Goal: Task Accomplishment & Management: Complete application form

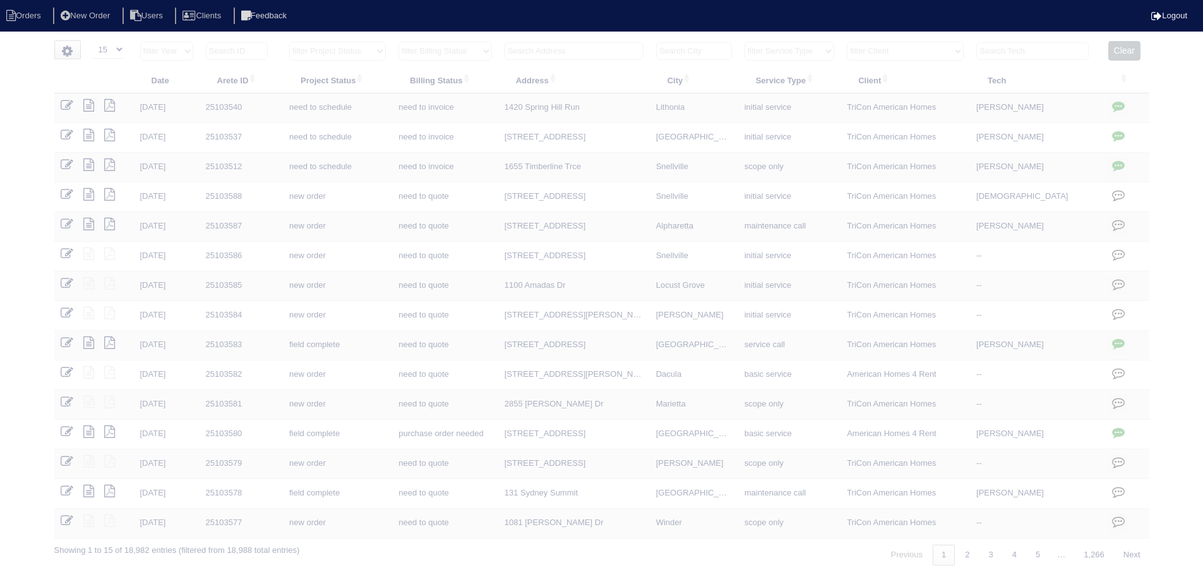
select select "15"
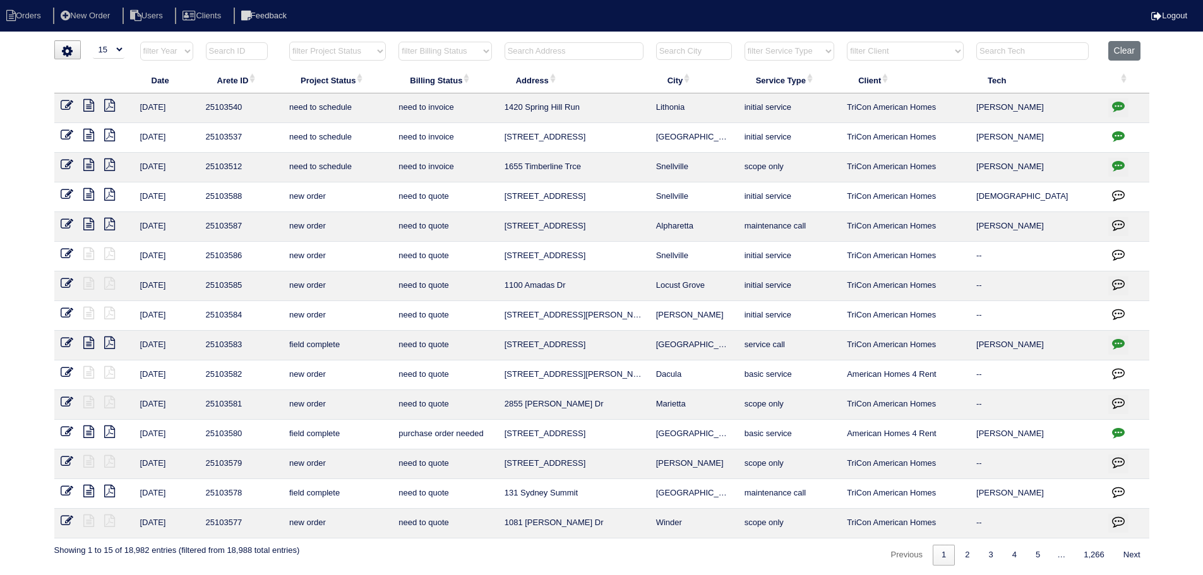
click at [1106, 57] on th "Clear" at bounding box center [1125, 54] width 47 height 26
click at [1122, 47] on button "Clear" at bounding box center [1124, 51] width 32 height 20
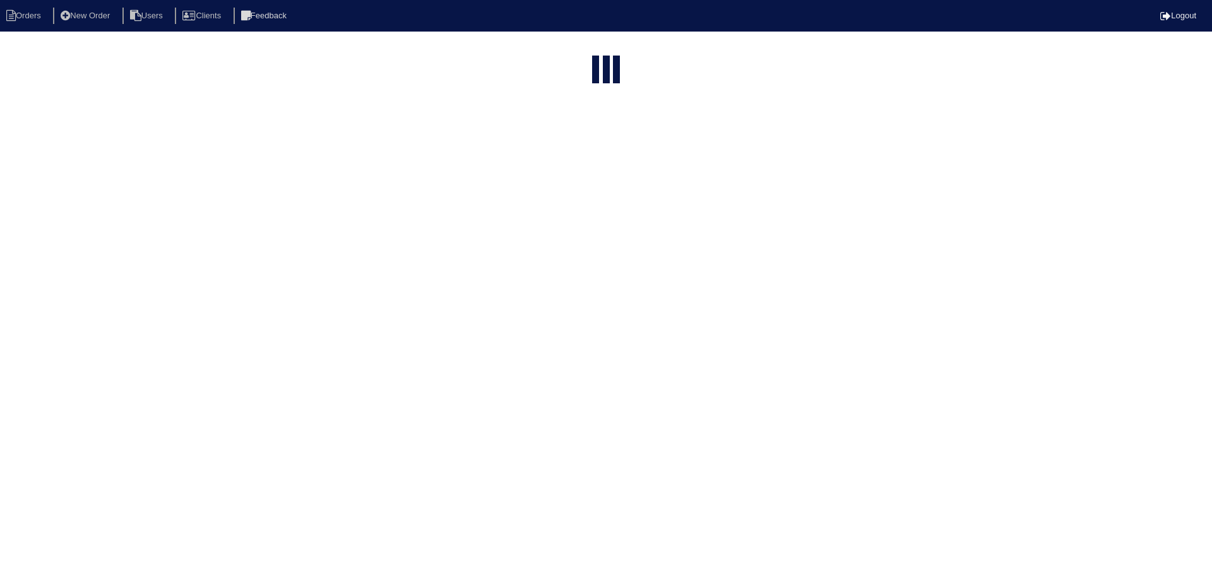
select select "15"
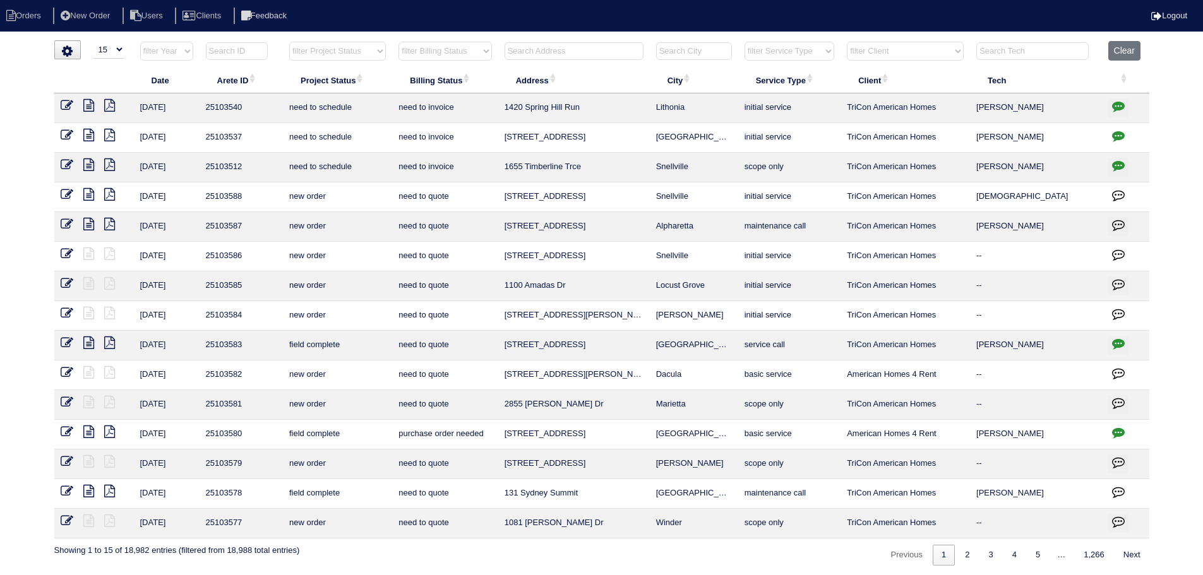
click at [566, 54] on input "text" at bounding box center [573, 51] width 139 height 18
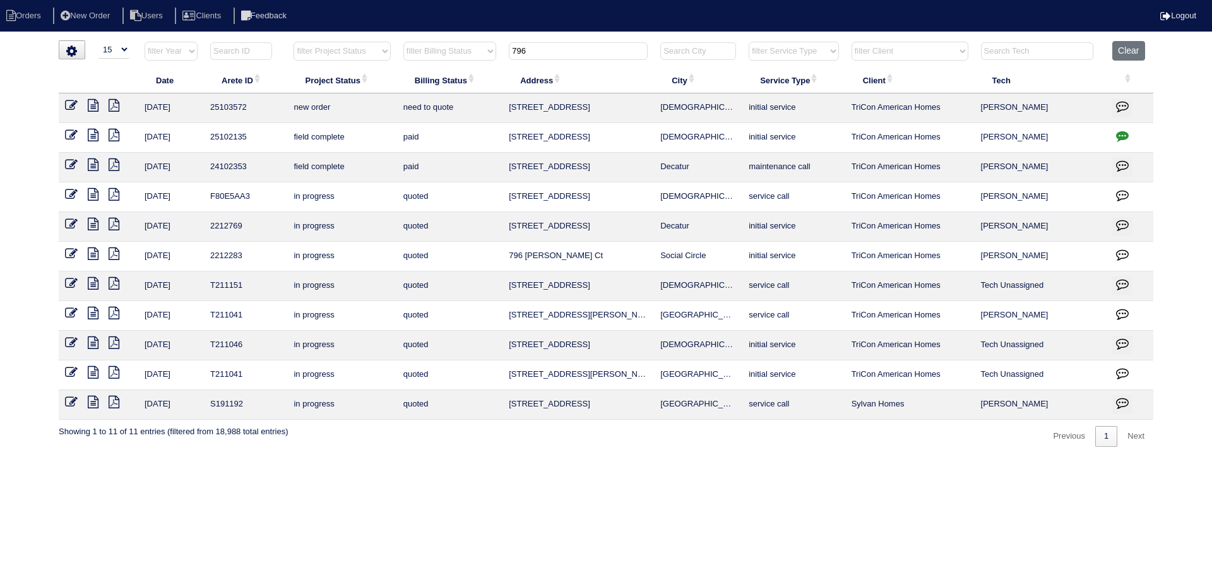
type input "796"
click at [69, 106] on icon at bounding box center [71, 105] width 13 height 13
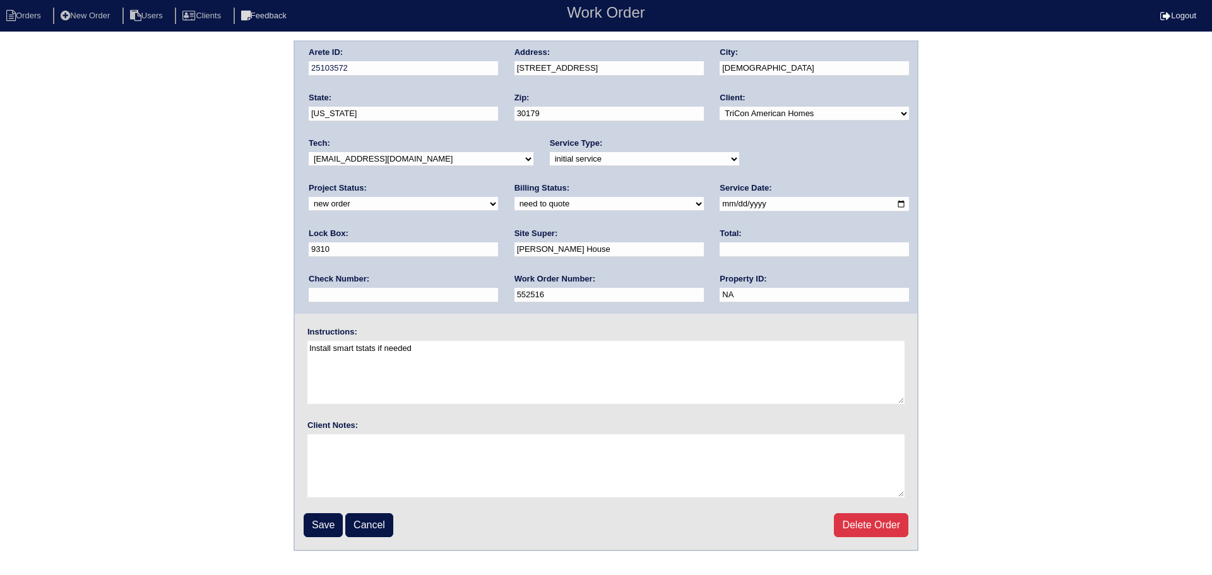
click at [367, 182] on label "Project Status:" at bounding box center [338, 187] width 58 height 11
click at [498, 197] on select "new order assigned in progress field complete need to schedule admin review arc…" at bounding box center [403, 204] width 189 height 14
select select "assigned"
click at [498, 197] on select "new order assigned in progress field complete need to schedule admin review arc…" at bounding box center [403, 204] width 189 height 14
click at [703, 208] on div "Arete ID: 25103572 Address: 796 Courthouse Park Drive City: Temple State: Georg…" at bounding box center [606, 178] width 623 height 272
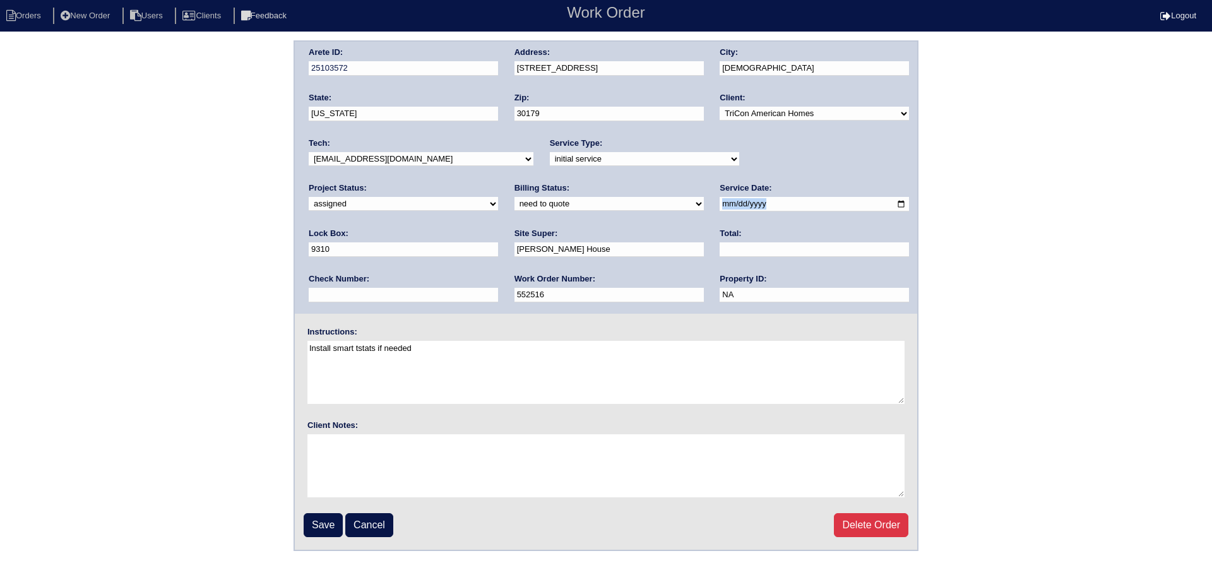
click at [720, 208] on input "2025-09-29" at bounding box center [814, 204] width 189 height 15
type input "[DATE]"
click at [443, 161] on select "-select- aretesmg+backup-tech@gmail.com benjohnholt88@gmail.com callisonhvac@ya…" at bounding box center [421, 159] width 225 height 14
select select "31"
click at [309, 152] on select "-select- aretesmg+backup-tech@gmail.com benjohnholt88@gmail.com callisonhvac@ya…" at bounding box center [421, 159] width 225 height 14
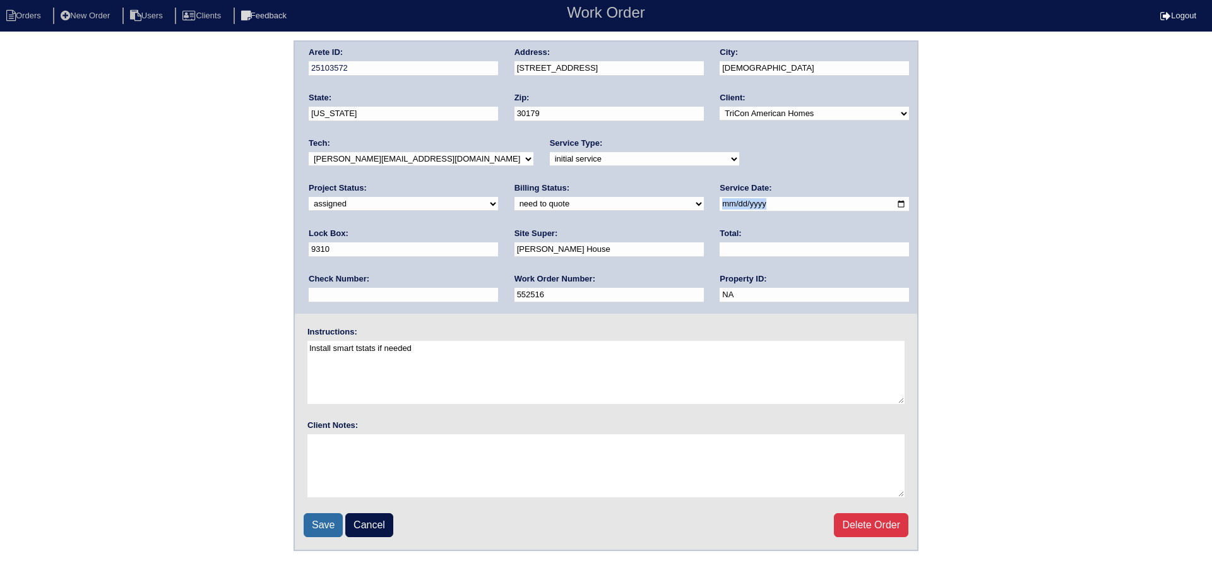
click at [325, 528] on input "Save" at bounding box center [323, 525] width 39 height 24
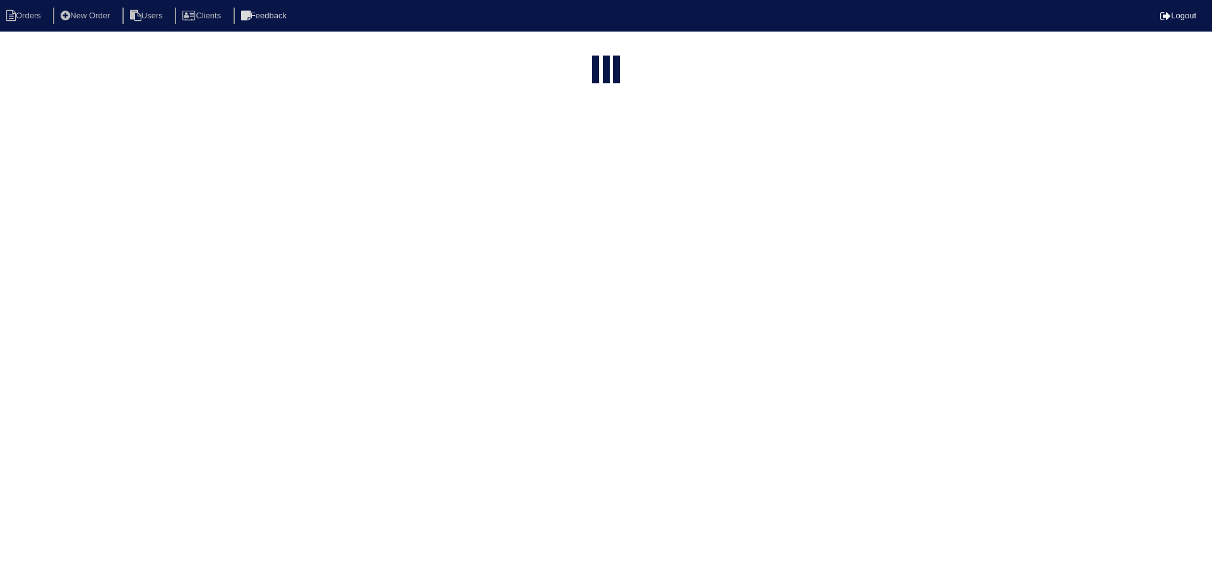
select select "15"
click at [606, 49] on input "796" at bounding box center [578, 51] width 139 height 18
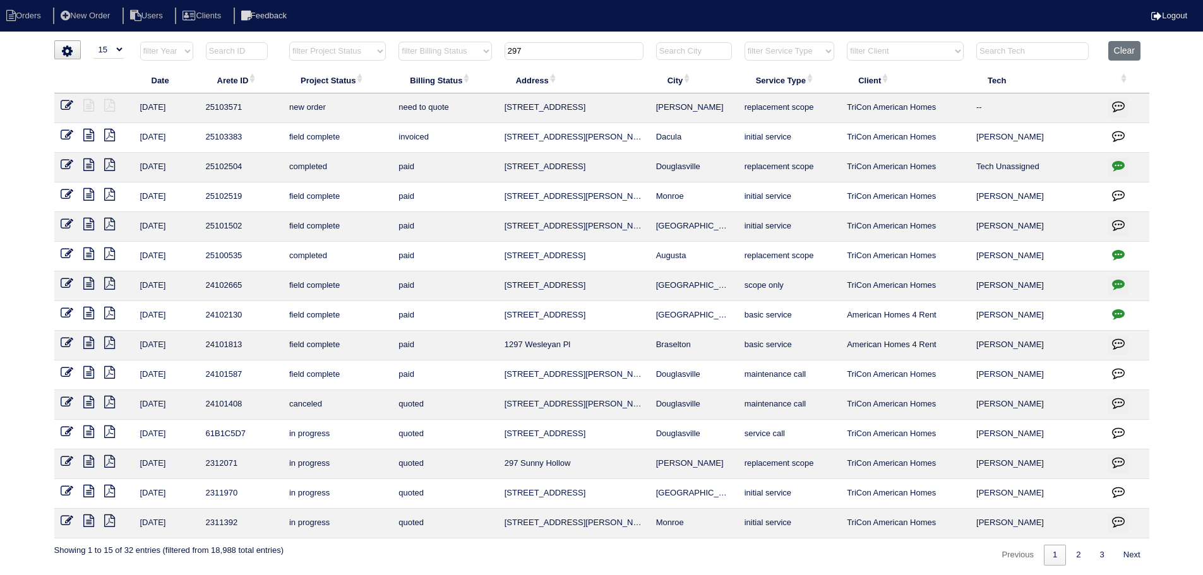
type input "297"
click at [71, 105] on icon at bounding box center [67, 105] width 13 height 13
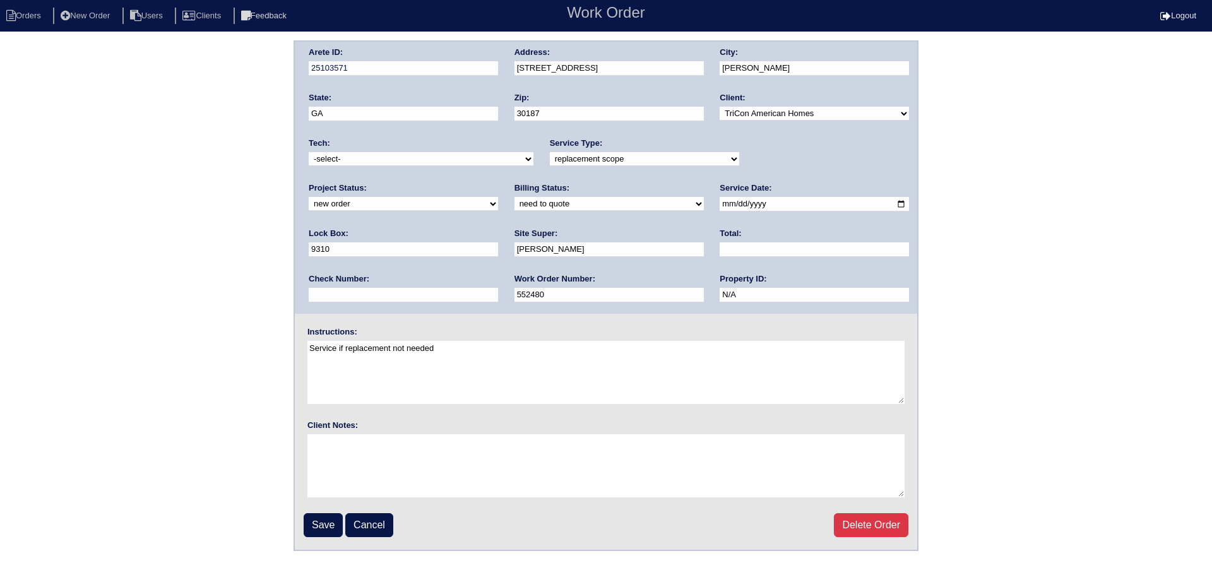
drag, startPoint x: 792, startPoint y: 153, endPoint x: 785, endPoint y: 166, distance: 15.0
click at [498, 197] on select "new order assigned in progress field complete need to schedule admin review arc…" at bounding box center [403, 204] width 189 height 14
select select "assigned"
click at [498, 197] on select "new order assigned in progress field complete need to schedule admin review arc…" at bounding box center [403, 204] width 189 height 14
click at [720, 205] on input "[DATE]" at bounding box center [814, 204] width 189 height 15
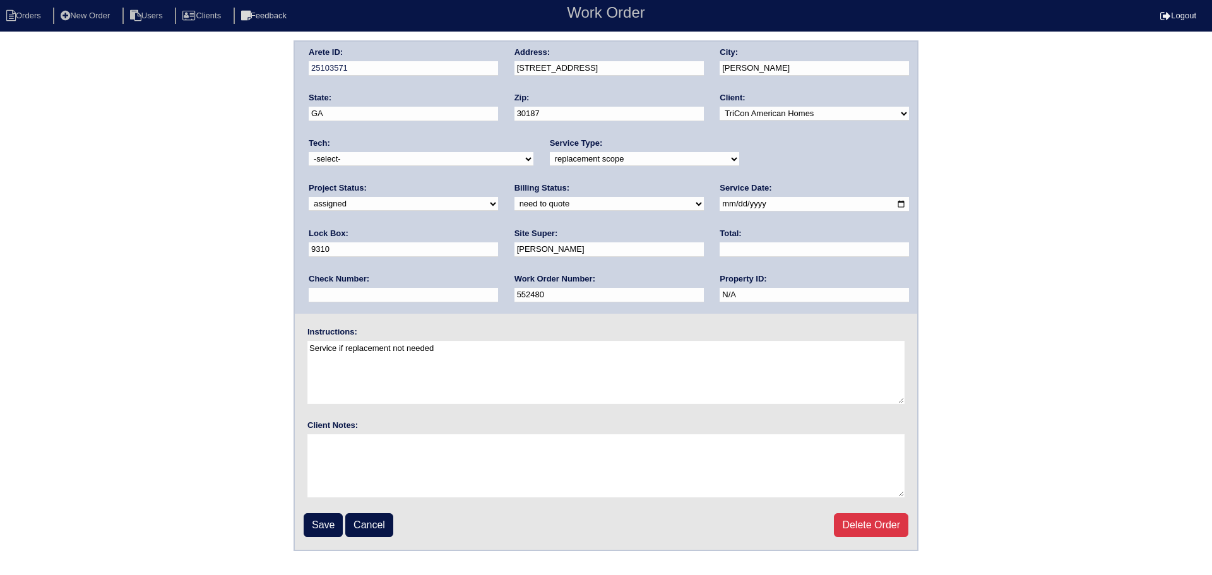
type input "[DATE]"
click at [416, 168] on div "Tech: -select- aretesmg+backup-tech@gmail.com benjohnholt88@gmail.com callisonh…" at bounding box center [421, 155] width 225 height 35
click at [412, 162] on select "-select- [EMAIL_ADDRESS][DOMAIN_NAME] [EMAIL_ADDRESS][DOMAIN_NAME] [EMAIL_ADDRE…" at bounding box center [421, 159] width 225 height 14
select select "31"
click at [309, 152] on select "-select- aretesmg+backup-tech@gmail.com benjohnholt88@gmail.com callisonhvac@ya…" at bounding box center [421, 159] width 225 height 14
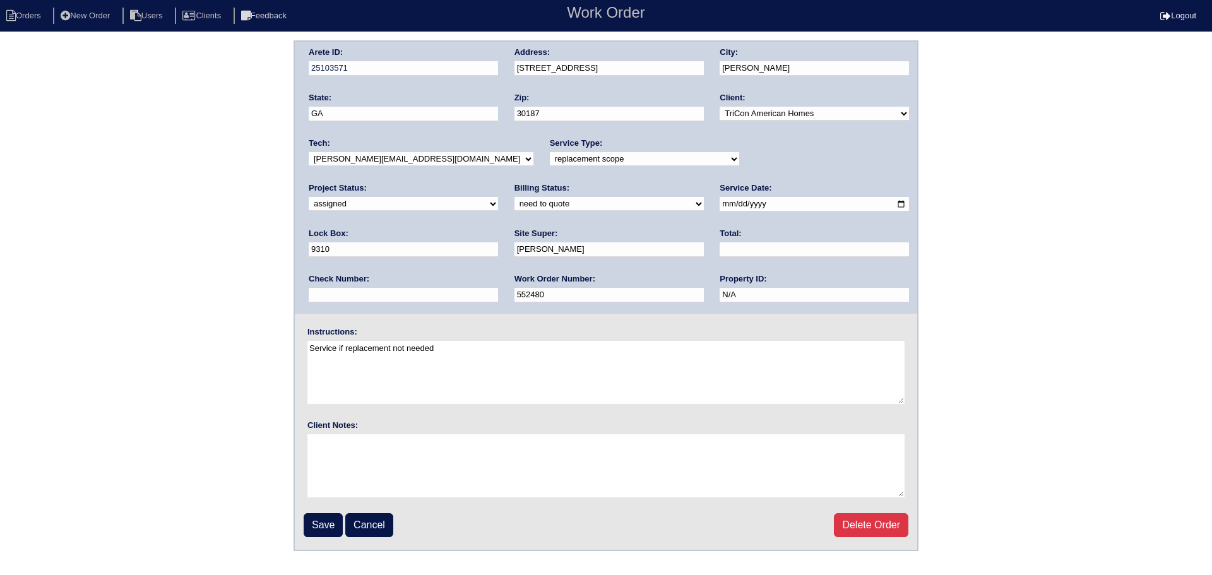
click at [314, 544] on fieldset "Arete ID: 25103571 Address: 2979 Rolling Ln City: Winston State: GA Zip: 30187 …" at bounding box center [606, 296] width 623 height 508
click at [313, 527] on input "Save" at bounding box center [323, 525] width 39 height 24
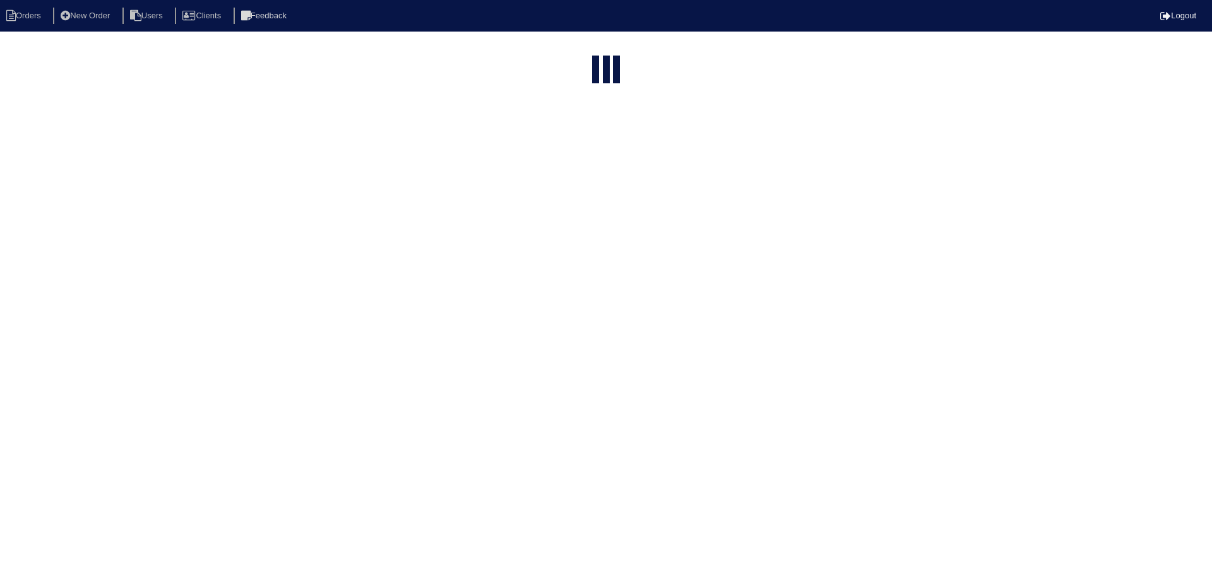
select select "15"
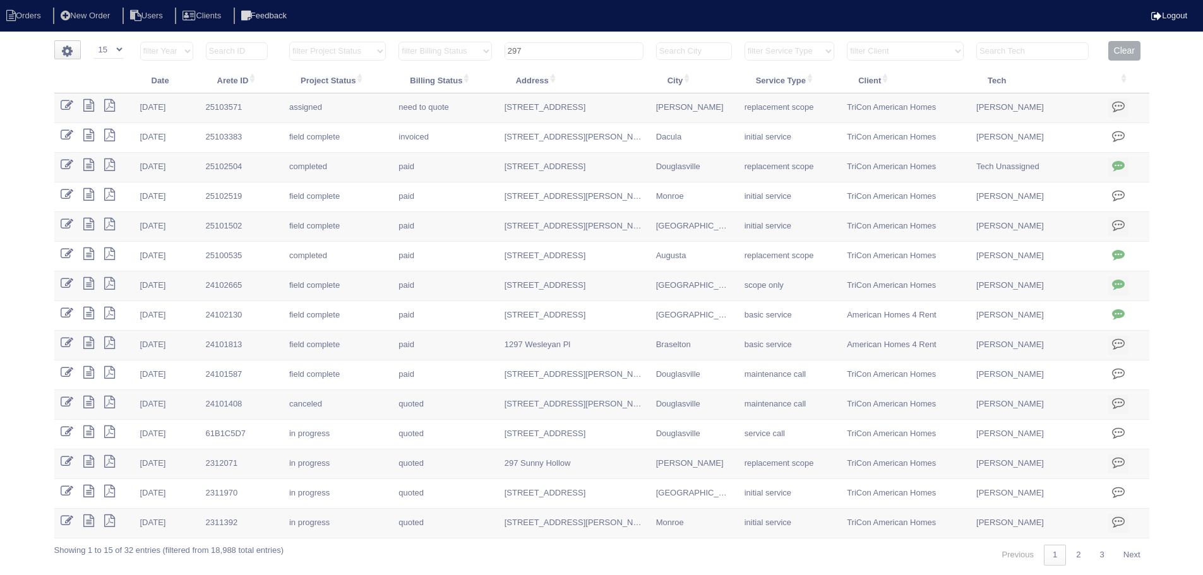
click at [578, 53] on input "297" at bounding box center [573, 51] width 139 height 18
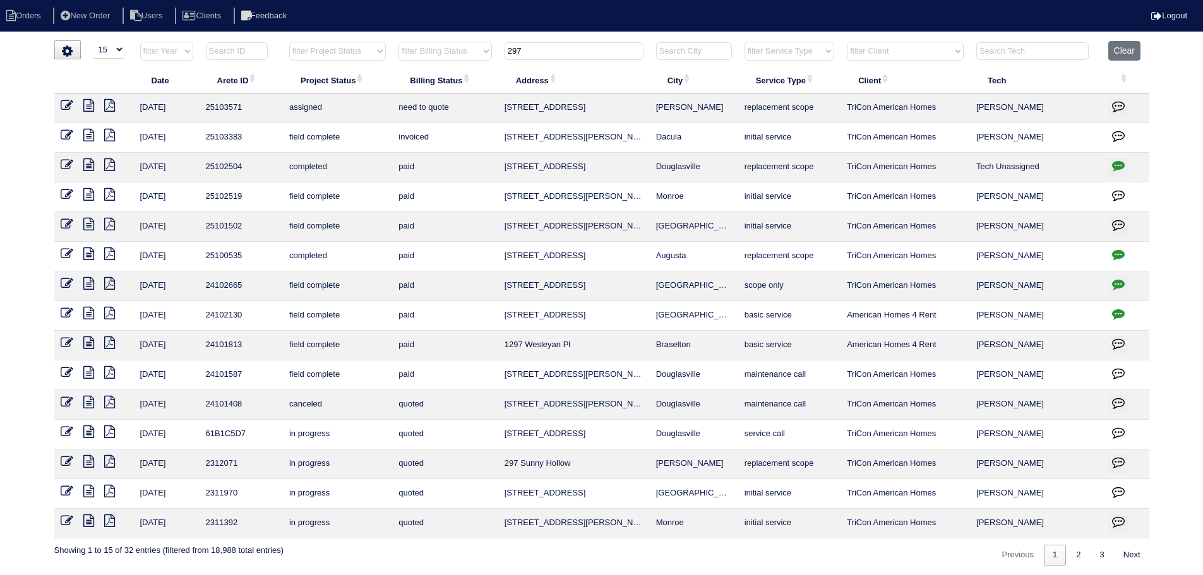
click at [578, 53] on input "297" at bounding box center [573, 51] width 139 height 18
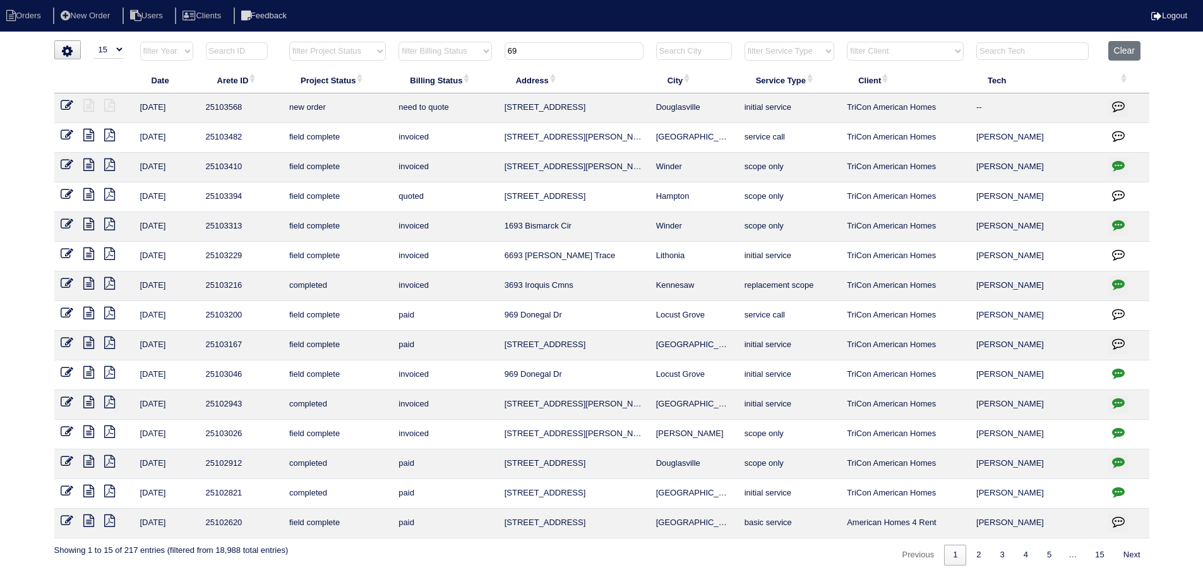
type input "69"
click at [66, 104] on icon at bounding box center [67, 105] width 13 height 13
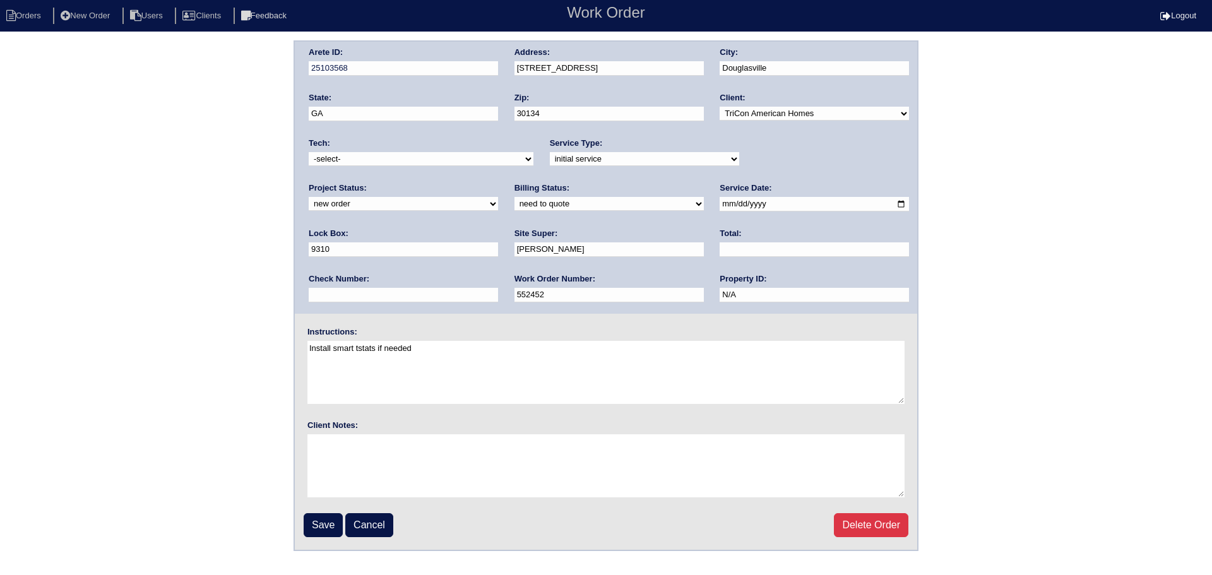
click at [498, 197] on select "new order assigned in progress field complete need to schedule admin review arc…" at bounding box center [403, 204] width 189 height 14
select select "assigned"
click at [498, 197] on select "new order assigned in progress field complete need to schedule admin review arc…" at bounding box center [403, 204] width 189 height 14
click at [427, 164] on select "-select- [EMAIL_ADDRESS][DOMAIN_NAME] [EMAIL_ADDRESS][DOMAIN_NAME] [EMAIL_ADDRE…" at bounding box center [421, 159] width 225 height 14
select select "27"
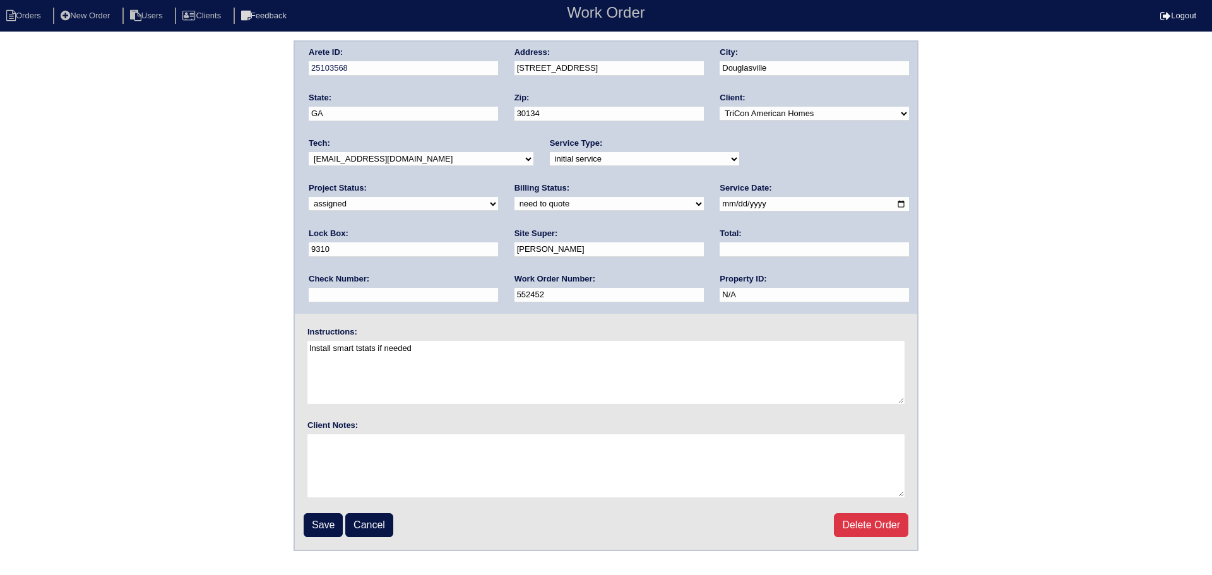
click at [309, 152] on select "-select- [EMAIL_ADDRESS][DOMAIN_NAME] [EMAIL_ADDRESS][DOMAIN_NAME] [EMAIL_ADDRE…" at bounding box center [421, 159] width 225 height 14
drag, startPoint x: 693, startPoint y: 206, endPoint x: 672, endPoint y: 252, distance: 50.8
click at [720, 206] on input "[DATE]" at bounding box center [814, 204] width 189 height 15
type input "[DATE]"
click at [332, 513] on input "Save" at bounding box center [323, 525] width 39 height 24
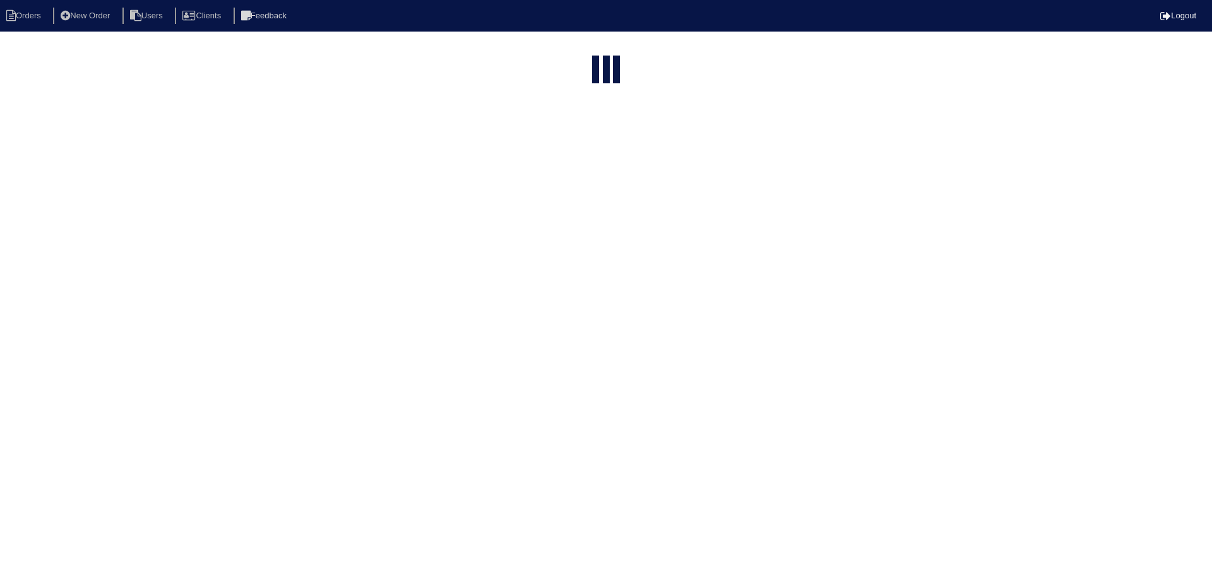
select select "15"
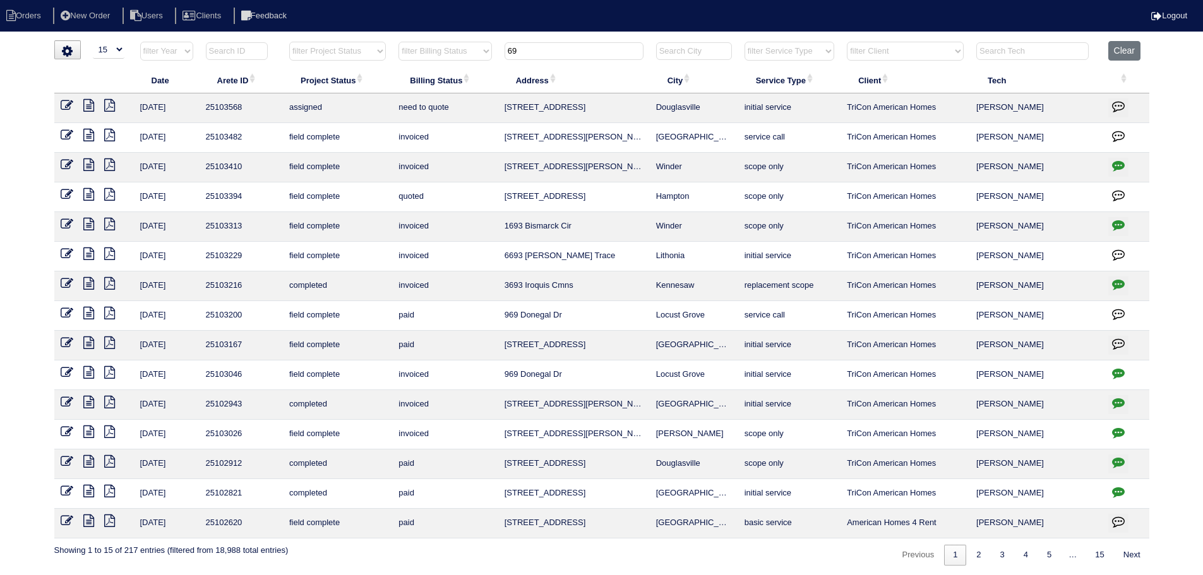
click at [464, 54] on tr "filter Year -- Any Year -- 2025 2024 2023 2022 2021 2020 2019 filter Project St…" at bounding box center [601, 54] width 1095 height 26
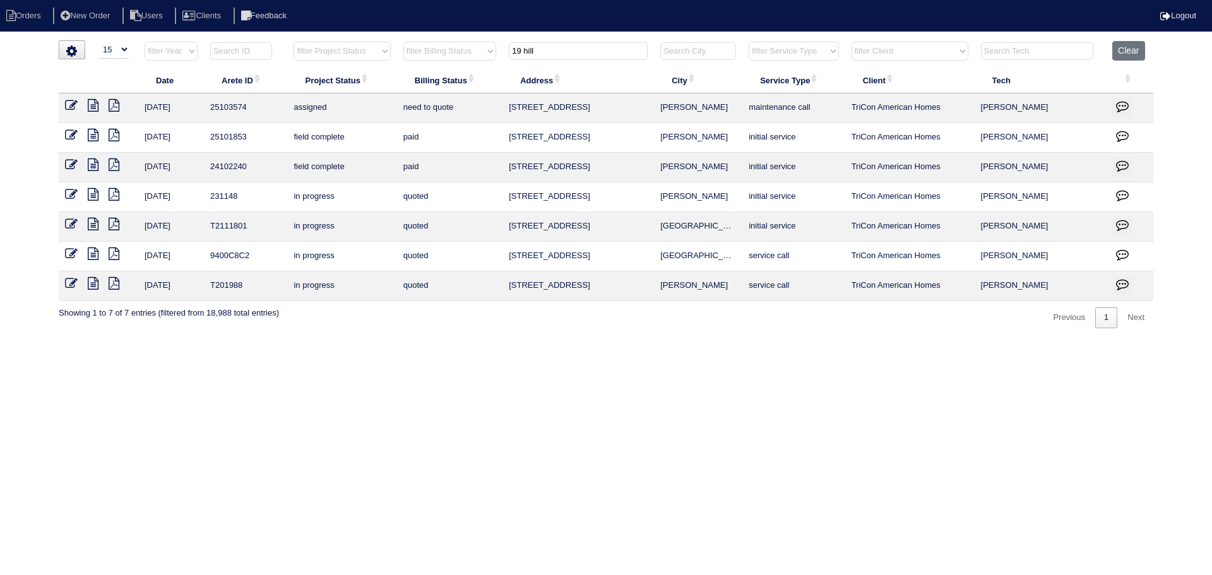
type input "19 hill"
click at [64, 107] on td at bounding box center [99, 108] width 80 height 30
click at [68, 107] on icon at bounding box center [71, 105] width 13 height 13
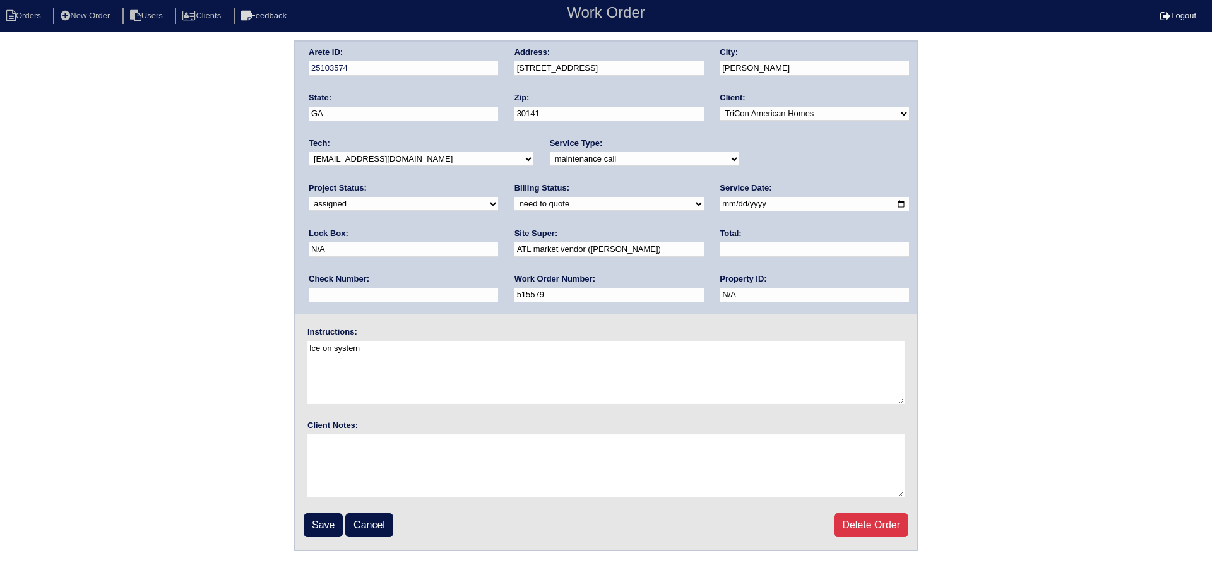
click at [402, 164] on select "-select- aretesmg+backup-tech@gmail.com benjohnholt88@gmail.com callisonhvac@ya…" at bounding box center [421, 159] width 225 height 14
select select "27"
click at [309, 152] on select "-select- aretesmg+backup-tech@gmail.com benjohnholt88@gmail.com callisonhvac@ya…" at bounding box center [421, 159] width 225 height 14
click at [720, 206] on input "2025-09-29" at bounding box center [814, 204] width 189 height 15
type input "[DATE]"
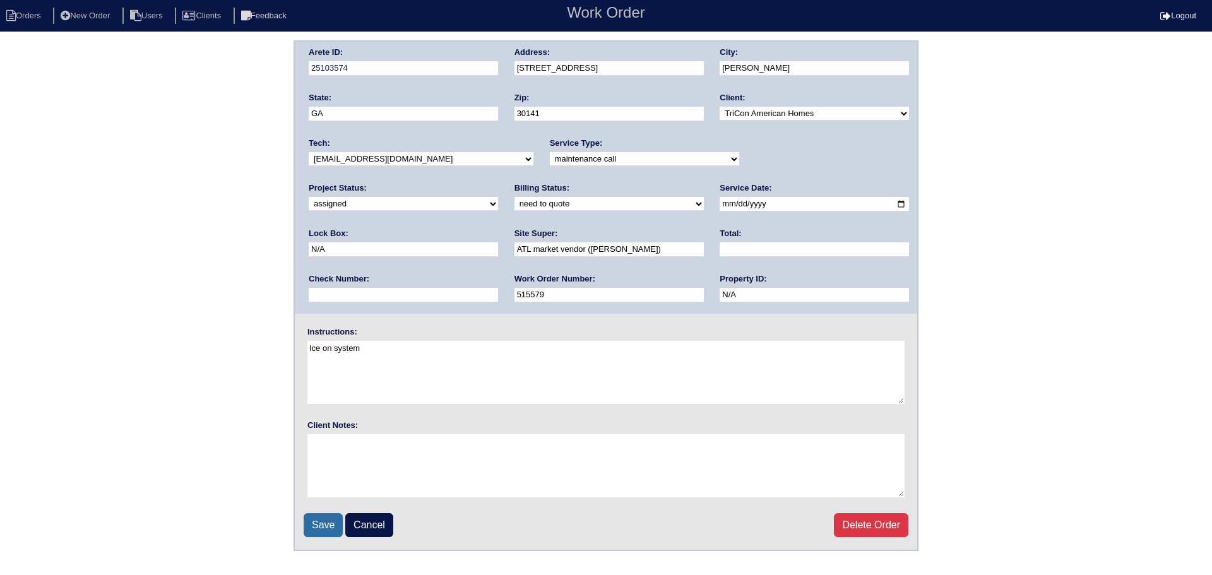
click at [315, 528] on input "Save" at bounding box center [323, 525] width 39 height 24
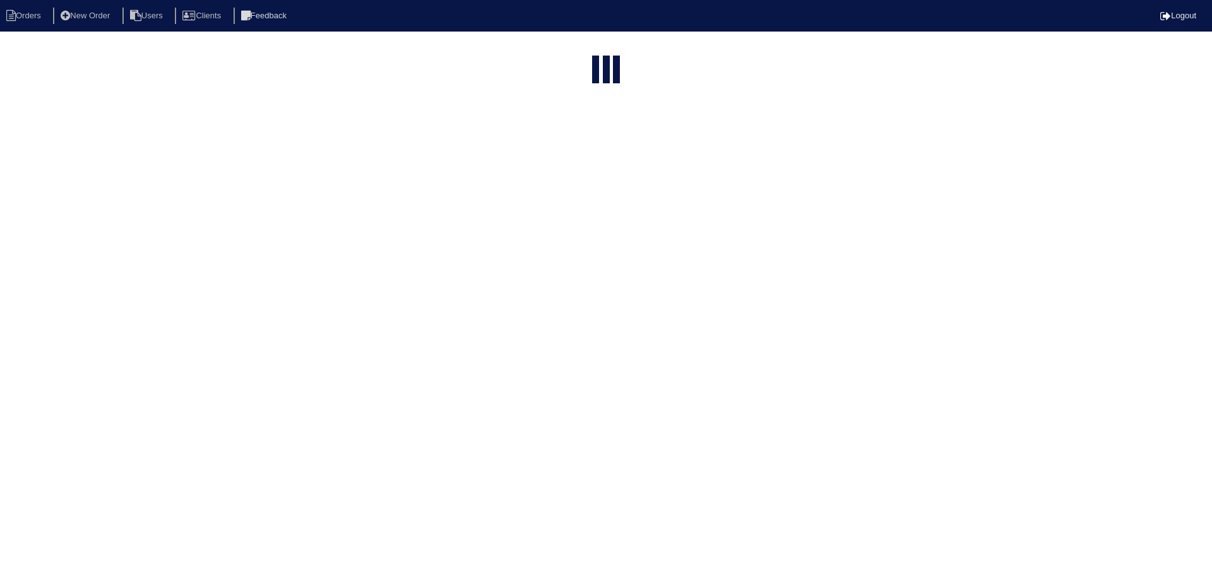
select select "15"
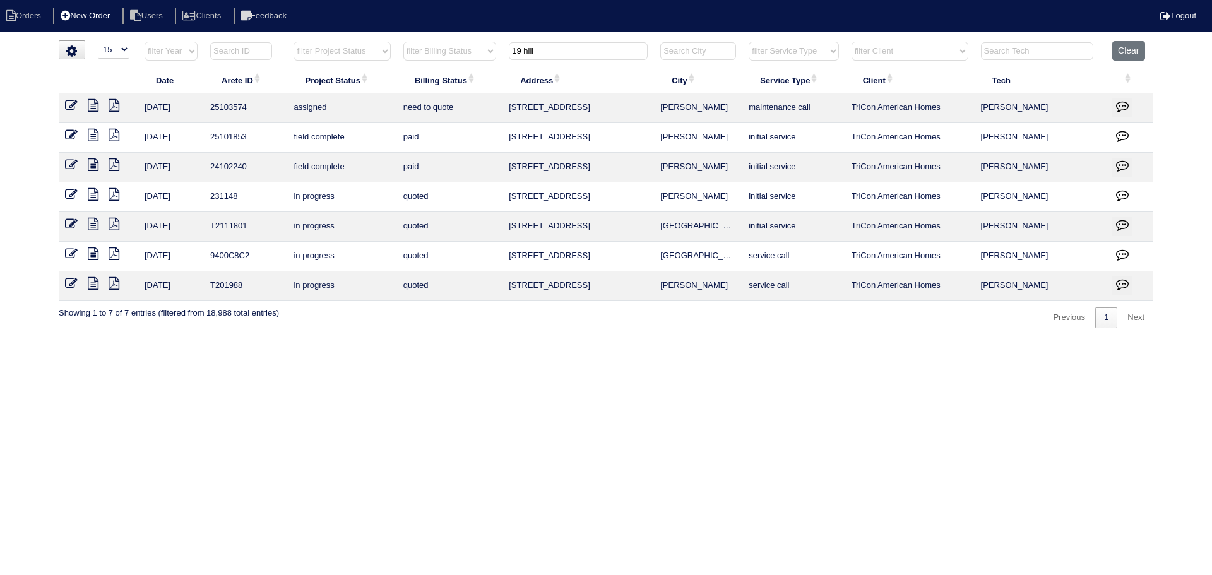
click at [103, 9] on li "New Order" at bounding box center [86, 16] width 67 height 17
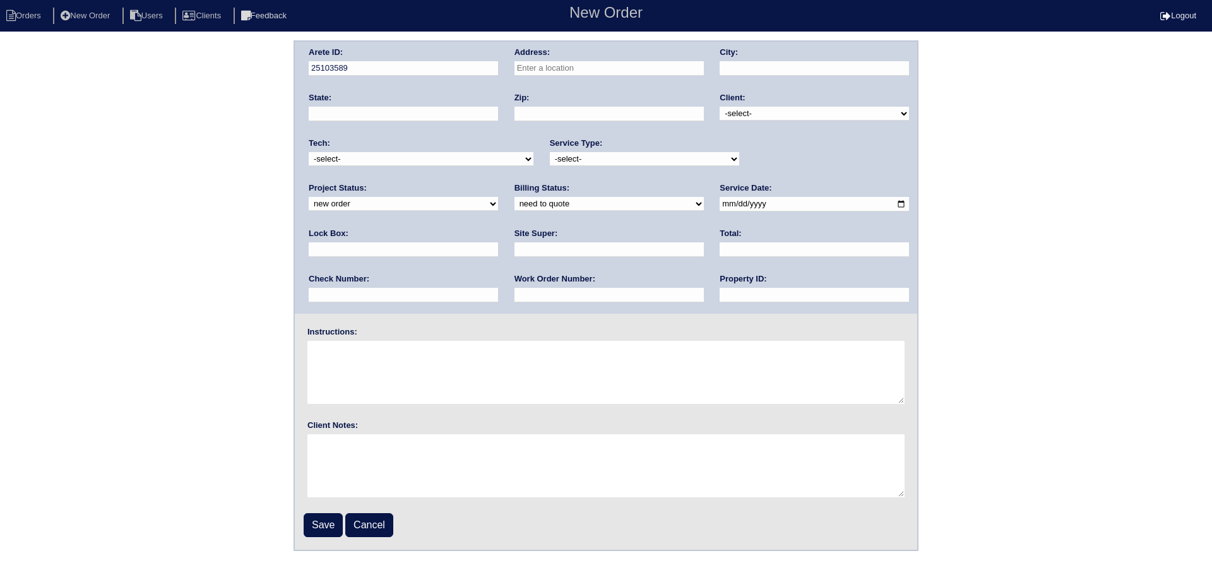
paste input "66b Rosedale Drive Hiram"
type input "66 Rosedale Dr"
type input "[PERSON_NAME]"
type input "GA"
type input "30141"
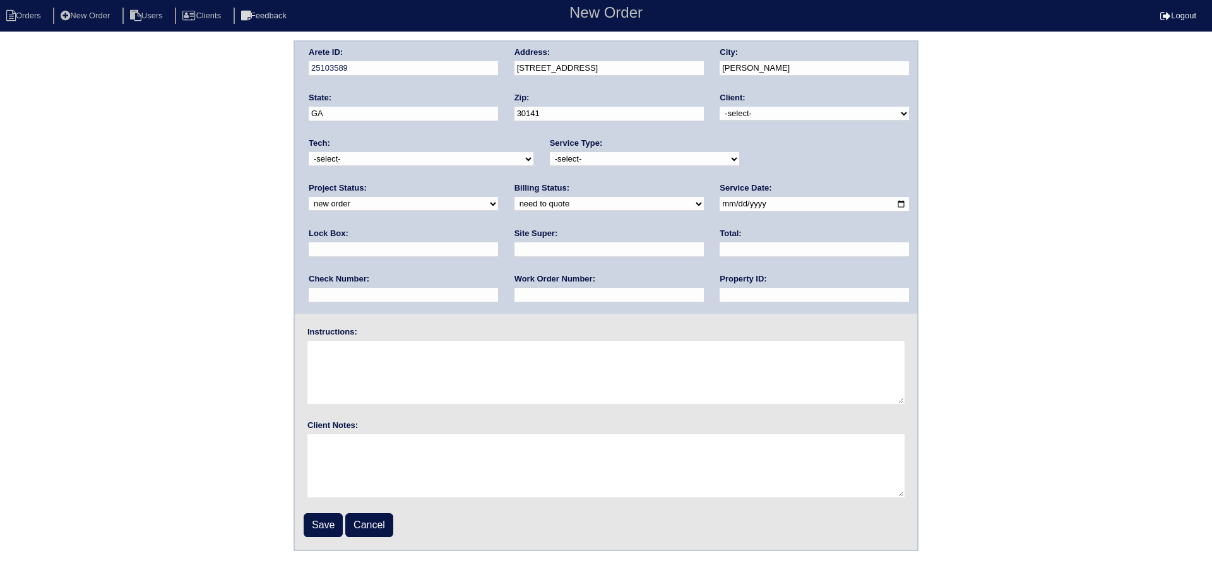
click at [791, 124] on div "Client: -select- TriCon American Homes American Homes 4 Rent First Key Homes Zi…" at bounding box center [814, 109] width 189 height 35
click at [785, 117] on select "-select- TriCon American Homes American Homes 4 Rent First Key Homes Zillow The…" at bounding box center [814, 114] width 189 height 14
select select "10"
click at [721, 107] on select "-select- TriCon American Homes American Homes 4 Rent First Key Homes Zillow The…" at bounding box center [814, 114] width 189 height 14
drag, startPoint x: 760, startPoint y: 157, endPoint x: 760, endPoint y: 165, distance: 8.2
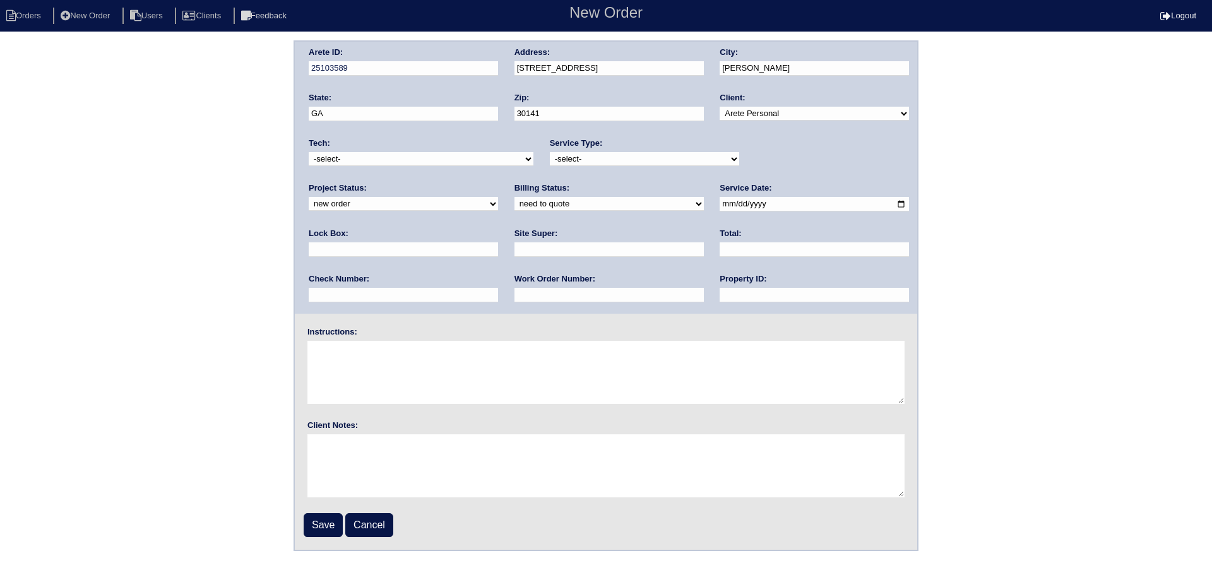
click at [498, 197] on select "new order assigned in progress field complete need to schedule admin review arc…" at bounding box center [403, 204] width 189 height 14
select select "assigned"
click at [498, 197] on select "new order assigned in progress field complete need to schedule admin review arc…" at bounding box center [403, 204] width 189 height 14
click at [642, 158] on select "-select- initial service basic service maintenance call replacement scope servi…" at bounding box center [644, 159] width 189 height 14
select select "service call"
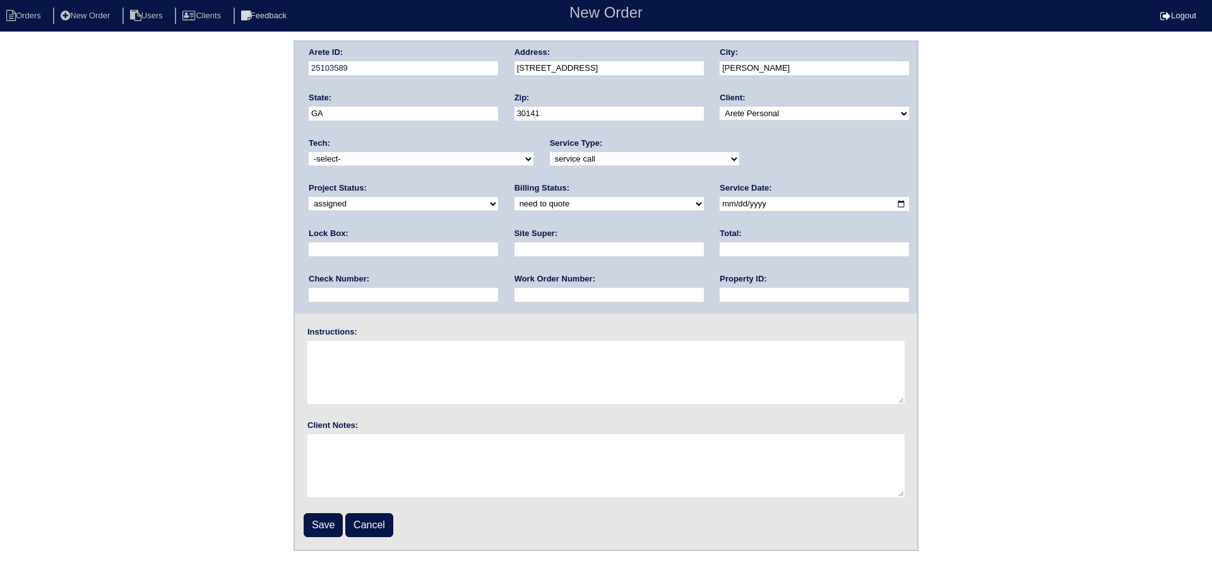
click at [550, 152] on select "-select- initial service basic service maintenance call replacement scope servi…" at bounding box center [644, 159] width 189 height 14
click at [364, 162] on select "-select- [EMAIL_ADDRESS][DOMAIN_NAME] [EMAIL_ADDRESS][DOMAIN_NAME] [EMAIL_ADDRE…" at bounding box center [421, 159] width 225 height 14
select select "27"
click at [309, 152] on select "-select- [EMAIL_ADDRESS][DOMAIN_NAME] [EMAIL_ADDRESS][DOMAIN_NAME] [EMAIL_ADDRE…" at bounding box center [421, 159] width 225 height 14
click at [720, 203] on input "date" at bounding box center [814, 204] width 189 height 15
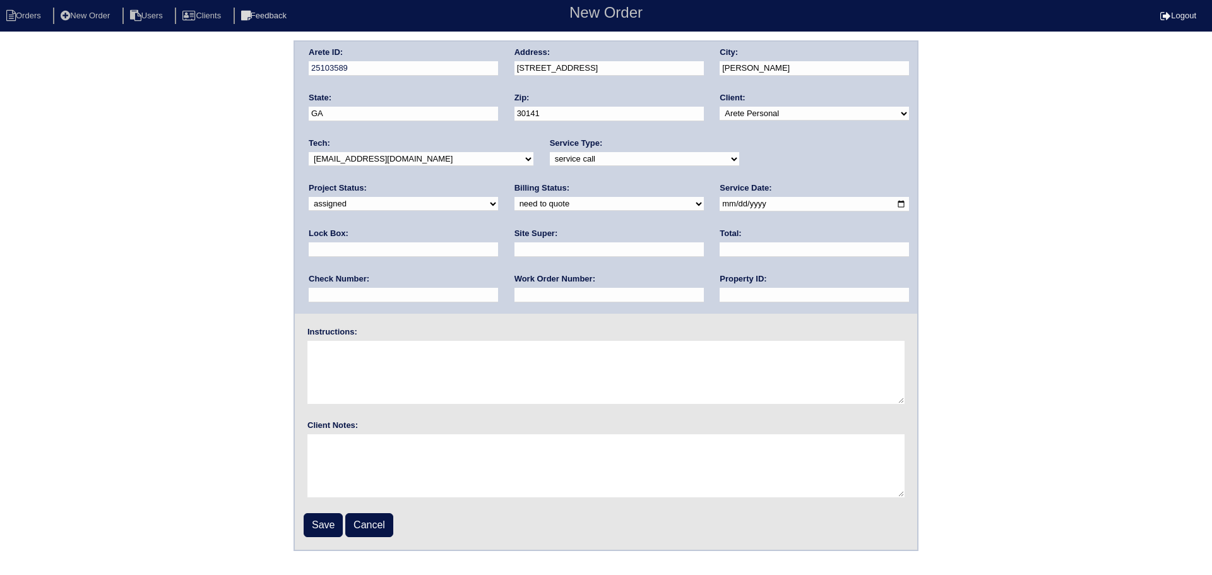
type input "[DATE]"
click at [515, 199] on select "need to quote quoted need to invoice invoiced paid warranty purchase order need…" at bounding box center [609, 204] width 189 height 14
select select "in quickbooks"
click at [515, 198] on select "need to quote quoted need to invoice invoiced paid warranty purchase order need…" at bounding box center [609, 204] width 189 height 14
drag, startPoint x: 611, startPoint y: 293, endPoint x: 612, endPoint y: 303, distance: 10.3
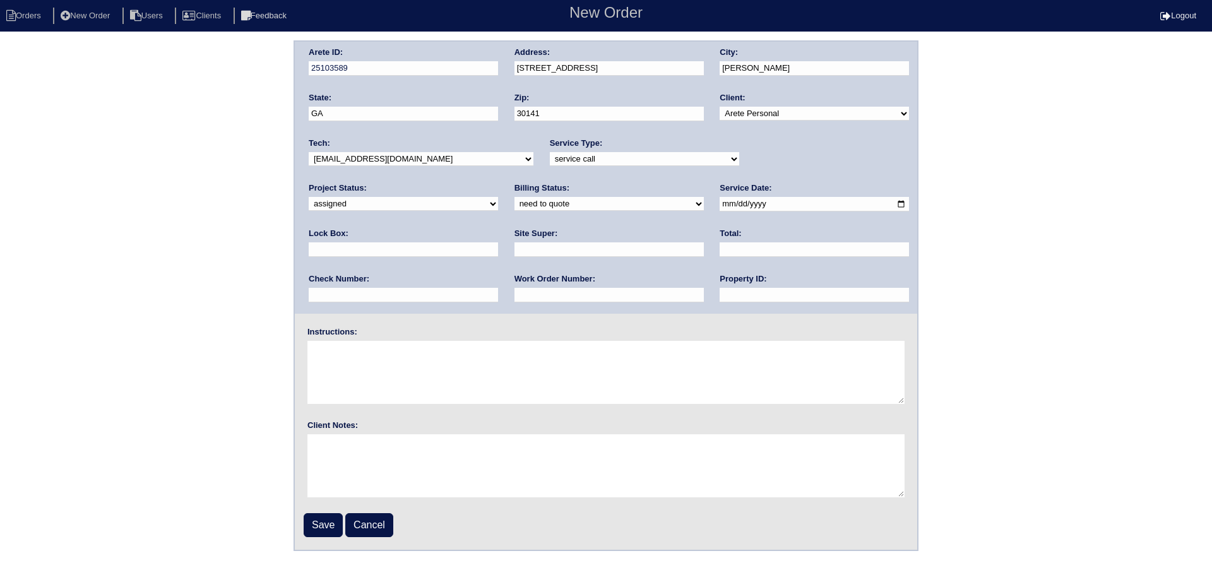
click at [720, 293] on input "text" at bounding box center [814, 295] width 189 height 15
type input "NA"
drag, startPoint x: 333, startPoint y: 532, endPoint x: 213, endPoint y: 451, distance: 145.0
click at [120, 506] on div "Arete ID: 25103589 Address: 66 Rosedale Dr City: Hiram State: GA Zip: 30141 Cli…" at bounding box center [606, 295] width 1212 height 511
click at [595, 70] on input "66 Rosedale Dr" at bounding box center [609, 68] width 189 height 15
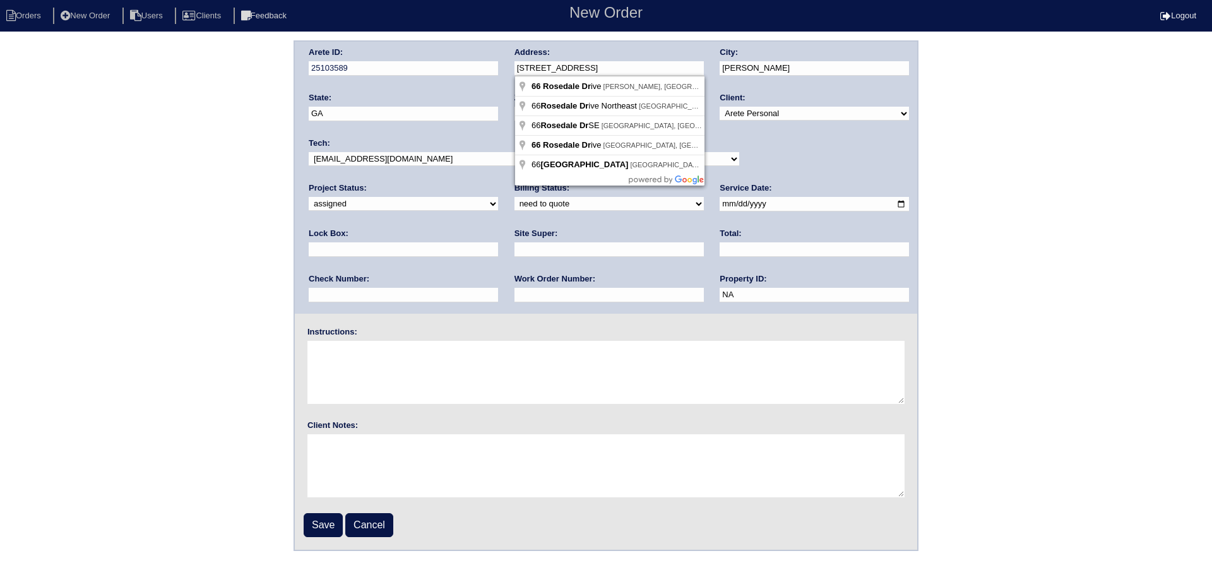
click at [611, 68] on input "66 Rosedale Dr" at bounding box center [609, 68] width 189 height 15
type input "66 Rosedale Drive unit B"
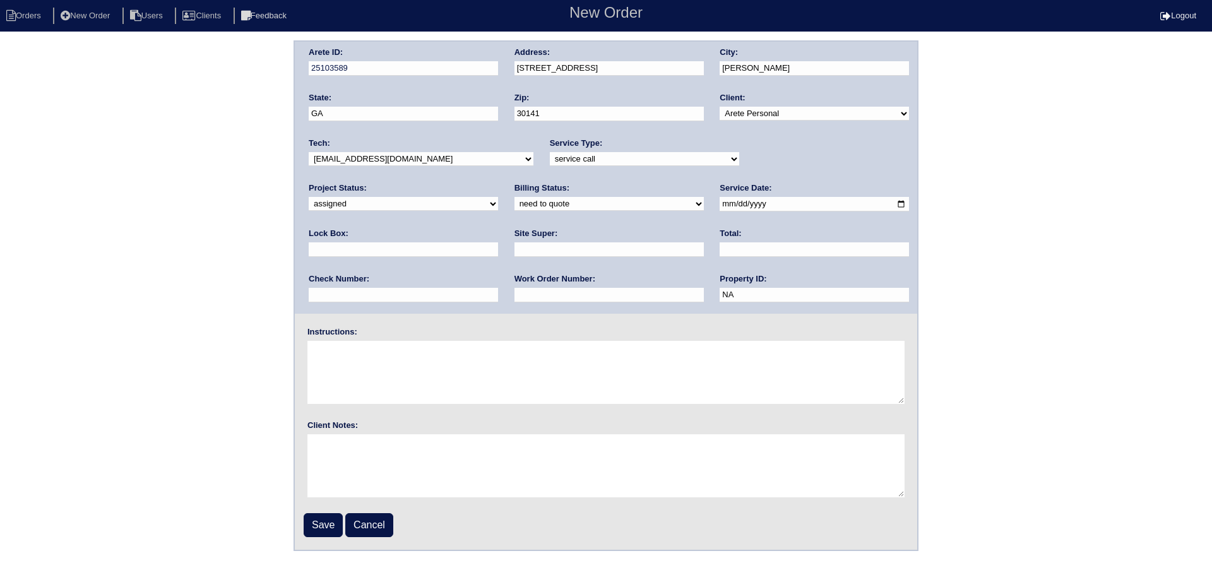
click at [676, 51] on div "Address: 66 Rosedale Drive unit B" at bounding box center [609, 64] width 189 height 35
click at [319, 528] on input "Save" at bounding box center [323, 525] width 39 height 24
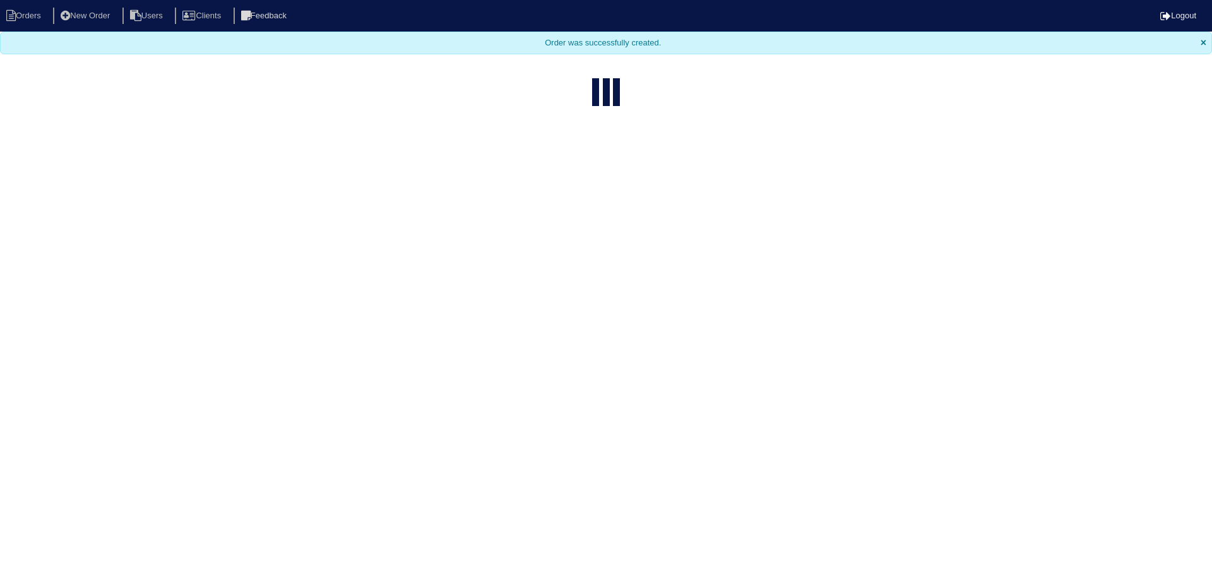
select select "15"
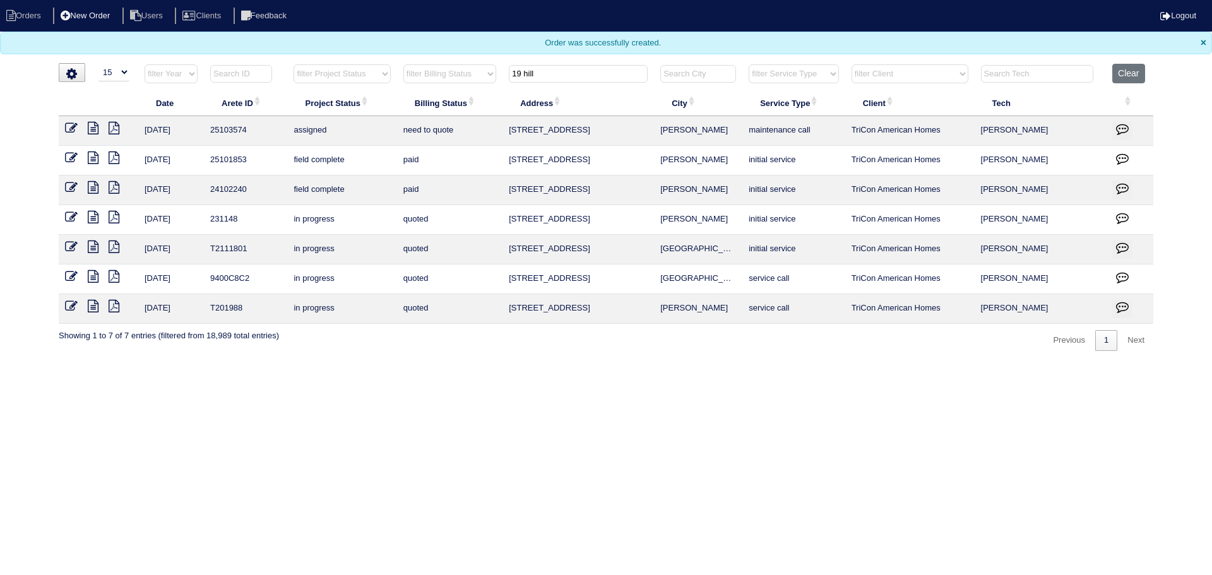
click at [100, 15] on li "New Order" at bounding box center [86, 16] width 67 height 17
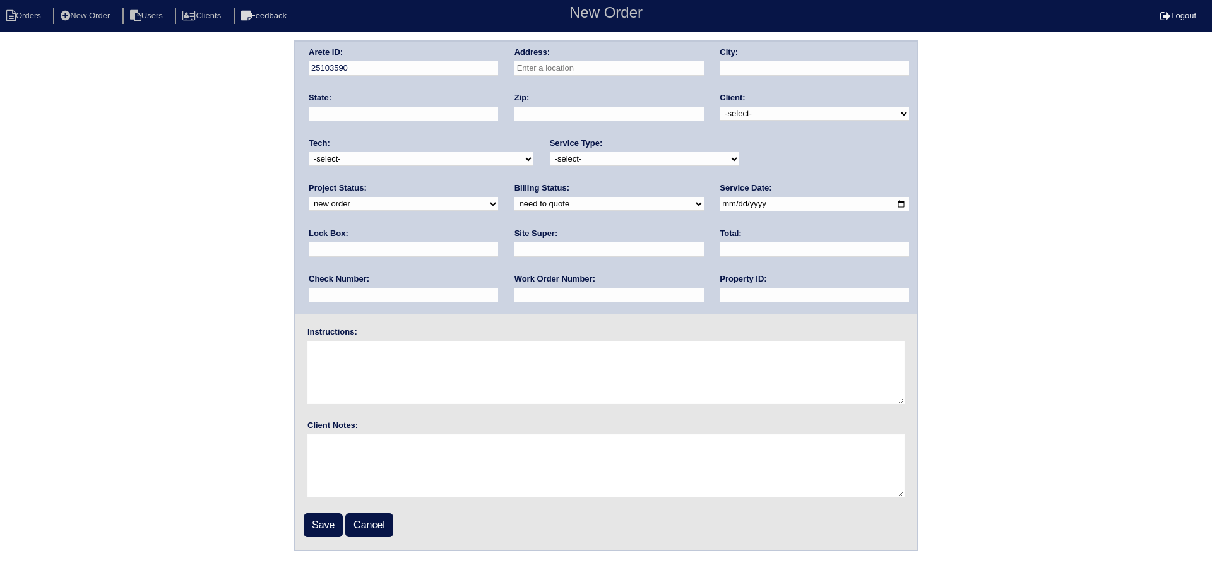
drag, startPoint x: 659, startPoint y: 56, endPoint x: 657, endPoint y: 63, distance: 6.6
paste input "68b Rosedale Drive Hiram"
type input "68 Rosedale Dr"
type input "[PERSON_NAME]"
type input "GA"
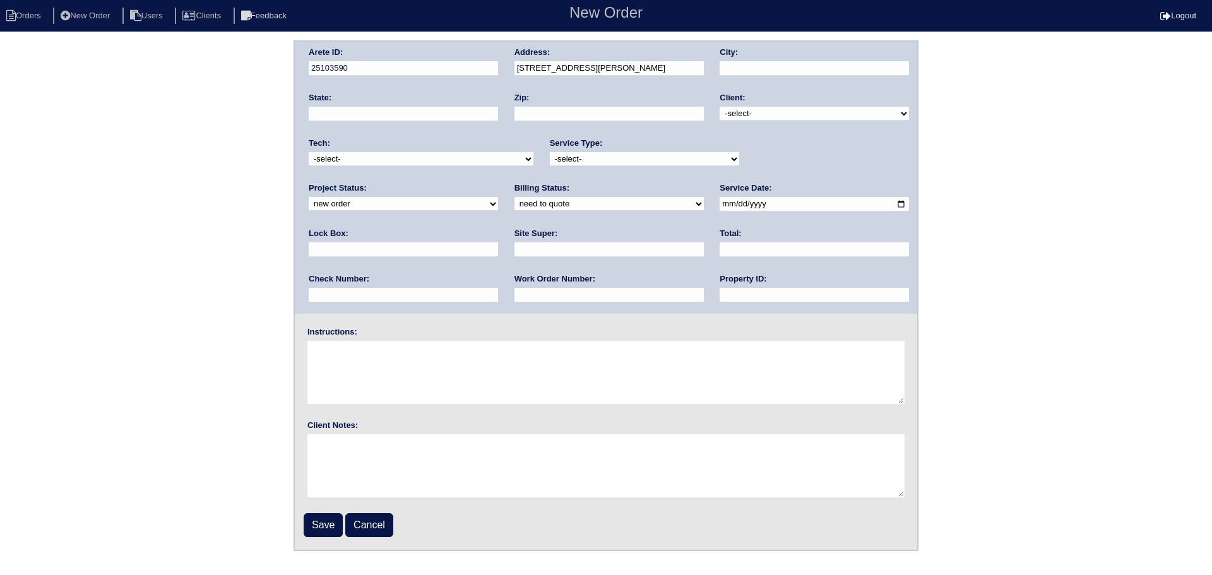
type input "30141"
click at [626, 69] on input "68 Rosedale Dr" at bounding box center [609, 68] width 189 height 15
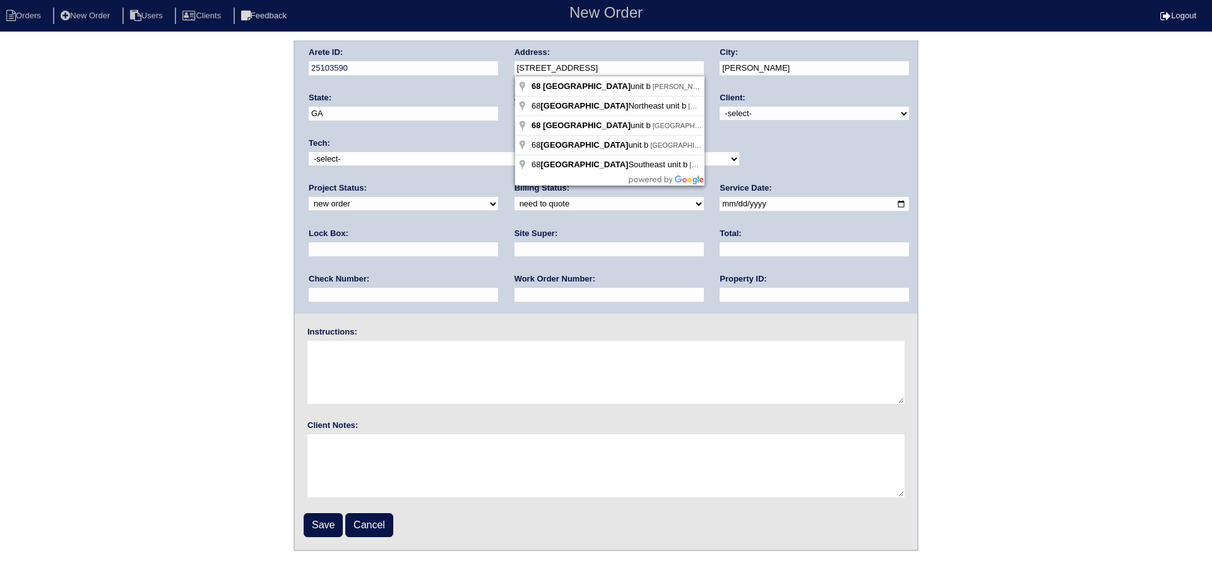
type input "[STREET_ADDRESS]"
click at [791, 119] on select "-select- TriCon American Homes American Homes 4 Rent First Key Homes Zillow The…" at bounding box center [814, 114] width 189 height 14
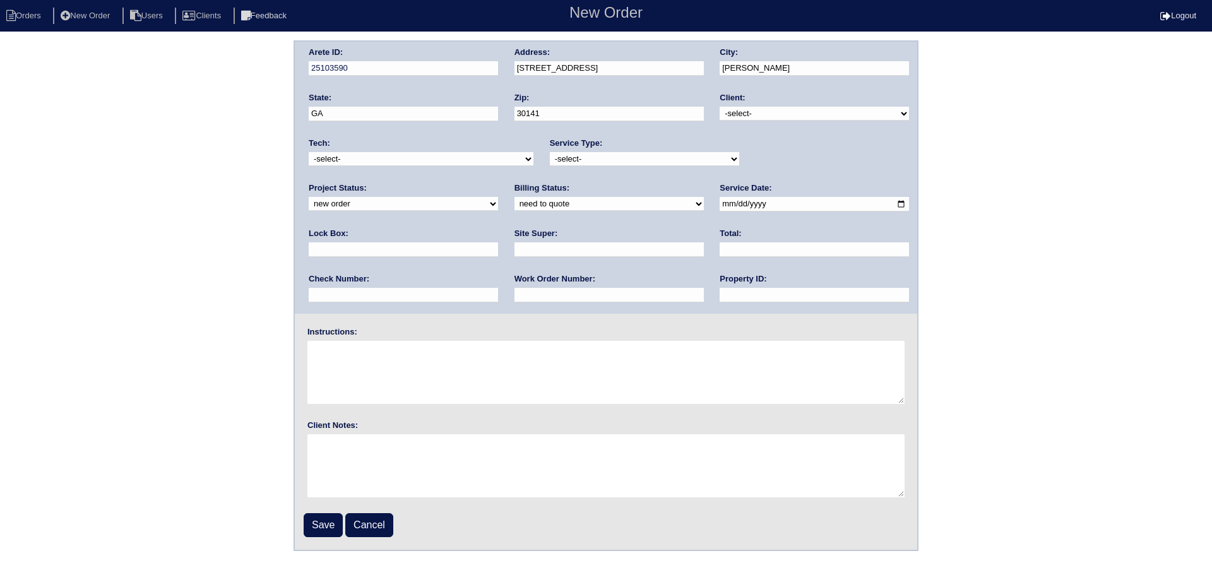
select select "10"
click at [721, 107] on select "-select- TriCon American Homes American Homes 4 Rent First Key Homes Zillow The…" at bounding box center [814, 114] width 189 height 14
click at [498, 197] on select "new order assigned in progress field complete need to schedule admin review arc…" at bounding box center [403, 204] width 189 height 14
select select "assigned"
click at [498, 197] on select "new order assigned in progress field complete need to schedule admin review arc…" at bounding box center [403, 204] width 189 height 14
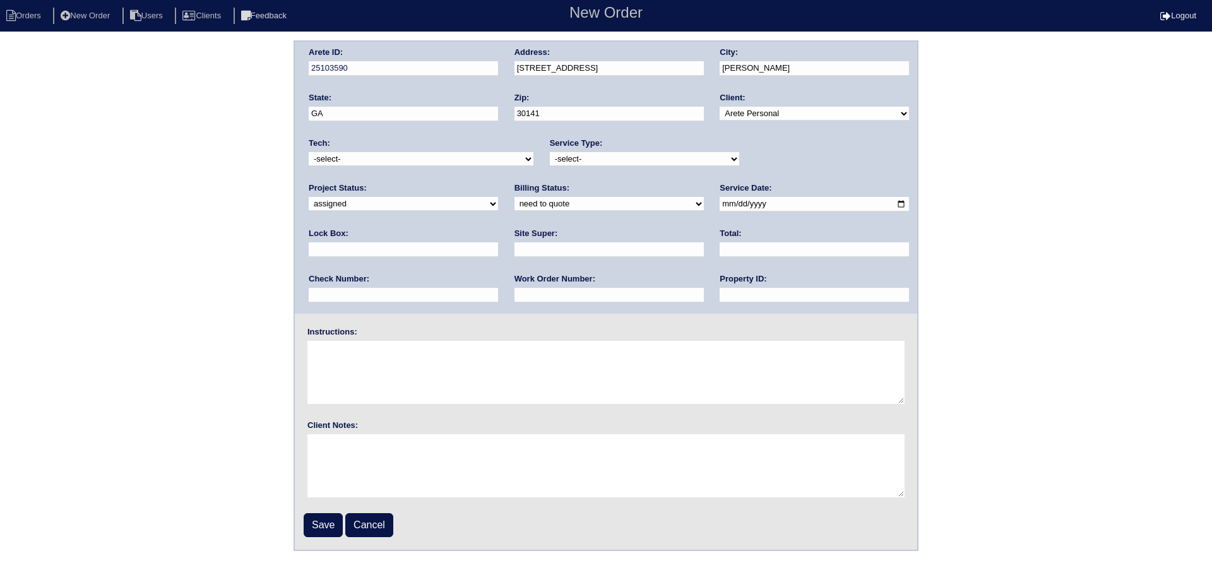
click at [626, 160] on select "-select- initial service basic service maintenance call replacement scope servi…" at bounding box center [644, 159] width 189 height 14
select select "scope only"
click at [550, 152] on select "-select- initial service basic service maintenance call replacement scope servi…" at bounding box center [644, 159] width 189 height 14
click at [720, 206] on input "date" at bounding box center [814, 204] width 189 height 15
type input "[DATE]"
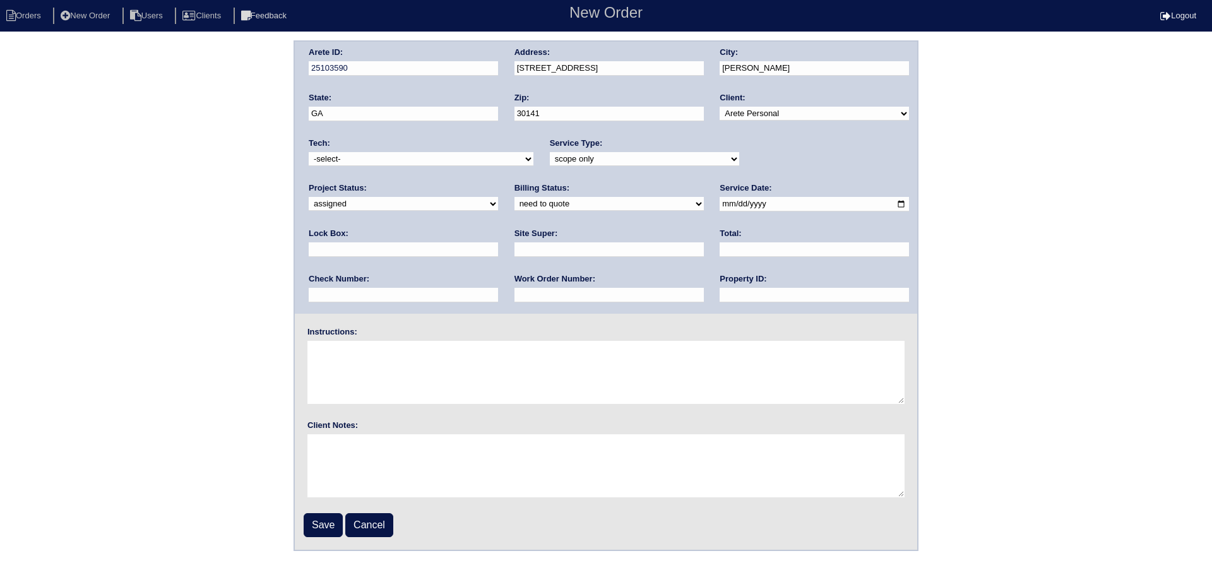
click at [515, 213] on div "Billing Status: need to quote quoted need to invoice invoiced paid warranty pur…" at bounding box center [609, 199] width 189 height 35
click at [515, 207] on select "need to quote quoted need to invoice invoiced paid warranty purchase order need…" at bounding box center [609, 204] width 189 height 14
select select "in quickbooks"
click at [515, 198] on select "need to quote quoted need to invoice invoiced paid warranty purchase order need…" at bounding box center [609, 204] width 189 height 14
drag, startPoint x: 560, startPoint y: 304, endPoint x: 566, endPoint y: 293, distance: 12.5
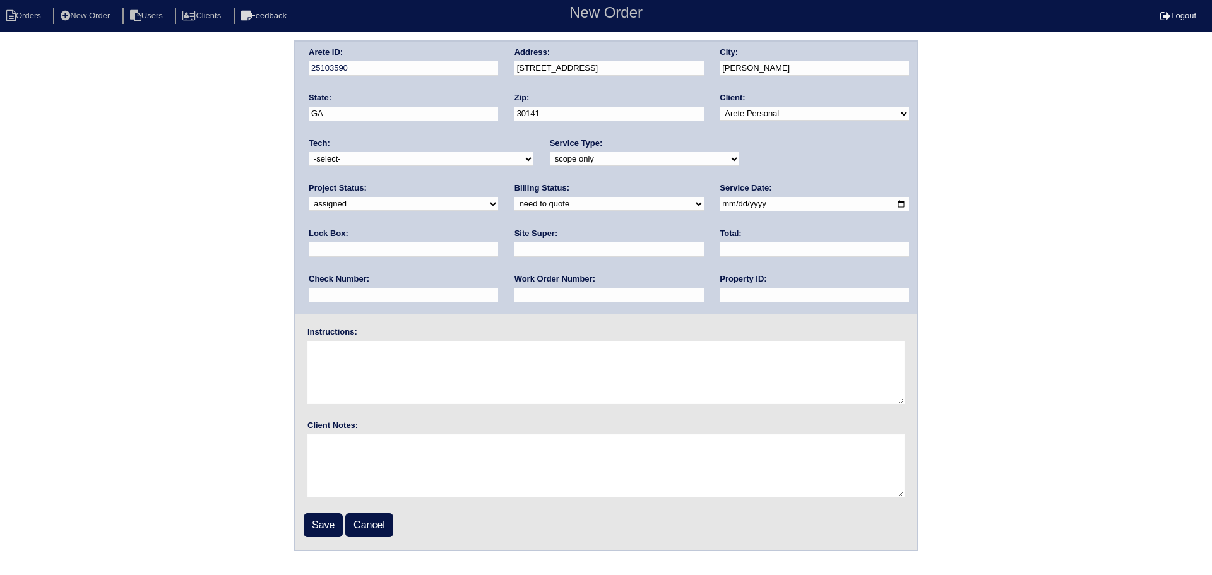
click at [720, 304] on div "Property ID:" at bounding box center [814, 290] width 189 height 35
drag, startPoint x: 566, startPoint y: 293, endPoint x: 582, endPoint y: 303, distance: 18.2
click at [720, 293] on input "text" at bounding box center [814, 295] width 189 height 15
type input "NA"
click at [369, 158] on select "-select- [EMAIL_ADDRESS][DOMAIN_NAME] [EMAIL_ADDRESS][DOMAIN_NAME] [EMAIL_ADDRE…" at bounding box center [421, 159] width 225 height 14
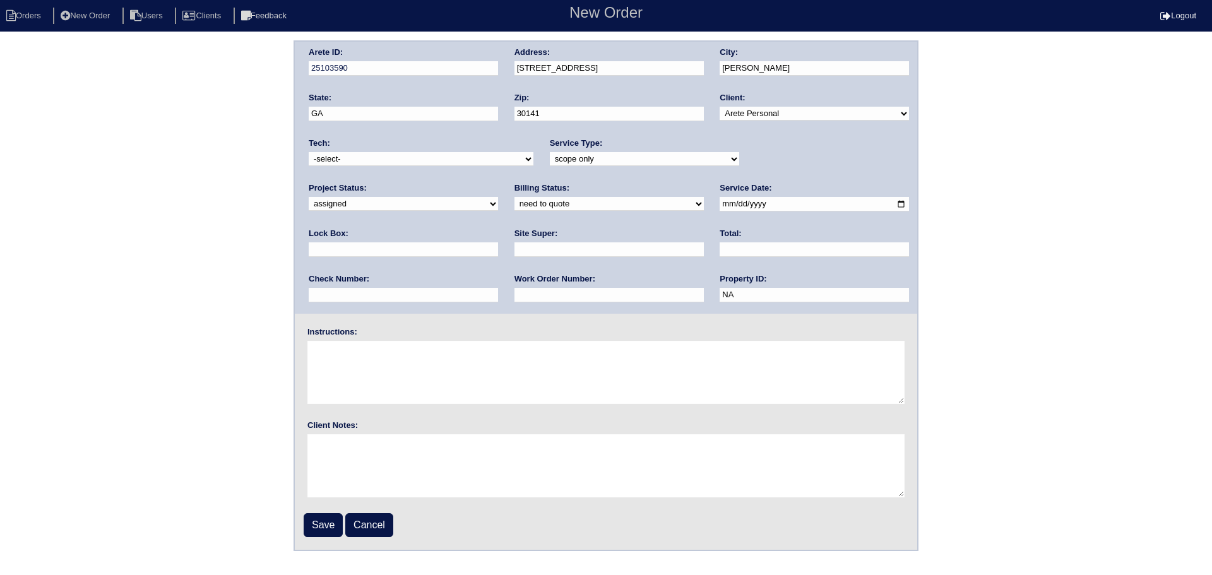
select select "27"
click at [309, 152] on select "-select- [EMAIL_ADDRESS][DOMAIN_NAME] [EMAIL_ADDRESS][DOMAIN_NAME] [EMAIL_ADDRE…" at bounding box center [421, 159] width 225 height 14
click at [515, 210] on select "need to quote quoted need to invoice invoiced paid warranty purchase order need…" at bounding box center [609, 204] width 189 height 14
click at [770, 356] on textarea at bounding box center [605, 372] width 597 height 63
click at [313, 530] on input "Save" at bounding box center [323, 525] width 39 height 24
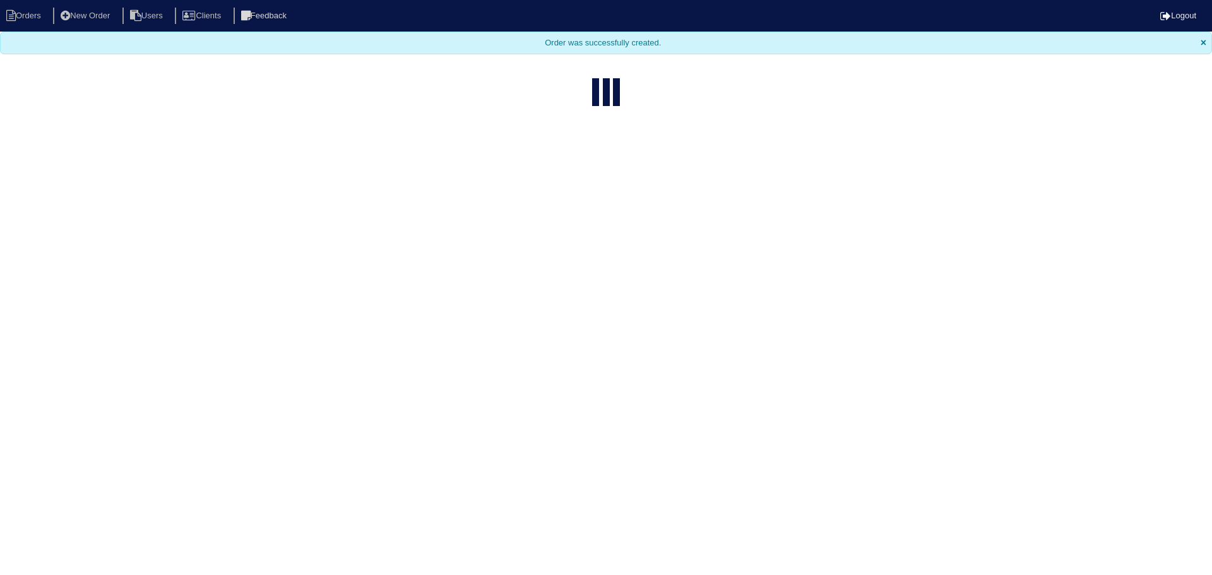
select select "15"
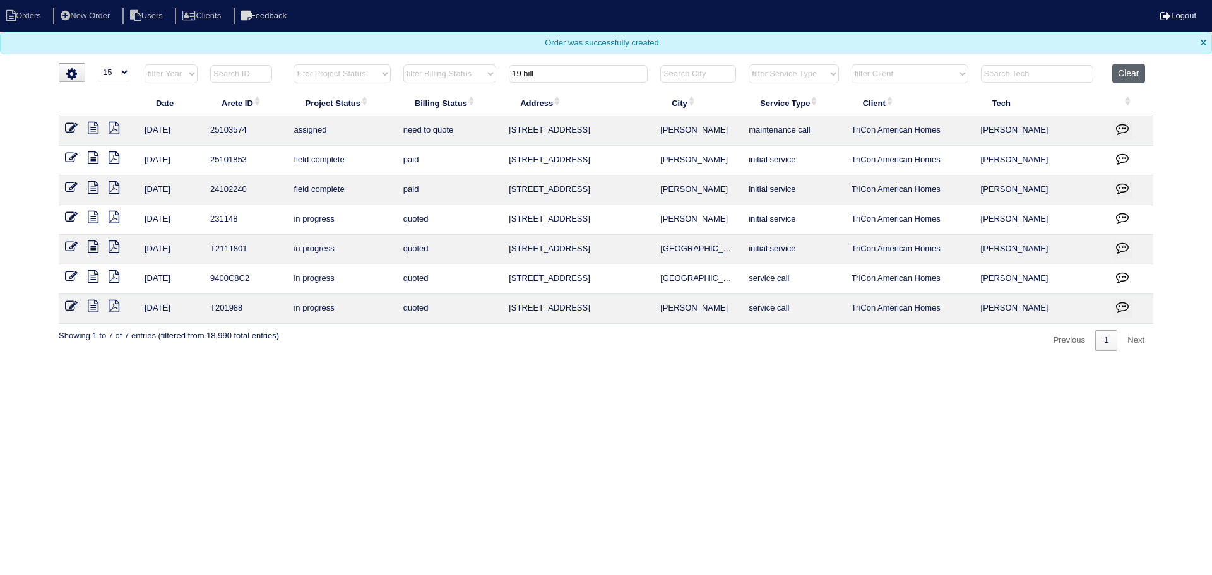
click at [1131, 71] on button "Clear" at bounding box center [1129, 74] width 32 height 20
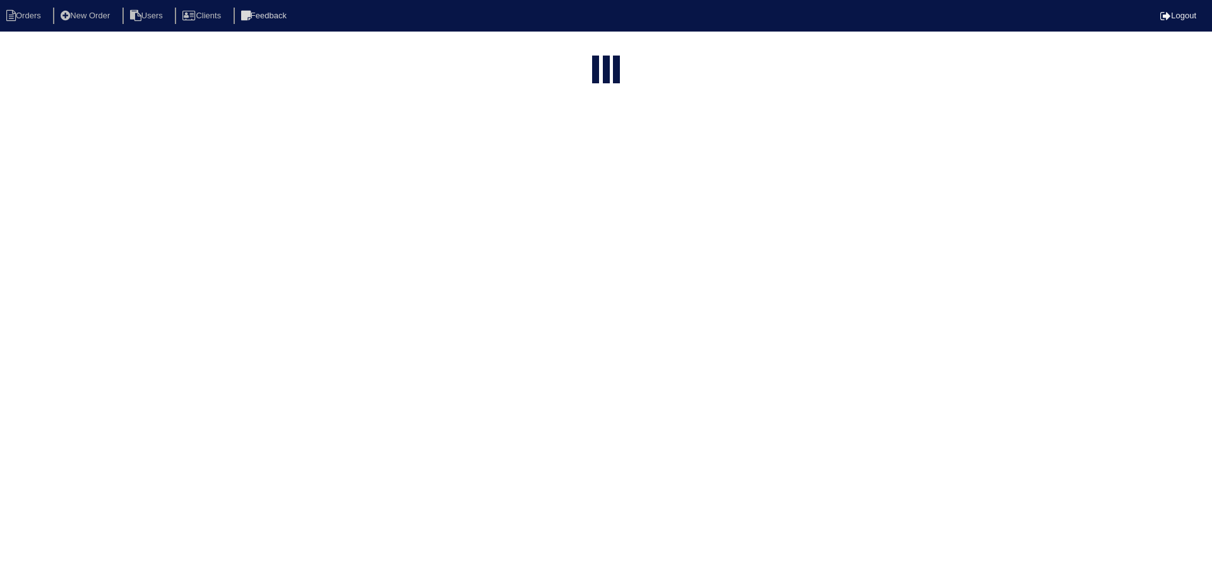
select select "15"
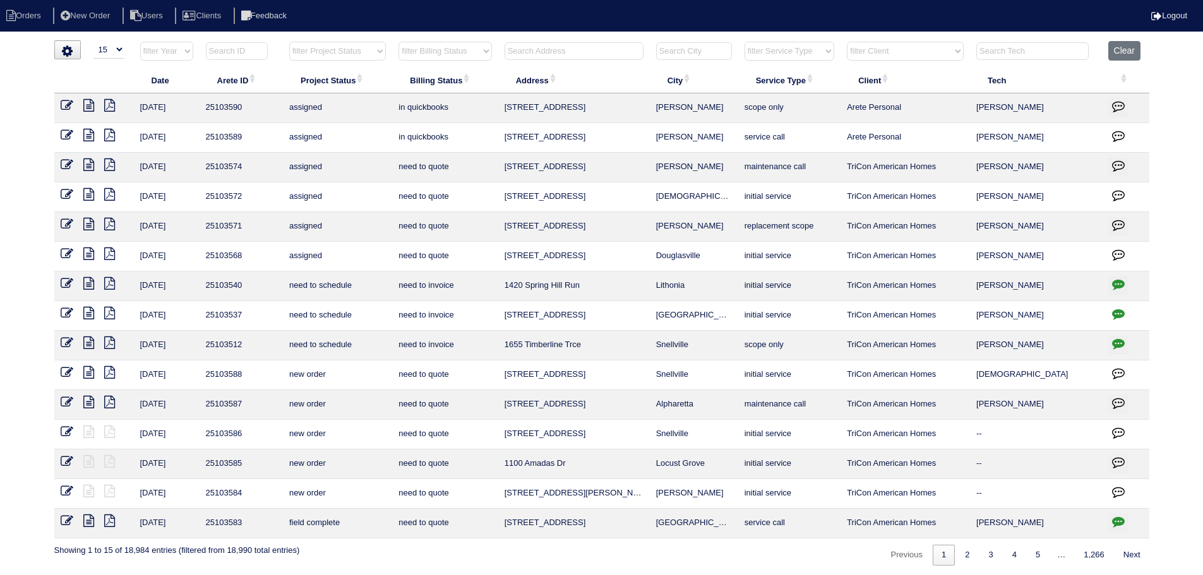
click at [532, 52] on input "text" at bounding box center [573, 51] width 139 height 18
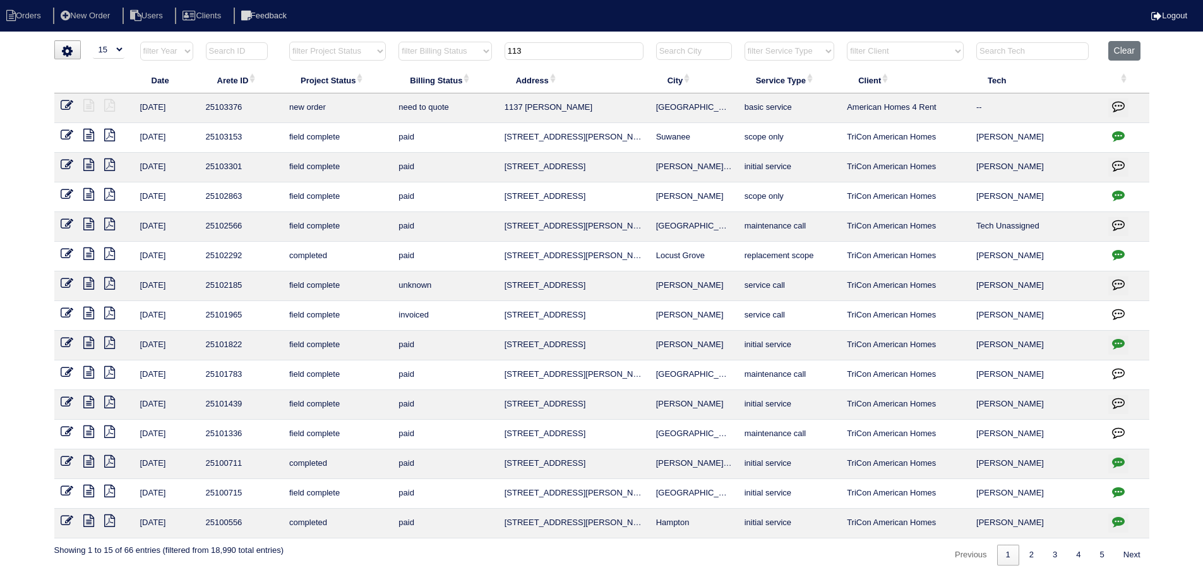
type input "113"
click at [68, 105] on icon at bounding box center [67, 105] width 13 height 13
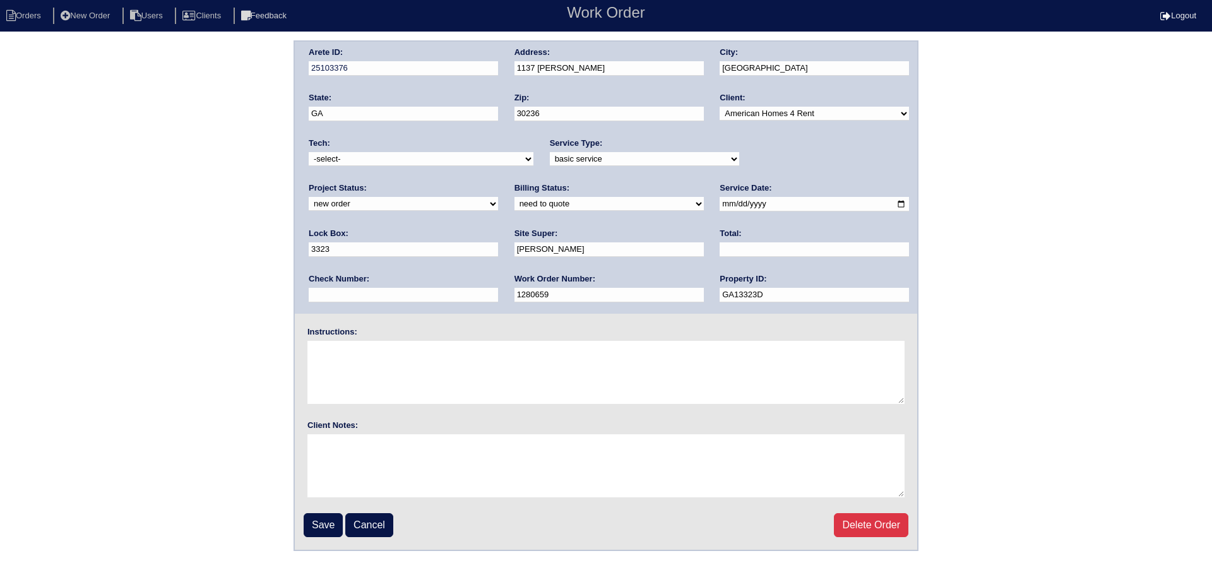
click at [498, 197] on select "new order assigned in progress field complete need to schedule admin review arc…" at bounding box center [403, 204] width 189 height 14
select select "assigned"
click at [498, 197] on select "new order assigned in progress field complete need to schedule admin review arc…" at bounding box center [403, 204] width 189 height 14
click at [429, 166] on select "-select- [EMAIL_ADDRESS][DOMAIN_NAME] [EMAIL_ADDRESS][DOMAIN_NAME] [EMAIL_ADDRE…" at bounding box center [421, 159] width 225 height 14
select select "36"
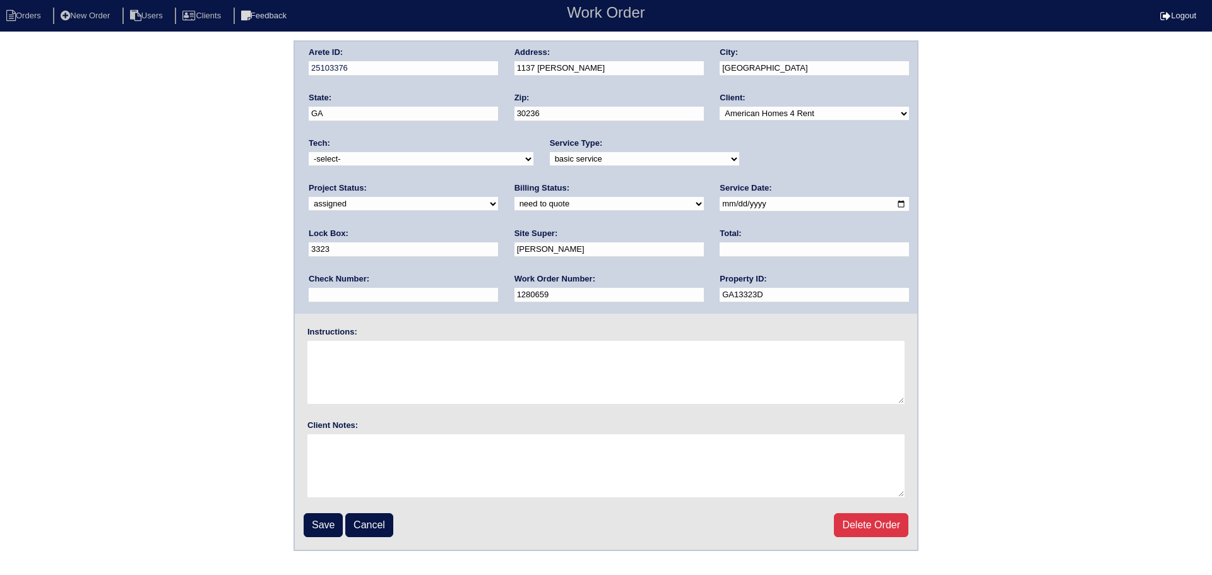
click at [309, 152] on select "-select- [EMAIL_ADDRESS][DOMAIN_NAME] [EMAIL_ADDRESS][DOMAIN_NAME] [EMAIL_ADDRE…" at bounding box center [421, 159] width 225 height 14
click at [720, 205] on input "[DATE]" at bounding box center [814, 204] width 189 height 15
type input "[DATE]"
click at [330, 523] on input "Save" at bounding box center [323, 525] width 39 height 24
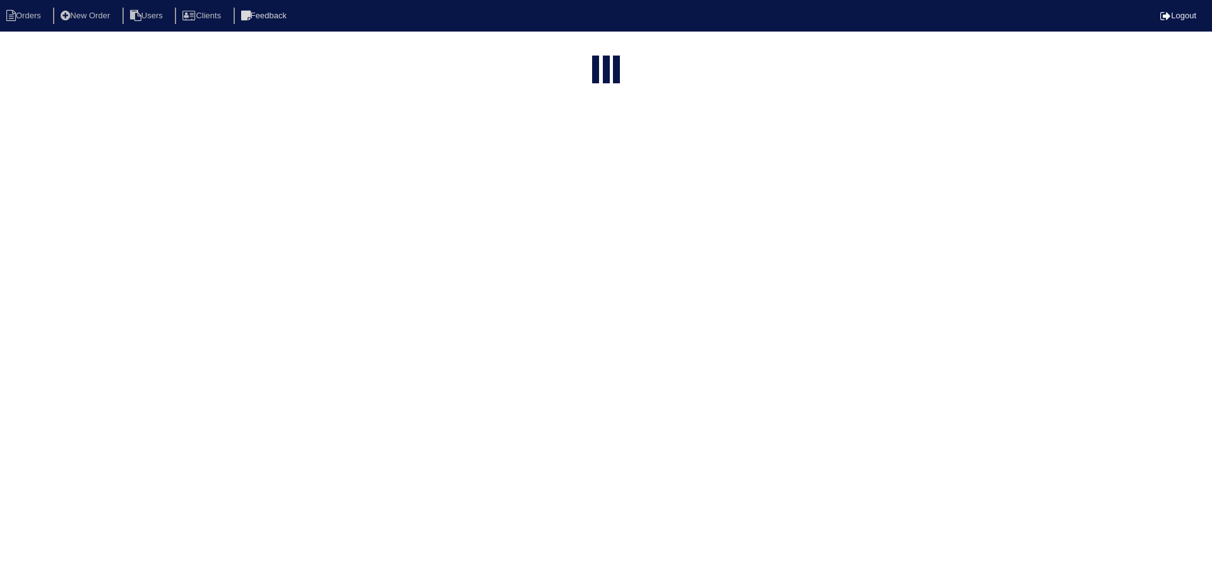
select select "15"
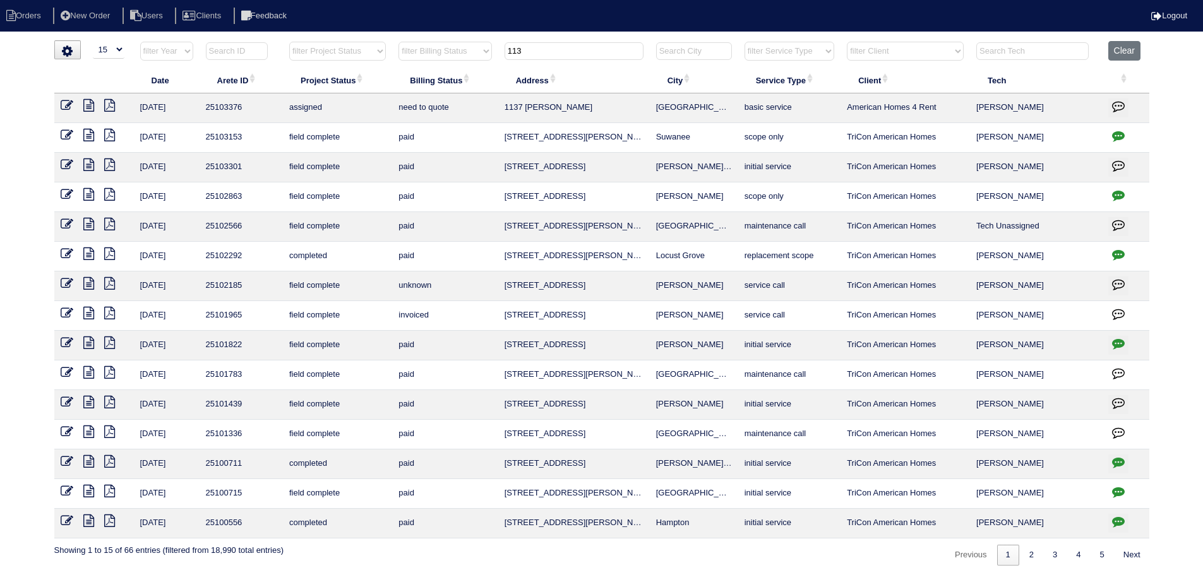
drag, startPoint x: 545, startPoint y: 52, endPoint x: 480, endPoint y: 55, distance: 65.1
click at [477, 54] on tr "filter Year -- Any Year -- 2025 2024 2023 2022 2021 2020 2019 filter Project St…" at bounding box center [601, 54] width 1095 height 26
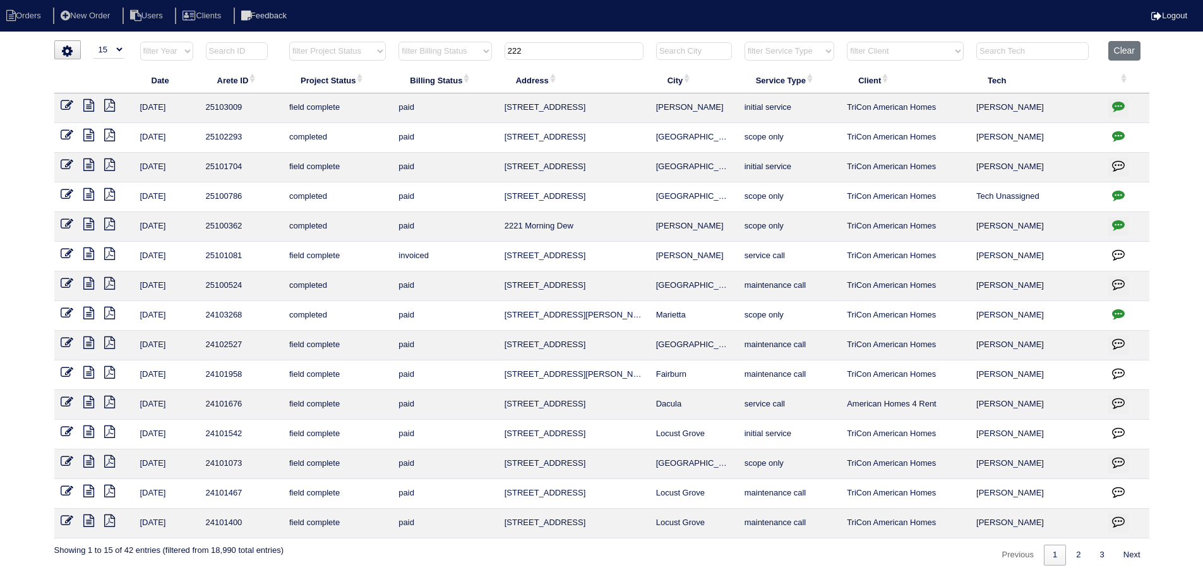
type input "222"
click at [88, 134] on icon at bounding box center [88, 135] width 11 height 13
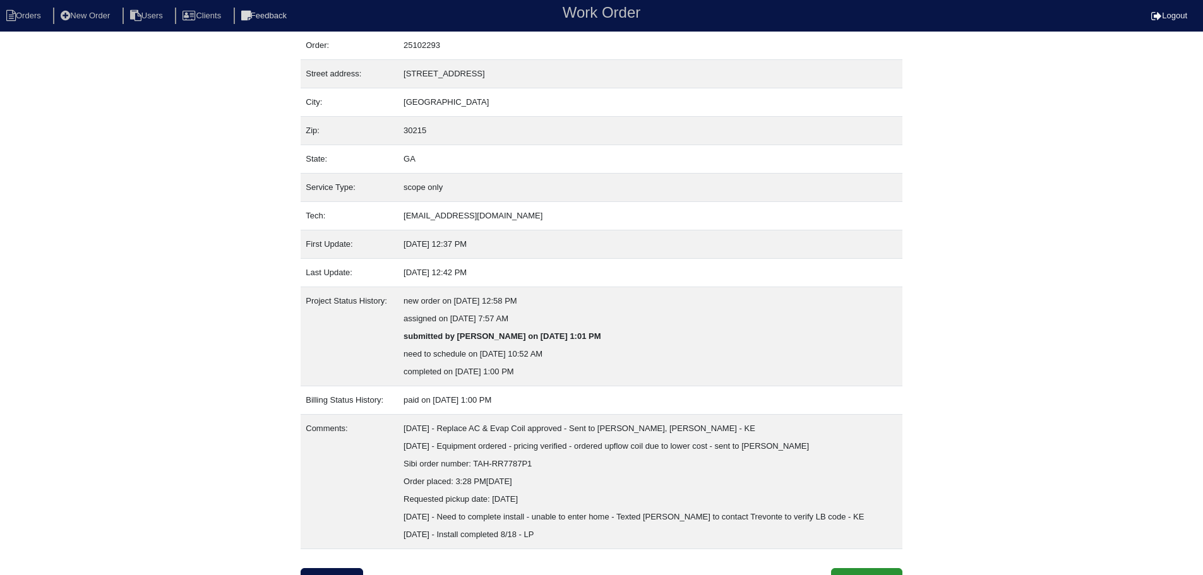
scroll to position [54, 0]
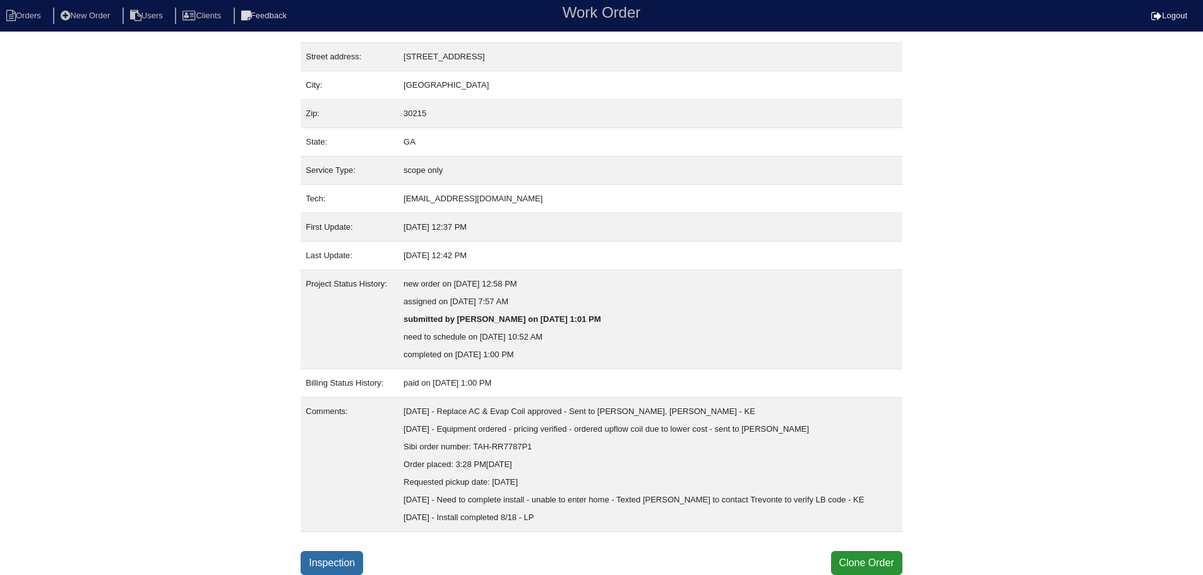
click at [329, 563] on link "Inspection" at bounding box center [332, 563] width 63 height 24
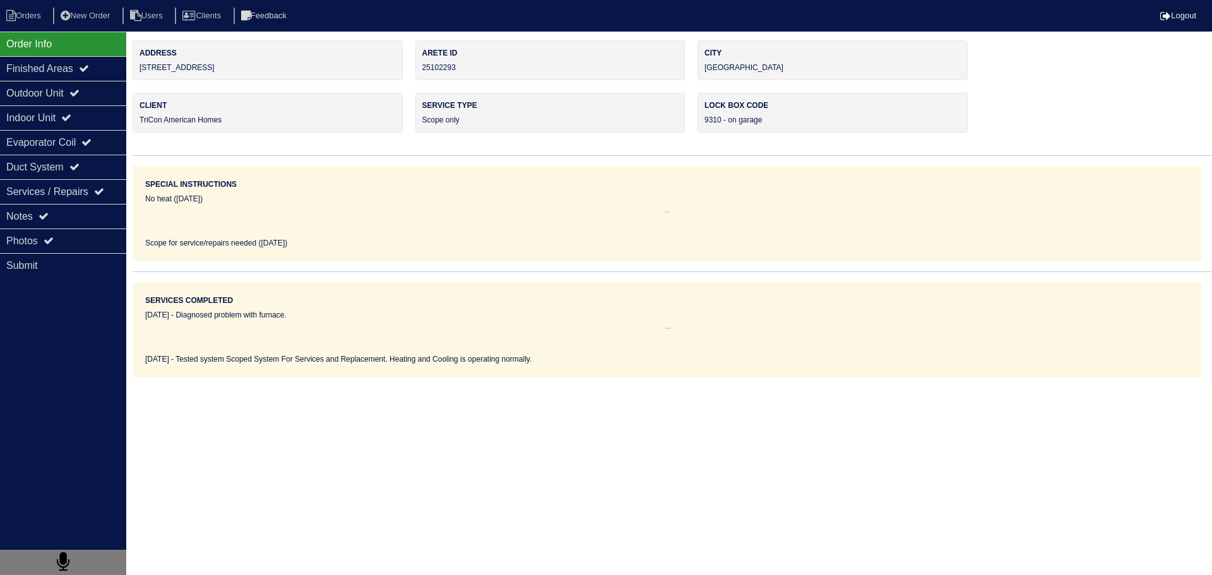
click at [103, 95] on div "Outdoor Unit" at bounding box center [63, 93] width 126 height 25
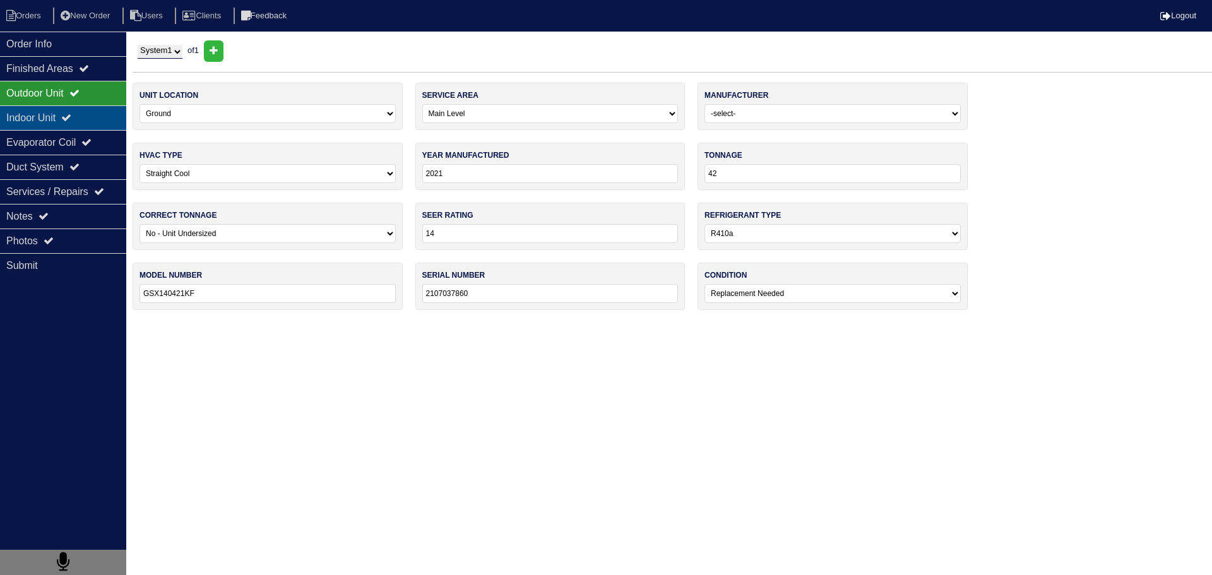
click at [97, 113] on div "Indoor Unit" at bounding box center [63, 117] width 126 height 25
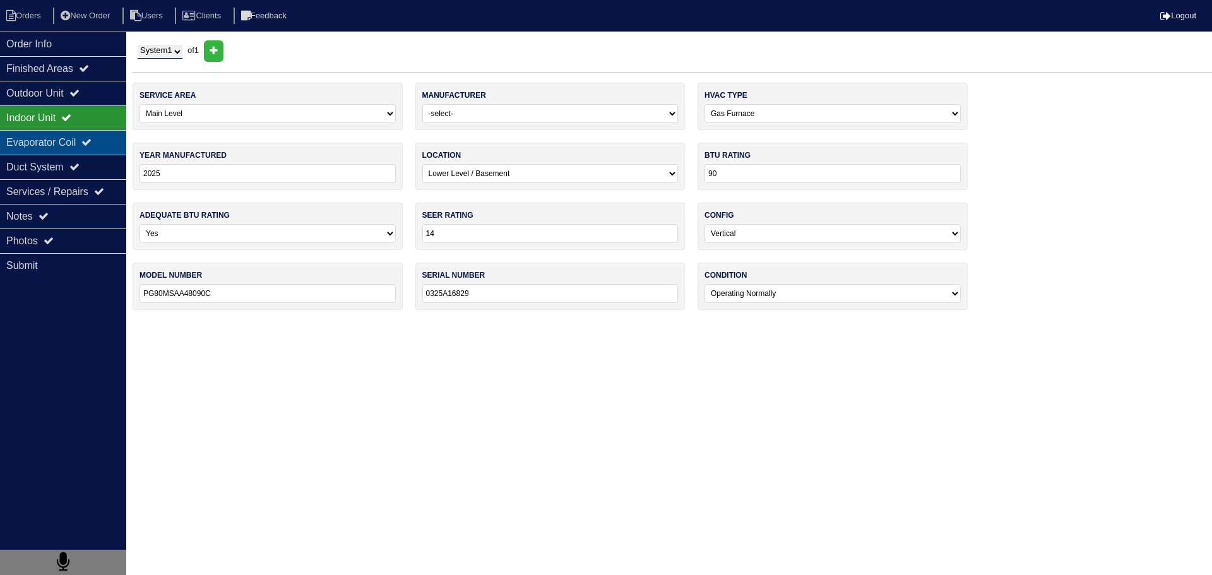
click at [94, 136] on div "Evaporator Coil" at bounding box center [63, 142] width 126 height 25
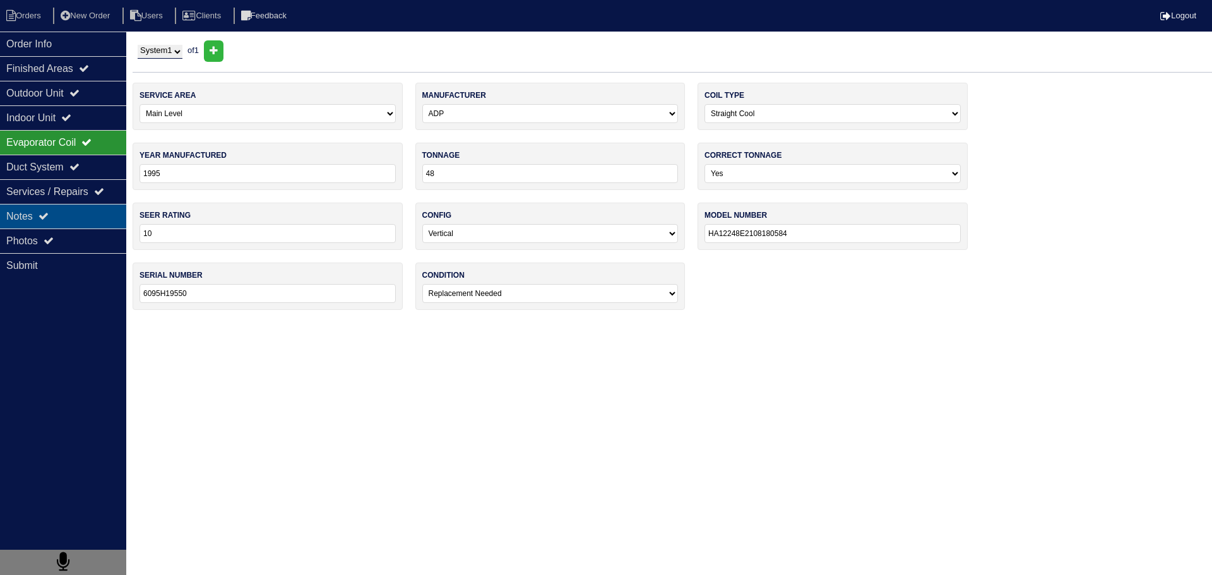
click at [76, 209] on div "Notes" at bounding box center [63, 216] width 126 height 25
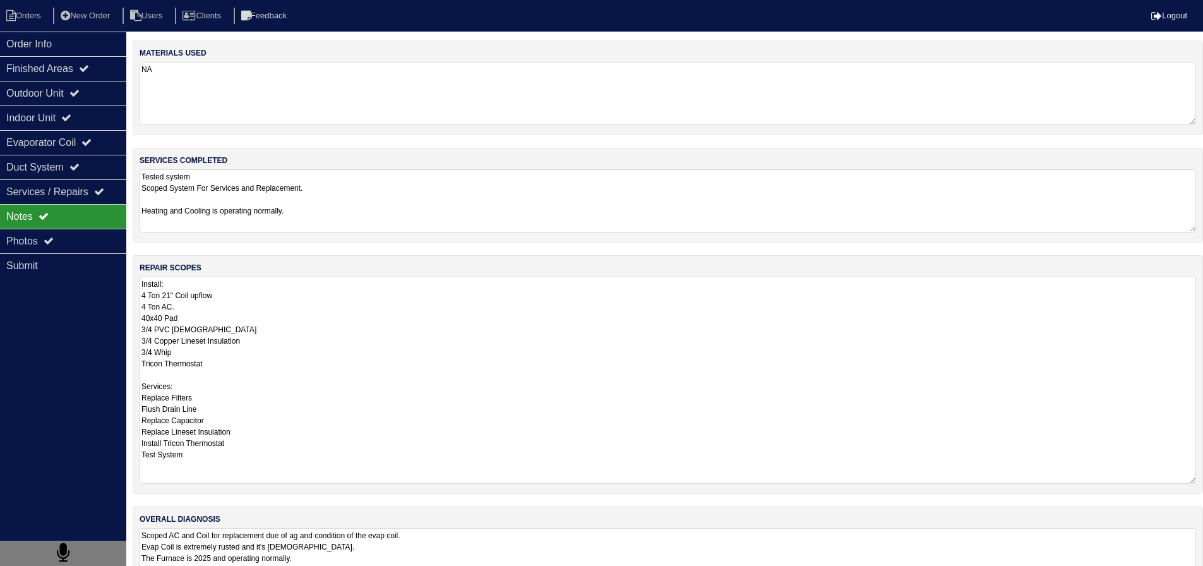
click at [212, 297] on textarea "Install: 4 Ton 21" Coil upflow 4 Ton AC. 40x40 Pad 3/4 PVC [DEMOGRAPHIC_DATA] 3…" at bounding box center [668, 380] width 1056 height 207
click at [85, 9] on li "New Order" at bounding box center [86, 16] width 67 height 17
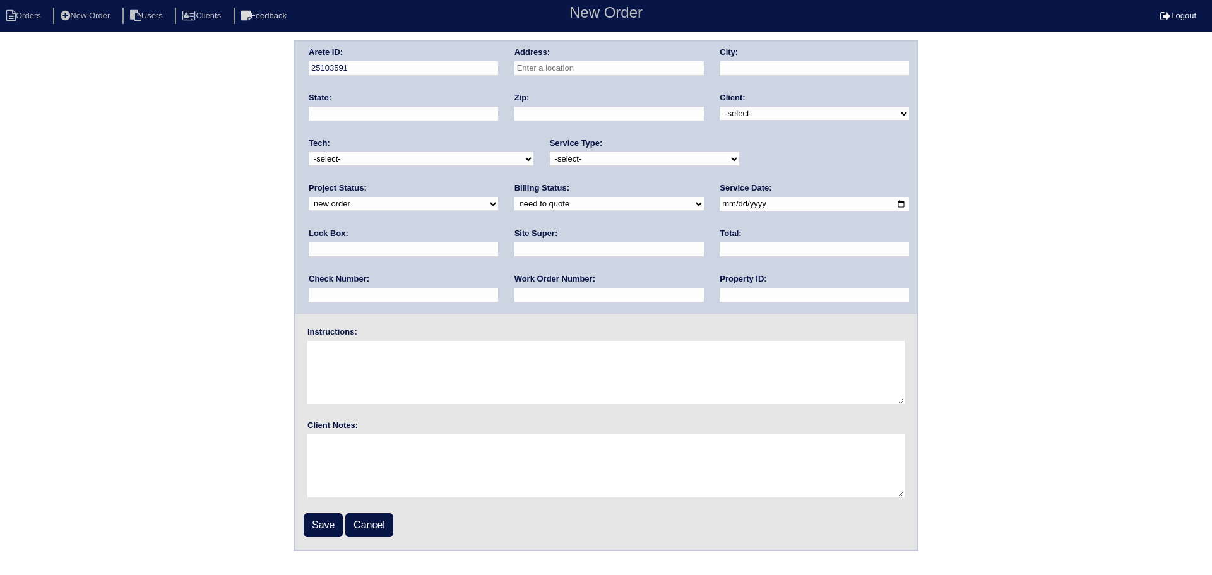
paste input "222 Sawgrass Way Fayetteville"
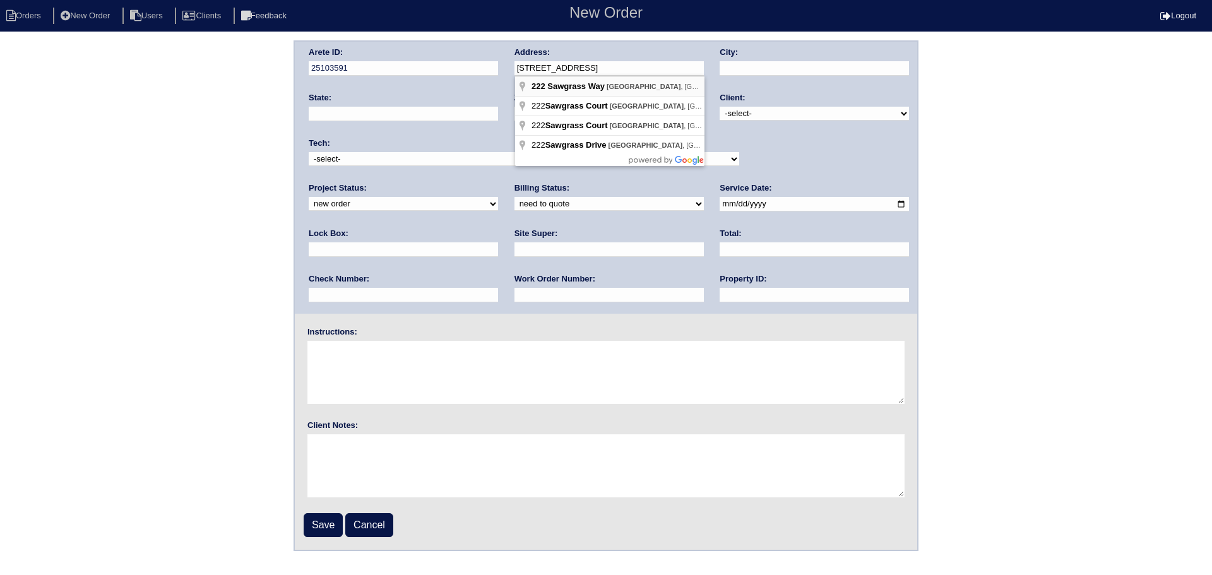
type input "[STREET_ADDRESS]"
type input "[GEOGRAPHIC_DATA]"
type input "GA"
type input "30215"
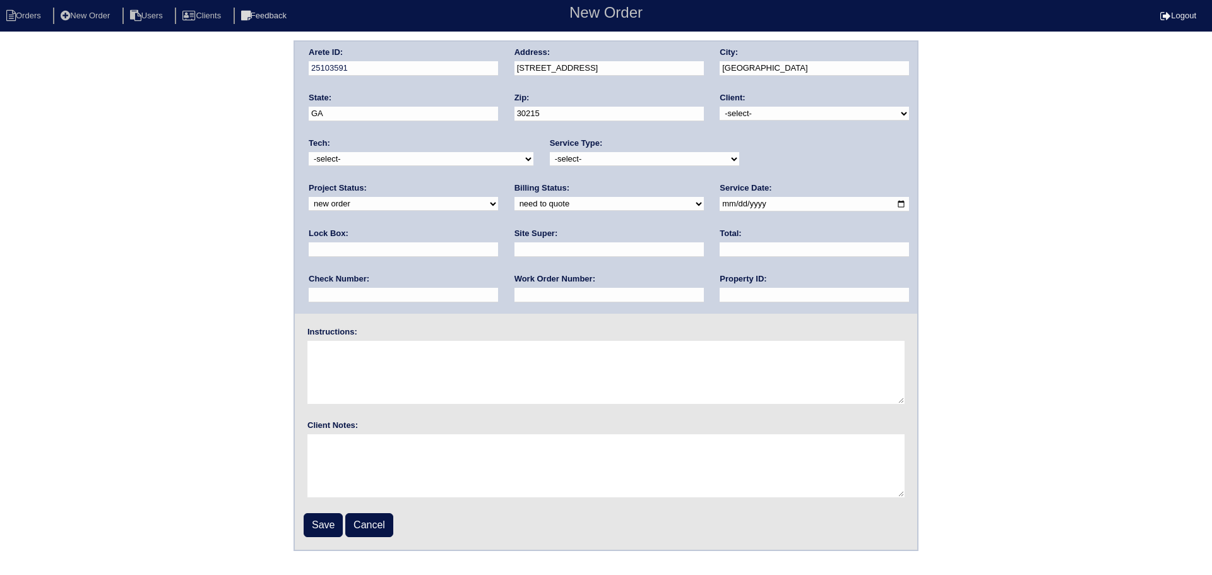
click at [793, 117] on select "-select- TriCon American Homes American Homes 4 Rent First Key Homes Zillow The…" at bounding box center [814, 114] width 189 height 14
select select "1"
click at [721, 107] on select "-select- TriCon American Homes American Homes 4 Rent First Key Homes Zillow The…" at bounding box center [814, 114] width 189 height 14
drag, startPoint x: 775, startPoint y: 156, endPoint x: 769, endPoint y: 166, distance: 11.9
click at [498, 197] on select "new order assigned in progress field complete need to schedule admin review arc…" at bounding box center [403, 204] width 189 height 14
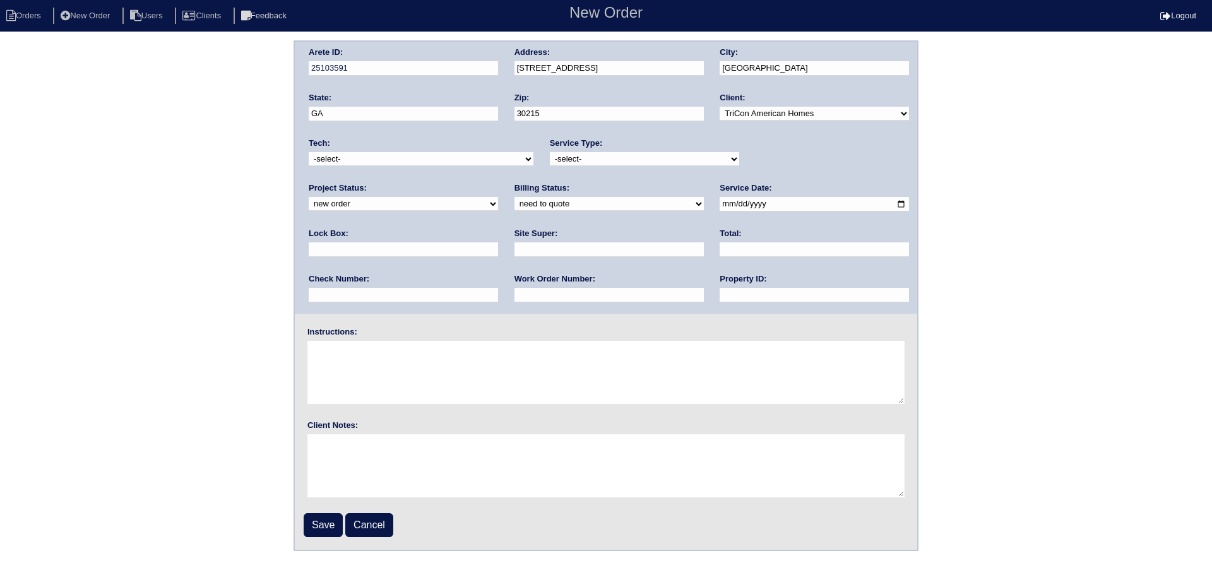
select select "assigned"
click at [498, 197] on select "new order assigned in progress field complete need to schedule admin review arc…" at bounding box center [403, 204] width 189 height 14
click at [590, 162] on select "-select- initial service basic service maintenance call replacement scope servi…" at bounding box center [644, 159] width 189 height 14
select select "service call"
click at [550, 152] on select "-select- initial service basic service maintenance call replacement scope servi…" at bounding box center [644, 159] width 189 height 14
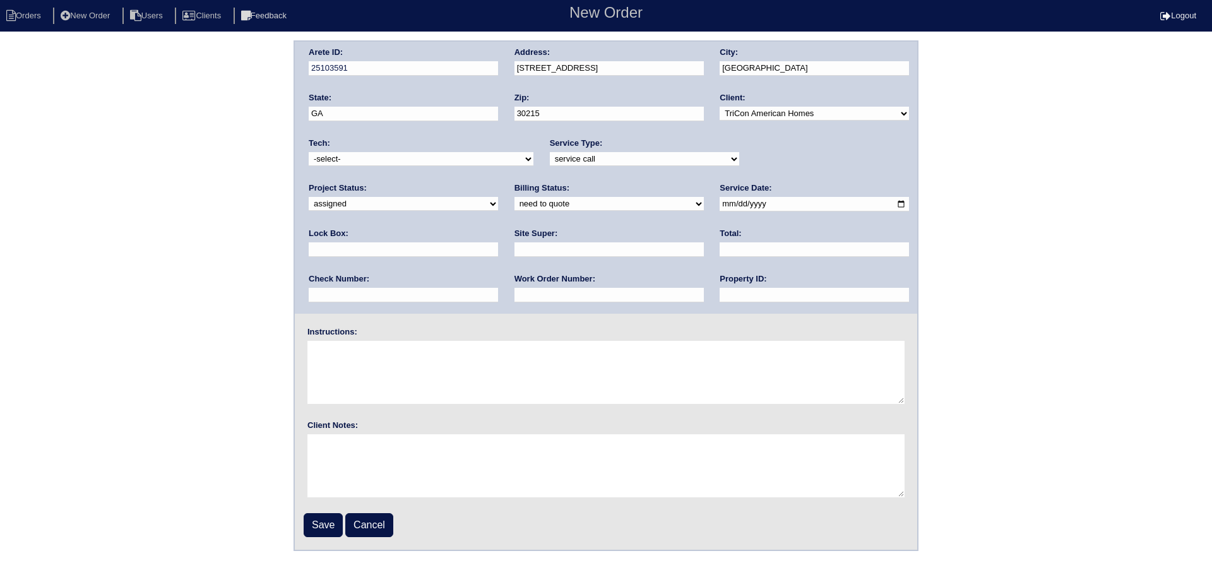
click at [423, 163] on select "-select- [EMAIL_ADDRESS][DOMAIN_NAME] [EMAIL_ADDRESS][DOMAIN_NAME] [EMAIL_ADDRE…" at bounding box center [421, 159] width 225 height 14
select select "36"
click at [309, 152] on select "-select- [EMAIL_ADDRESS][DOMAIN_NAME] [EMAIL_ADDRESS][DOMAIN_NAME] [EMAIL_ADDRE…" at bounding box center [421, 159] width 225 height 14
click at [720, 205] on input "date" at bounding box center [814, 204] width 189 height 15
type input "[DATE]"
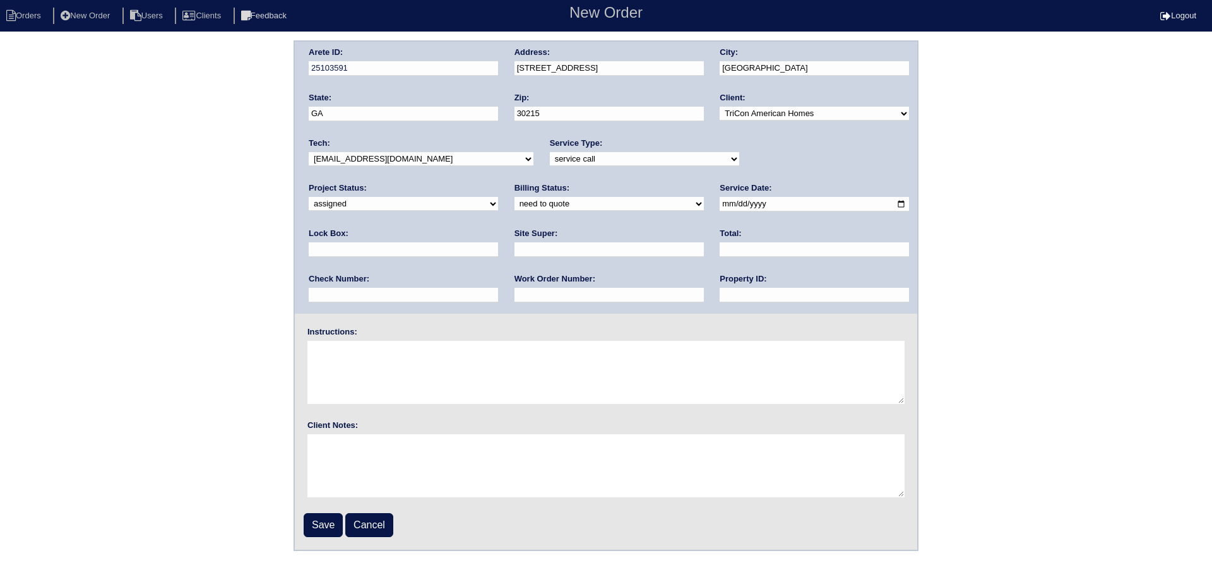
click at [515, 208] on select "need to quote quoted need to invoice invoiced paid warranty purchase order need…" at bounding box center [609, 204] width 189 height 14
select select "in quickbooks"
click at [515, 198] on select "need to quote quoted need to invoice invoiced paid warranty purchase order need…" at bounding box center [609, 204] width 189 height 14
drag, startPoint x: 554, startPoint y: 295, endPoint x: 574, endPoint y: 309, distance: 24.0
click at [720, 295] on input "text" at bounding box center [814, 295] width 189 height 15
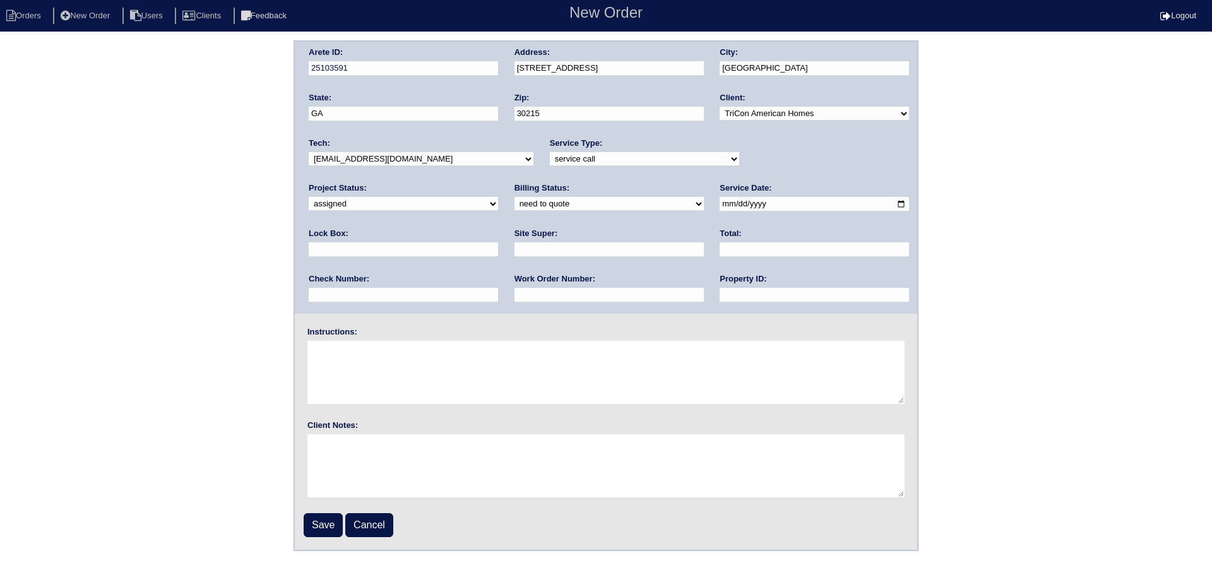
type input "NA"
click at [321, 515] on input "Save" at bounding box center [323, 525] width 39 height 24
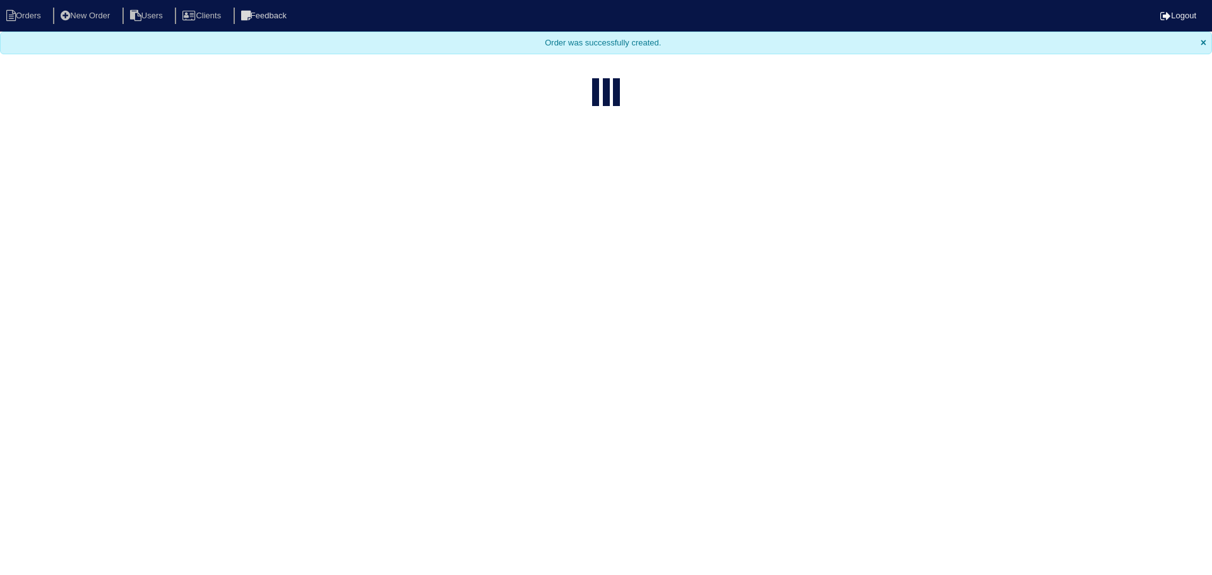
select select "15"
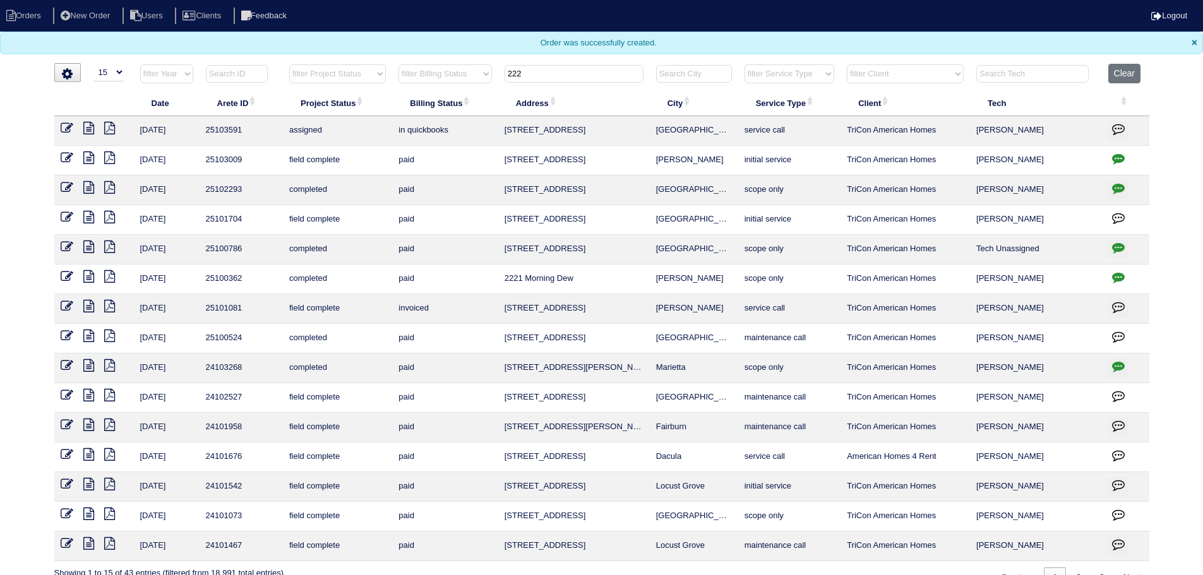
drag, startPoint x: 565, startPoint y: 69, endPoint x: 443, endPoint y: 71, distance: 121.9
click at [443, 71] on tr "filter Year -- Any Year -- 2025 2024 2023 2022 2021 2020 2019 filter Project St…" at bounding box center [601, 77] width 1095 height 26
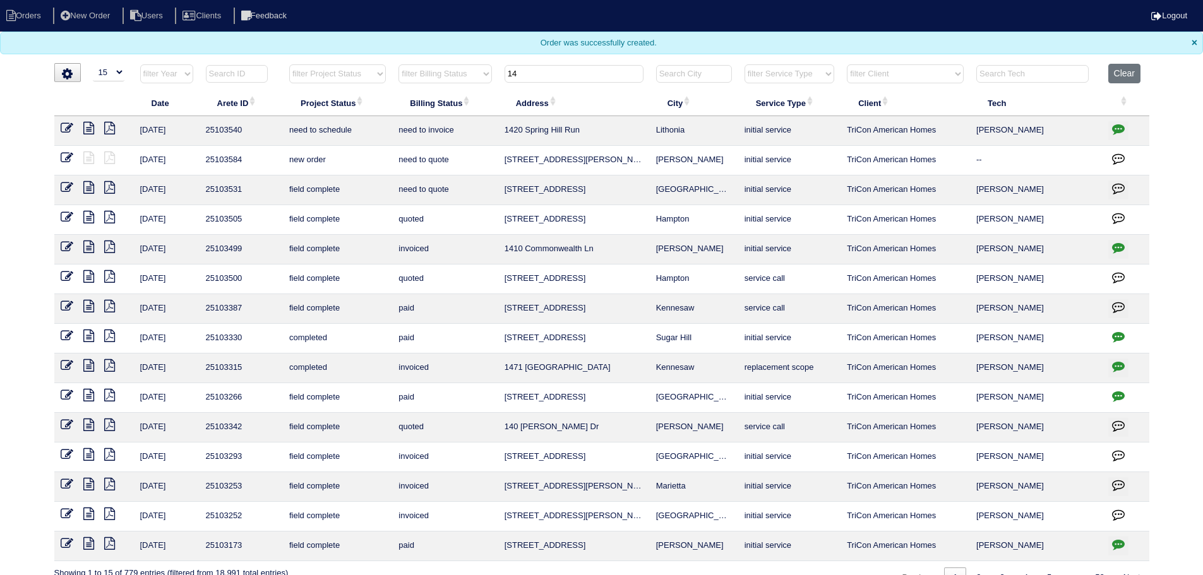
type input "14"
click at [61, 157] on icon at bounding box center [67, 158] width 13 height 13
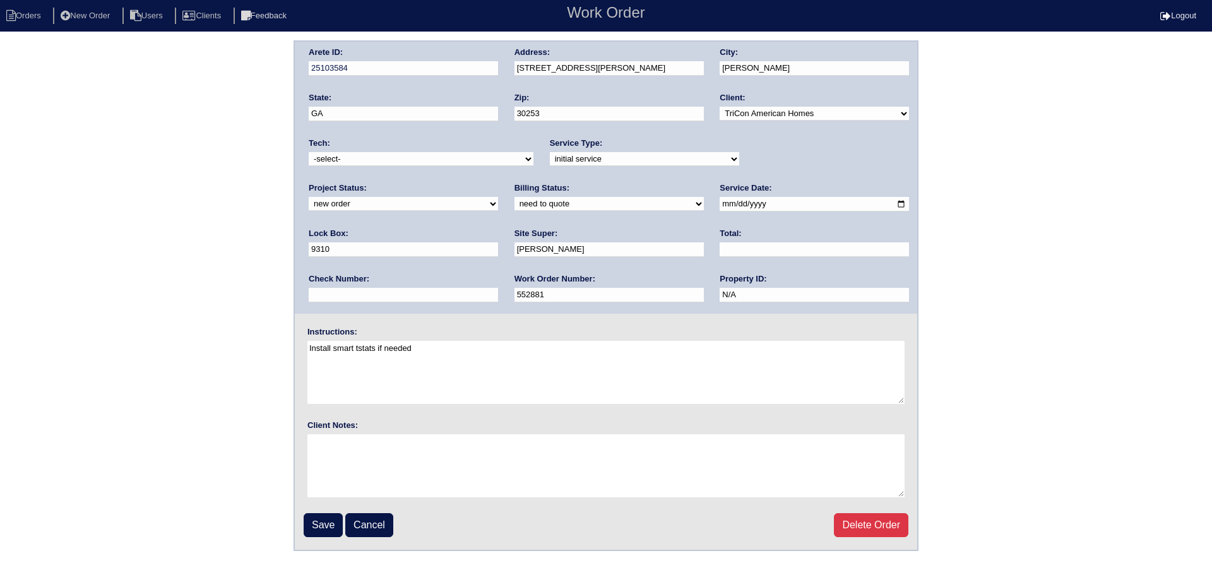
click at [498, 182] on div "Project Status: new order assigned in progress field complete need to schedule …" at bounding box center [403, 199] width 189 height 35
click at [498, 197] on select "new order assigned in progress field complete need to schedule admin review arc…" at bounding box center [403, 204] width 189 height 14
select select "assigned"
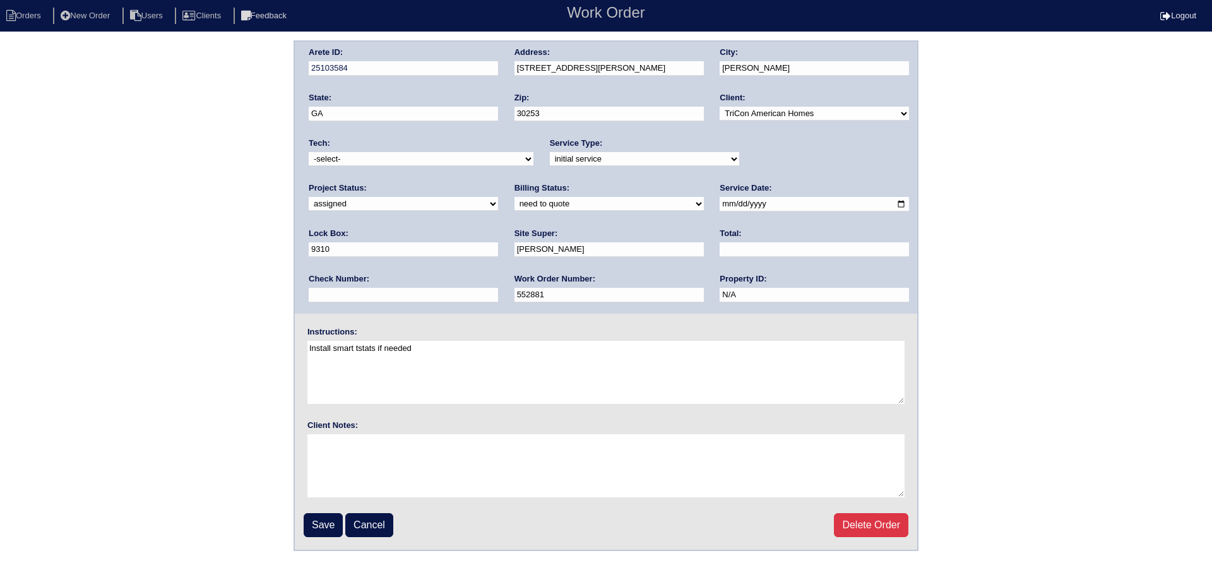
click at [498, 197] on select "new order assigned in progress field complete need to schedule admin review arc…" at bounding box center [403, 204] width 189 height 14
click at [720, 203] on input "[DATE]" at bounding box center [814, 204] width 189 height 15
drag, startPoint x: 698, startPoint y: 203, endPoint x: 691, endPoint y: 210, distance: 9.8
click at [720, 203] on input "2025-09-29" at bounding box center [814, 204] width 189 height 15
type input "2025-09-30"
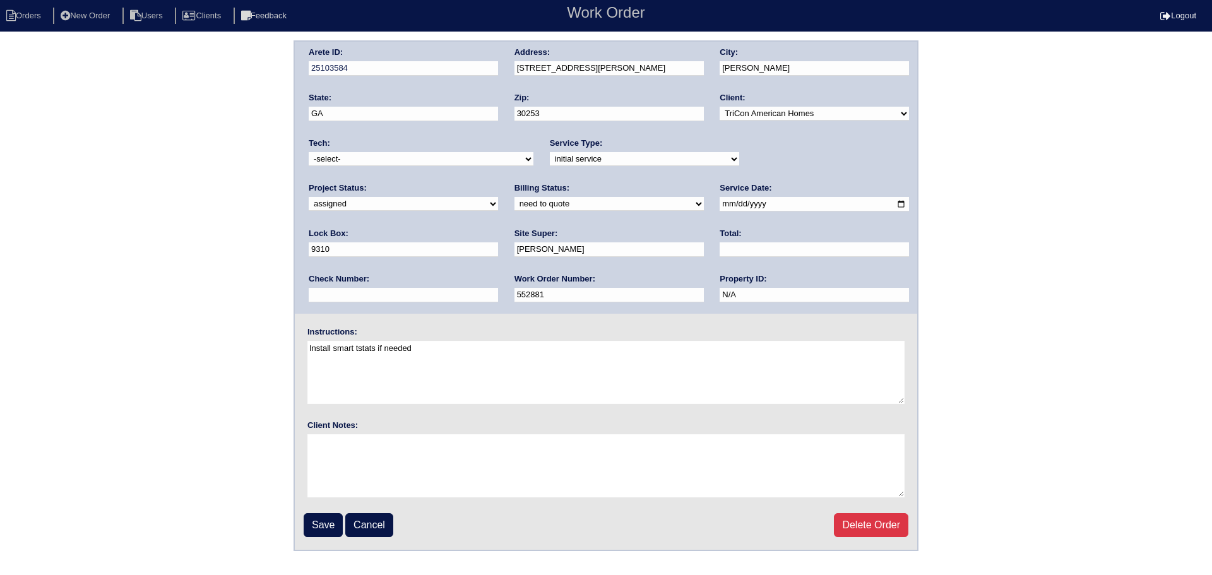
drag, startPoint x: 401, startPoint y: 160, endPoint x: 398, endPoint y: 166, distance: 6.8
click at [401, 160] on select "-select- aretesmg+backup-tech@gmail.com benjohnholt88@gmail.com callisonhvac@ya…" at bounding box center [421, 159] width 225 height 14
click at [309, 152] on select "-select- aretesmg+backup-tech@gmail.com benjohnholt88@gmail.com callisonhvac@ya…" at bounding box center [421, 159] width 225 height 14
drag, startPoint x: 385, startPoint y: 211, endPoint x: 388, endPoint y: 184, distance: 27.4
click at [515, 210] on select "need to quote quoted need to invoice invoiced paid warranty purchase order need…" at bounding box center [609, 204] width 189 height 14
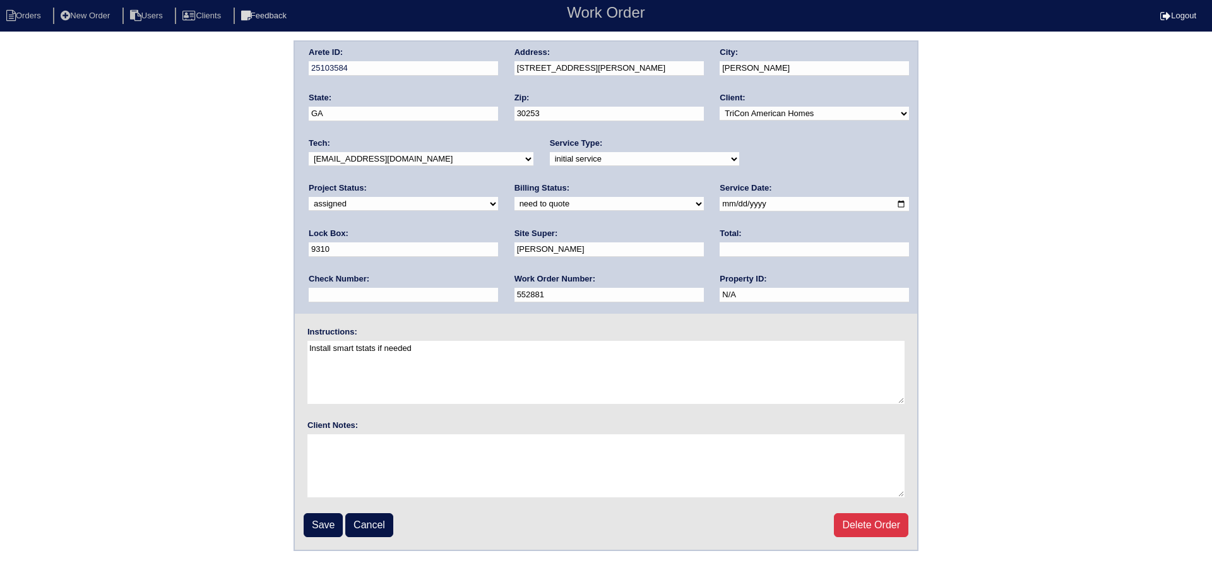
drag, startPoint x: 385, startPoint y: 158, endPoint x: 382, endPoint y: 166, distance: 8.2
click at [385, 158] on select "-select- aretesmg+backup-tech@gmail.com benjohnholt88@gmail.com callisonhvac@ya…" at bounding box center [421, 159] width 225 height 14
select select "36"
click at [309, 152] on select "-select- aretesmg+backup-tech@gmail.com benjohnholt88@gmail.com callisonhvac@ya…" at bounding box center [421, 159] width 225 height 14
click at [330, 521] on input "Save" at bounding box center [323, 525] width 39 height 24
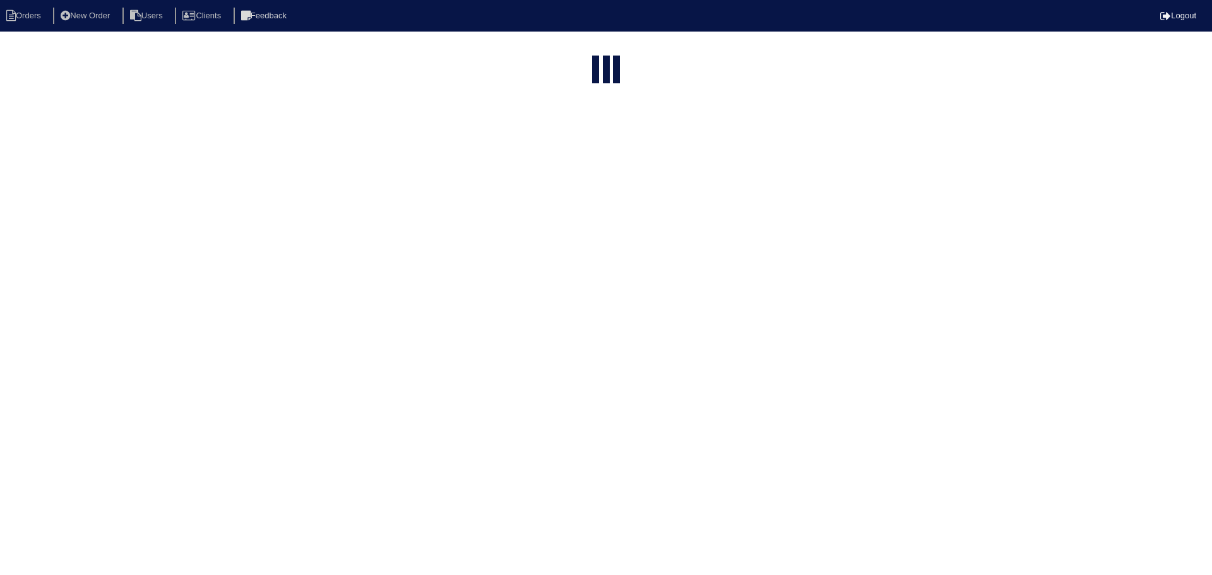
select select "15"
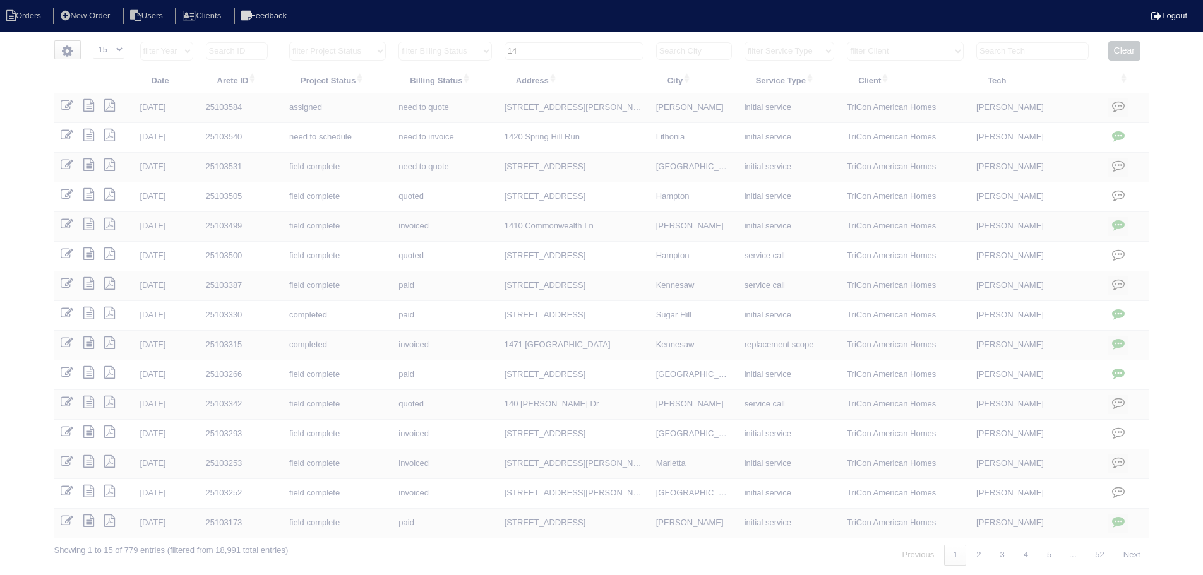
click at [611, 44] on input "14" at bounding box center [573, 51] width 139 height 18
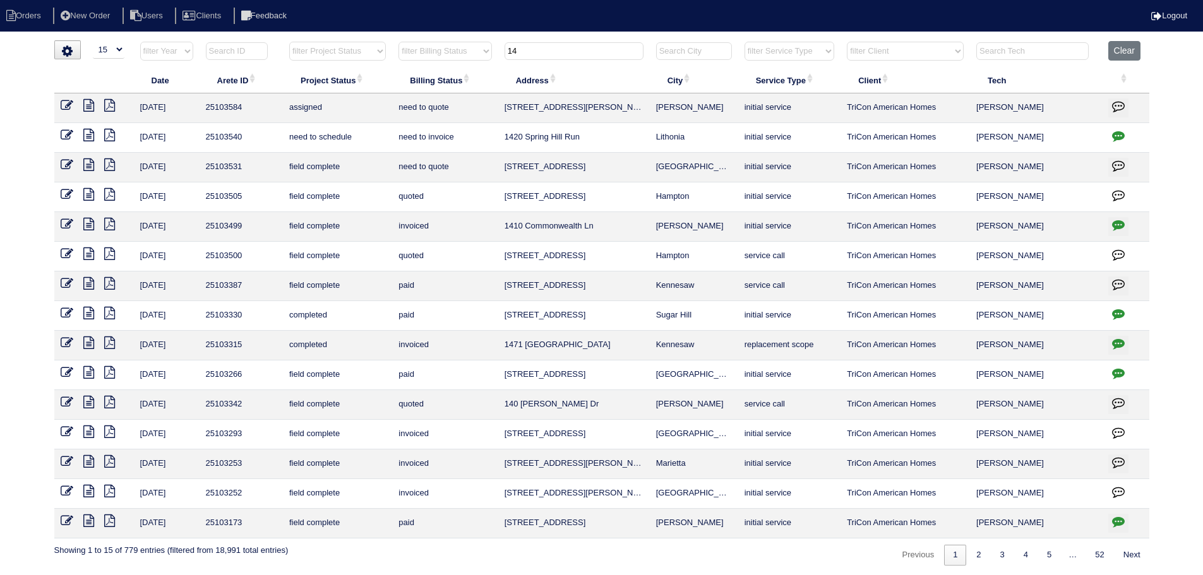
click at [611, 44] on input "14" at bounding box center [573, 51] width 139 height 18
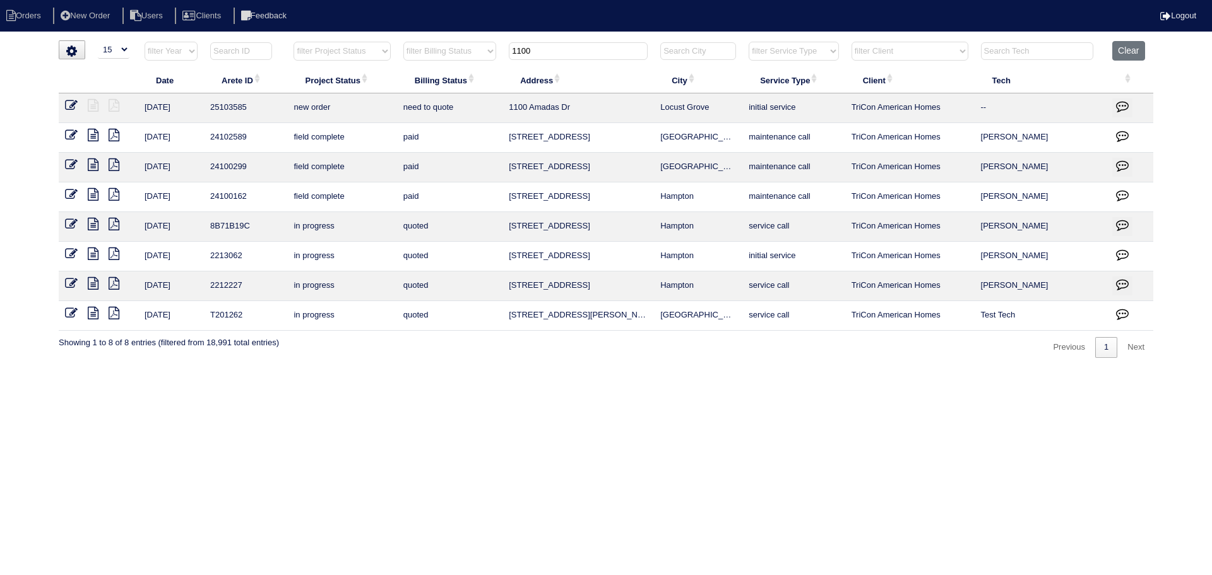
type input "1100"
click at [70, 102] on icon at bounding box center [71, 105] width 13 height 13
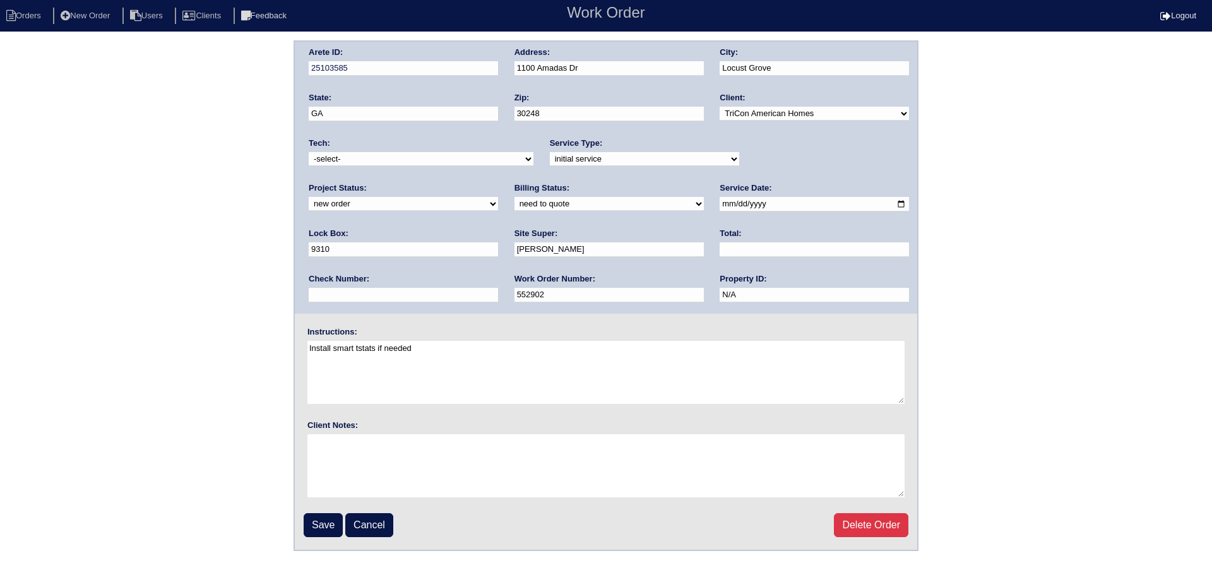
drag, startPoint x: 772, startPoint y: 152, endPoint x: 772, endPoint y: 172, distance: 20.2
click at [498, 182] on div "Project Status: new order assigned in progress field complete need to schedule …" at bounding box center [403, 199] width 189 height 35
click at [498, 197] on select "new order assigned in progress field complete need to schedule admin review arc…" at bounding box center [403, 204] width 189 height 14
select select "assigned"
click at [498, 197] on select "new order assigned in progress field complete need to schedule admin review arc…" at bounding box center [403, 204] width 189 height 14
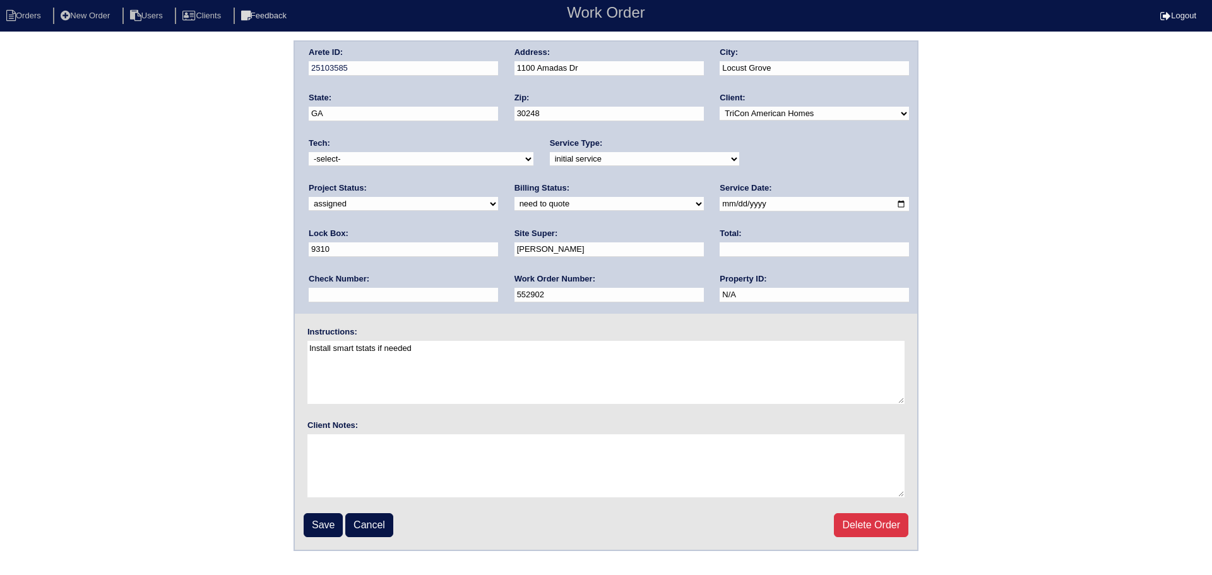
click at [720, 203] on input "2025-09-29" at bounding box center [814, 204] width 189 height 15
type input "2025-09-30"
click at [444, 152] on div "Tech: -select- aretesmg+backup-tech@gmail.com benjohnholt88@gmail.com callisonh…" at bounding box center [421, 155] width 225 height 35
click at [403, 161] on select "-select- aretesmg+backup-tech@gmail.com benjohnholt88@gmail.com callisonhvac@ya…" at bounding box center [421, 159] width 225 height 14
select select "36"
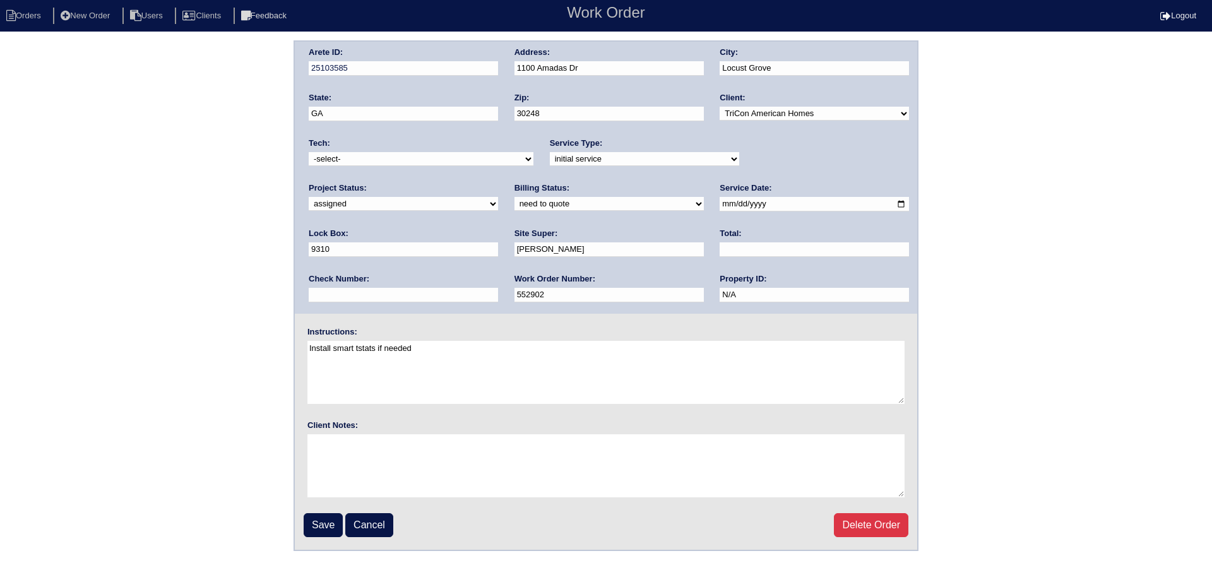
click at [309, 152] on select "-select- aretesmg+backup-tech@gmail.com benjohnholt88@gmail.com callisonhvac@ya…" at bounding box center [421, 159] width 225 height 14
click at [515, 213] on div "Billing Status: need to quote quoted need to invoice invoiced paid warranty pur…" at bounding box center [609, 199] width 189 height 35
click at [515, 206] on select "need to quote quoted need to invoice invoiced paid warranty purchase order need…" at bounding box center [609, 204] width 189 height 14
select select "in quickbooks"
click at [515, 198] on select "need to quote quoted need to invoice invoiced paid warranty purchase order need…" at bounding box center [609, 204] width 189 height 14
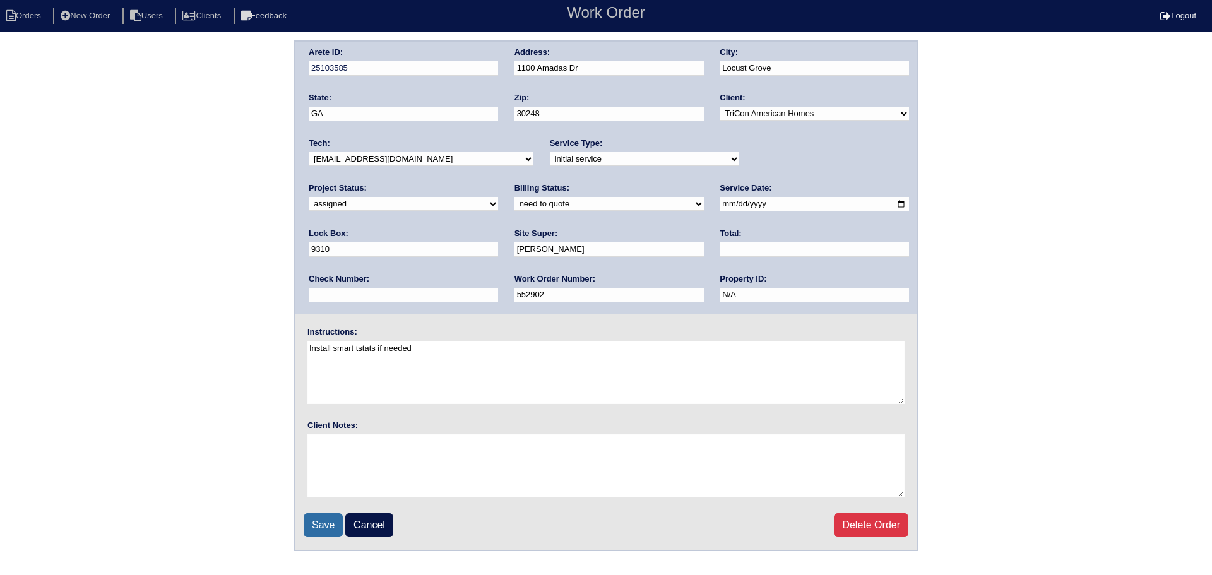
click at [323, 532] on input "Save" at bounding box center [323, 525] width 39 height 24
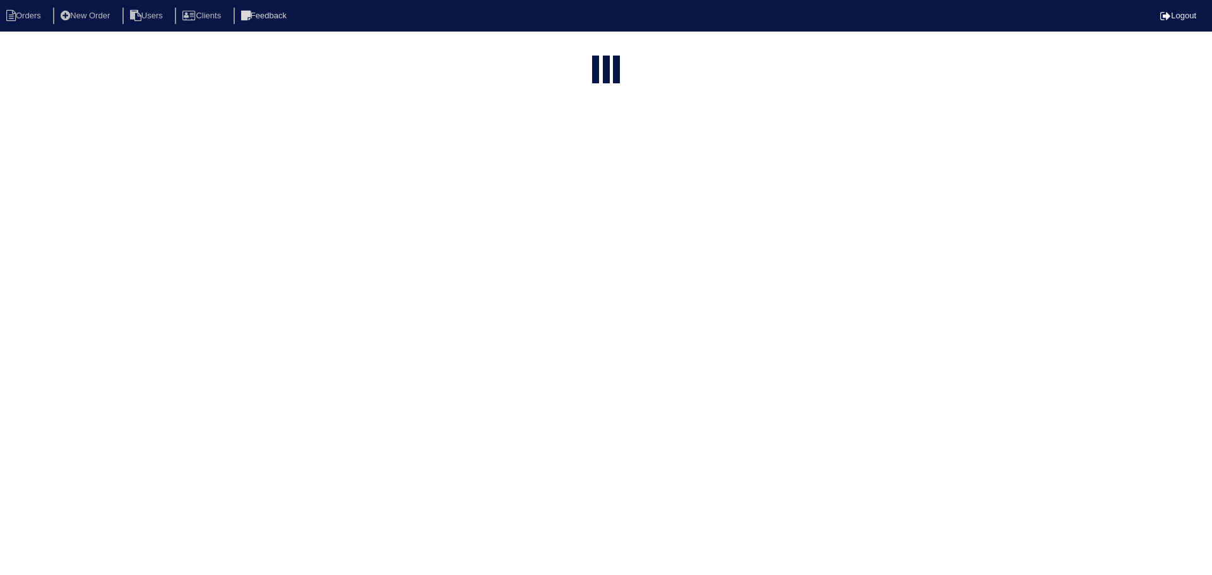
select select "15"
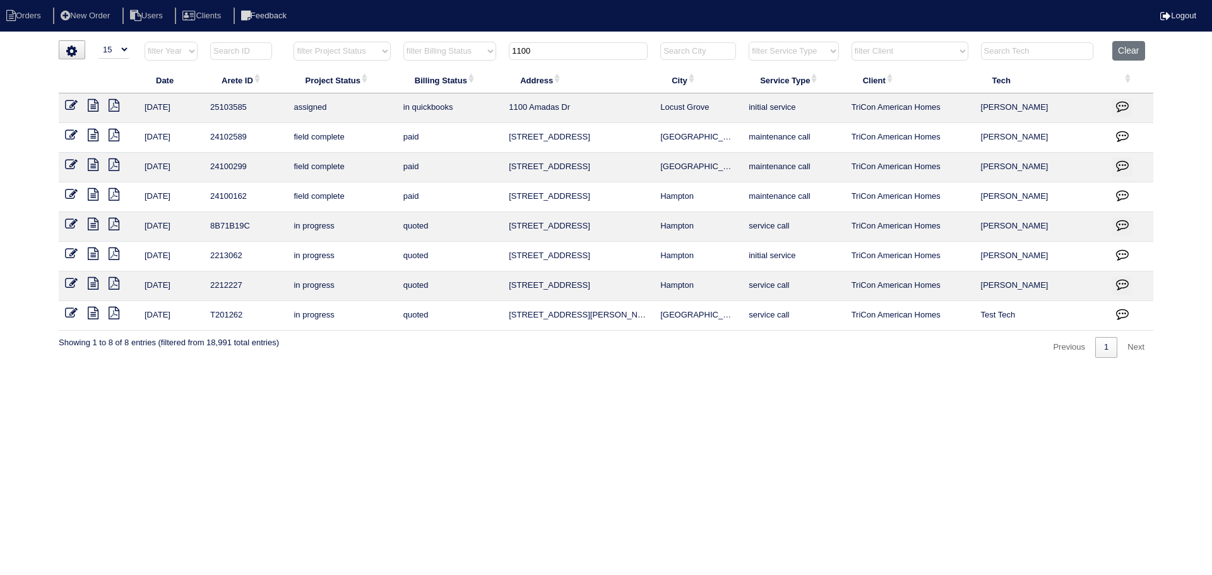
drag, startPoint x: 477, startPoint y: 49, endPoint x: 451, endPoint y: 51, distance: 26.5
click at [451, 51] on tr "filter Year -- Any Year -- 2025 2024 2023 2022 2021 2020 2019 filter Project St…" at bounding box center [606, 54] width 1095 height 26
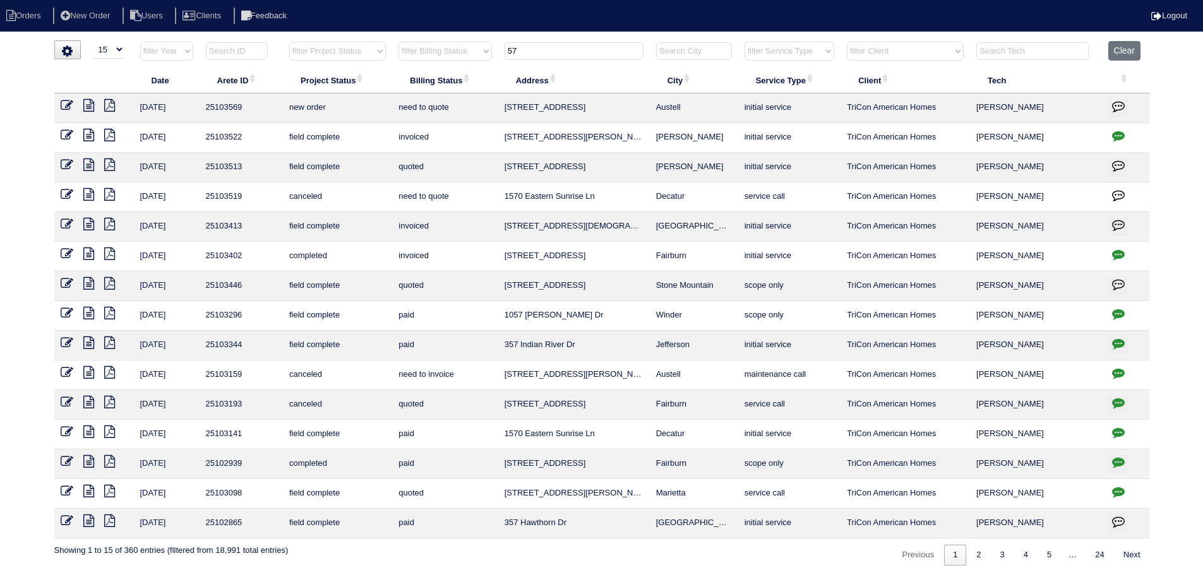
type input "57"
drag, startPoint x: 67, startPoint y: 103, endPoint x: 87, endPoint y: 105, distance: 20.4
click at [67, 103] on icon at bounding box center [67, 105] width 13 height 13
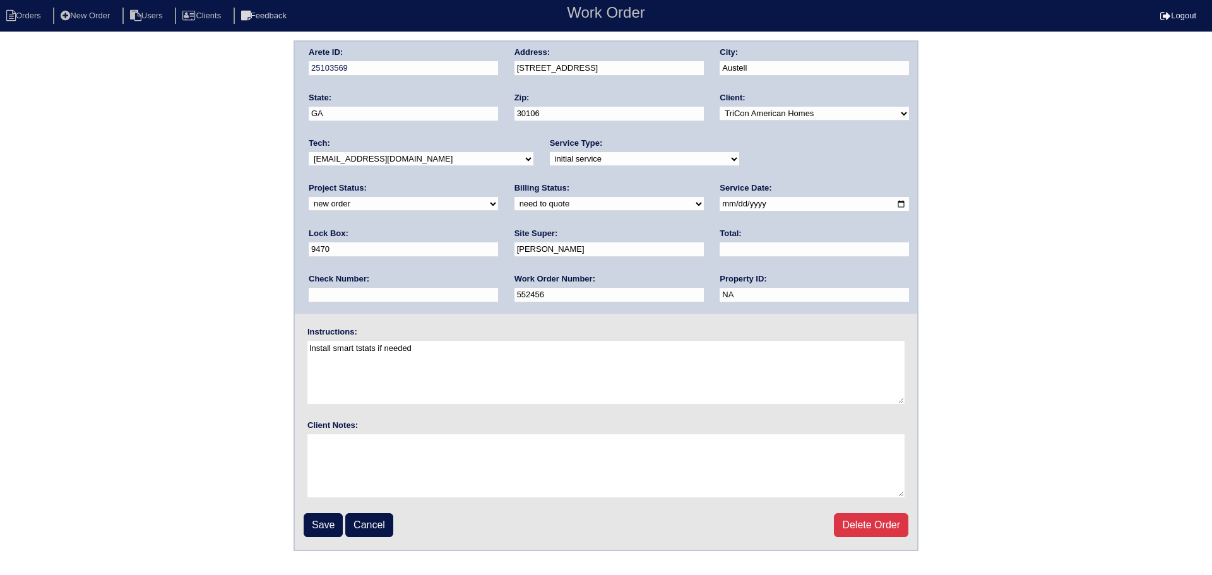
drag, startPoint x: 844, startPoint y: 156, endPoint x: 822, endPoint y: 166, distance: 24.3
click at [498, 197] on select "new order assigned in progress field complete need to schedule admin review arc…" at bounding box center [403, 204] width 189 height 14
select select "assigned"
click at [498, 197] on select "new order assigned in progress field complete need to schedule admin review arc…" at bounding box center [403, 204] width 189 height 14
click at [720, 204] on input "2025-09-29" at bounding box center [814, 204] width 189 height 15
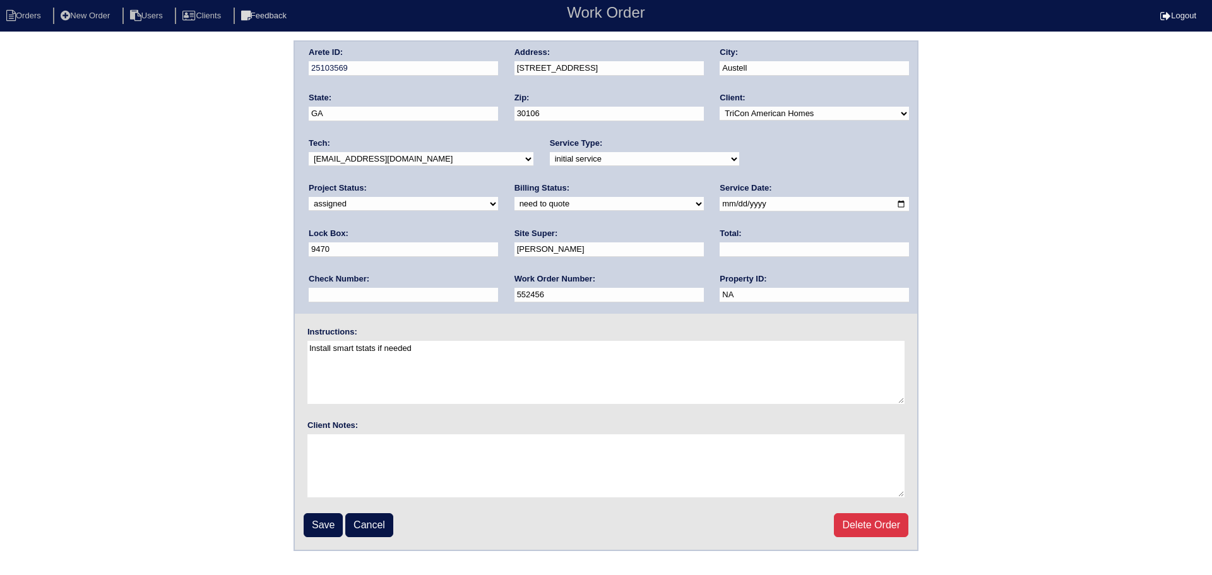
type input "2025-09-30"
click at [428, 152] on div "Tech: -select- aretesmg+backup-tech@gmail.com benjohnholt88@gmail.com callisonh…" at bounding box center [421, 155] width 225 height 35
click at [429, 158] on select "-select- aretesmg+backup-tech@gmail.com benjohnholt88@gmail.com callisonhvac@ya…" at bounding box center [421, 159] width 225 height 14
click at [309, 152] on select "-select- aretesmg+backup-tech@gmail.com benjohnholt88@gmail.com callisonhvac@ya…" at bounding box center [421, 159] width 225 height 14
click at [321, 516] on input "Save" at bounding box center [323, 525] width 39 height 24
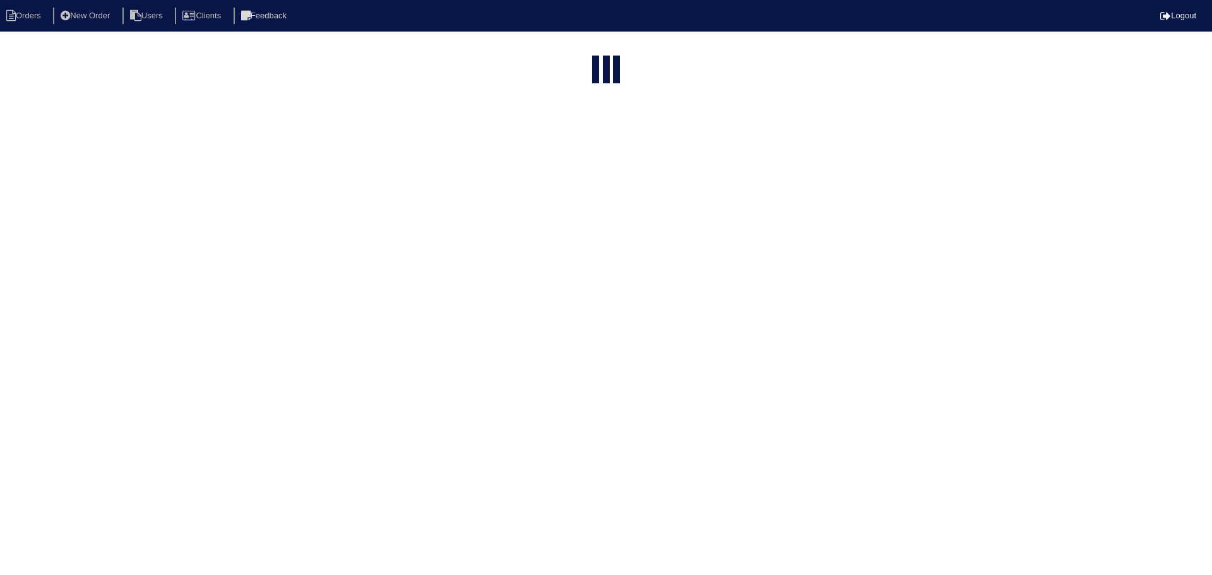
select select "15"
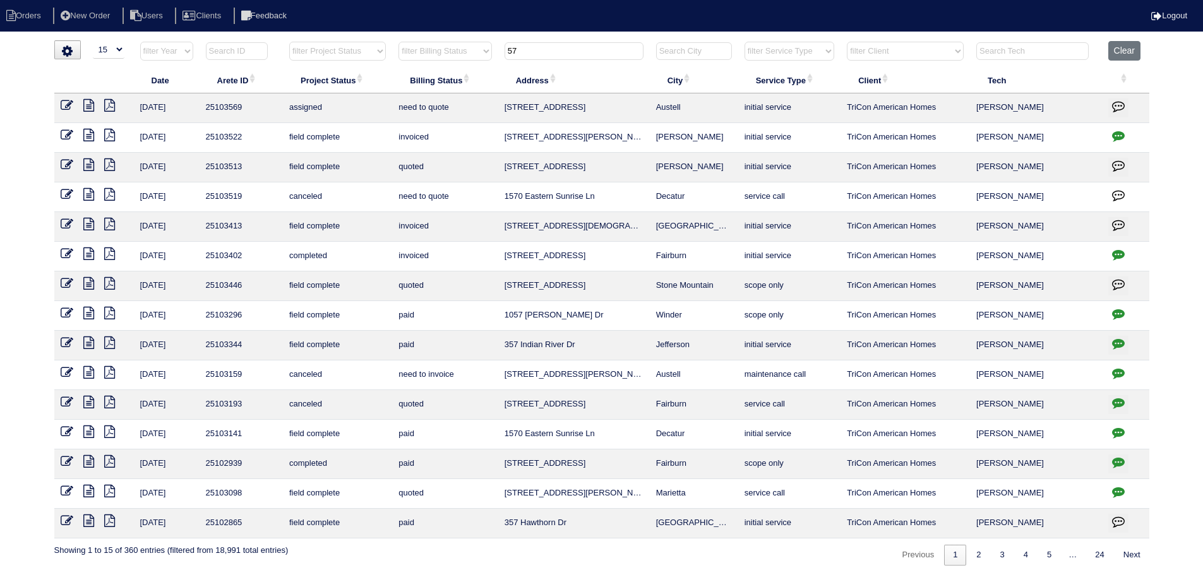
click at [472, 49] on tr "filter Year -- Any Year -- 2025 2024 2023 2022 2021 2020 2019 filter Project St…" at bounding box center [601, 54] width 1095 height 26
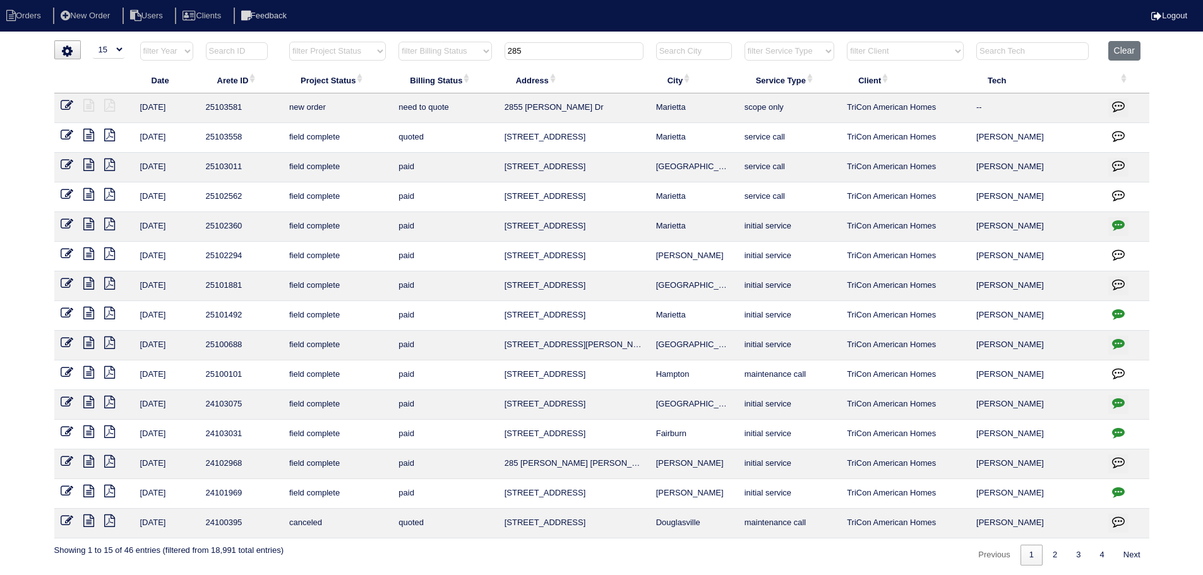
type input "285"
click at [61, 98] on td at bounding box center [94, 108] width 80 height 30
click at [66, 100] on icon at bounding box center [67, 105] width 13 height 13
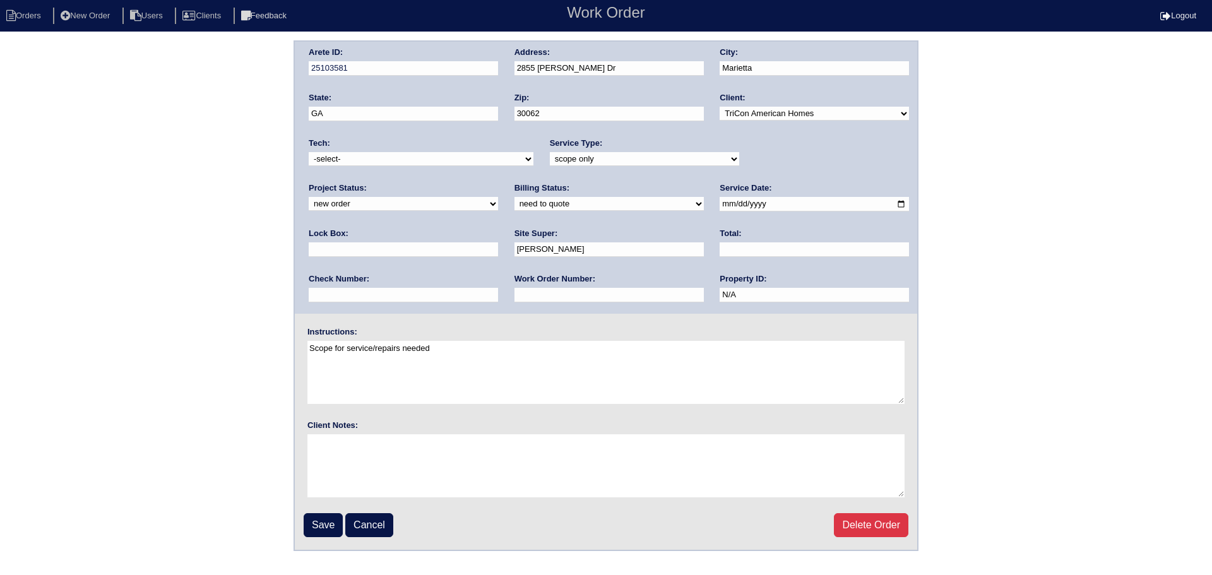
click at [498, 197] on select "new order assigned in progress field complete need to schedule admin review arc…" at bounding box center [403, 204] width 189 height 14
select select "assigned"
click at [498, 197] on select "new order assigned in progress field complete need to schedule admin review arc…" at bounding box center [403, 204] width 189 height 14
click at [428, 150] on div "Tech: -select- [EMAIL_ADDRESS][DOMAIN_NAME] [EMAIL_ADDRESS][DOMAIN_NAME] [EMAIL…" at bounding box center [421, 155] width 225 height 35
click at [422, 165] on select "-select- [EMAIL_ADDRESS][DOMAIN_NAME] [EMAIL_ADDRESS][DOMAIN_NAME] [EMAIL_ADDRE…" at bounding box center [421, 159] width 225 height 14
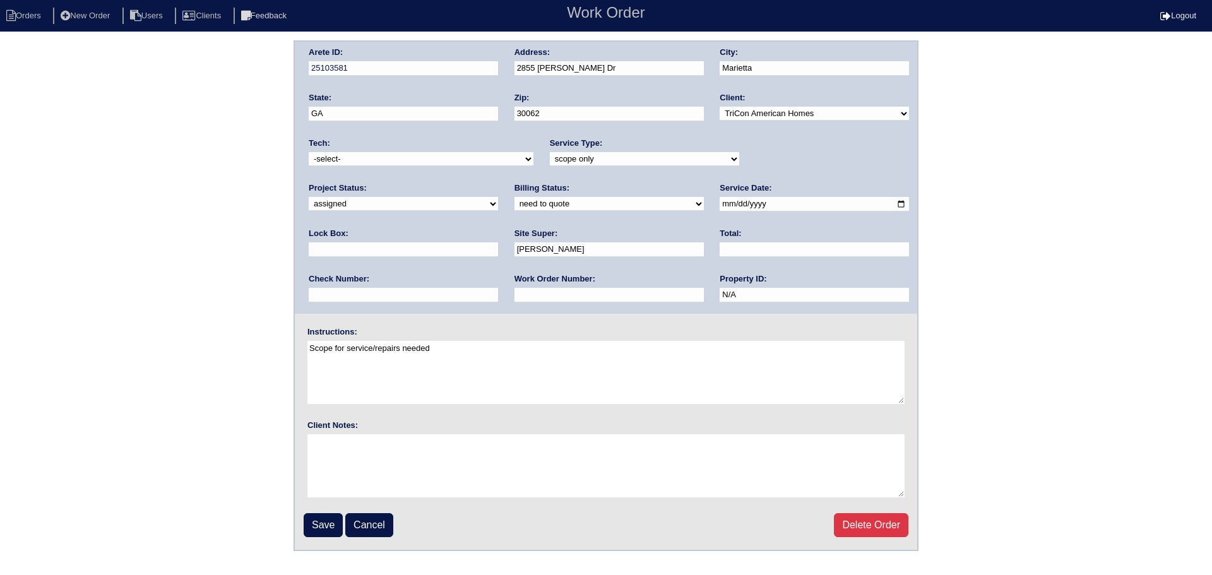
select select "75"
click at [309, 152] on select "-select- [EMAIL_ADDRESS][DOMAIN_NAME] [EMAIL_ADDRESS][DOMAIN_NAME] [EMAIL_ADDRE…" at bounding box center [421, 159] width 225 height 14
drag, startPoint x: 696, startPoint y: 208, endPoint x: 671, endPoint y: 225, distance: 30.3
click at [720, 208] on input "[DATE]" at bounding box center [814, 204] width 189 height 15
type input "[DATE]"
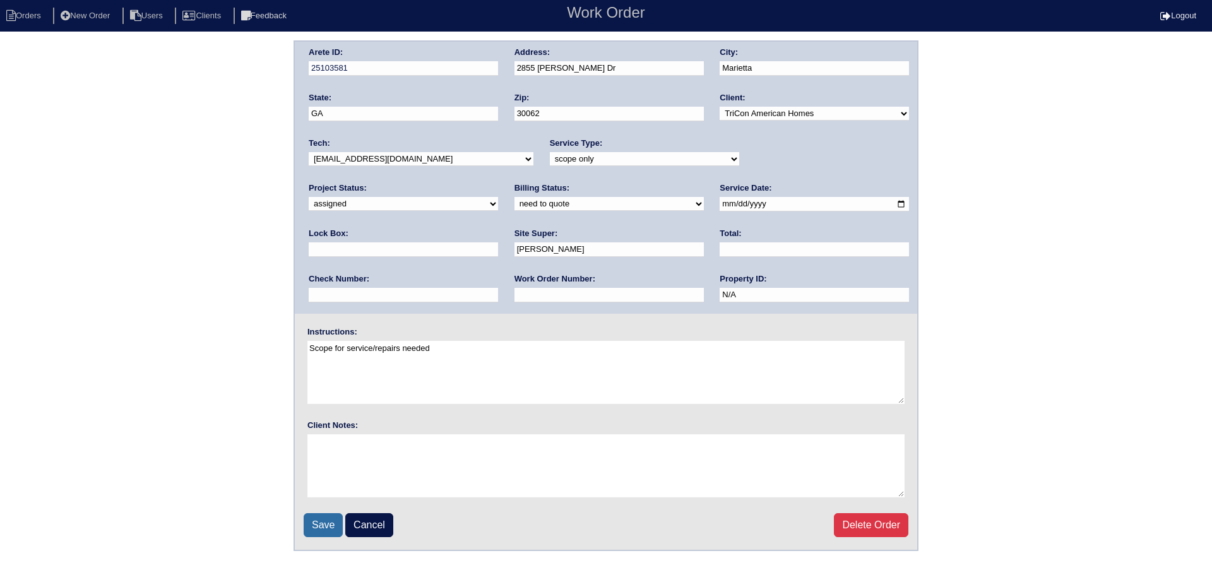
click at [328, 522] on input "Save" at bounding box center [323, 525] width 39 height 24
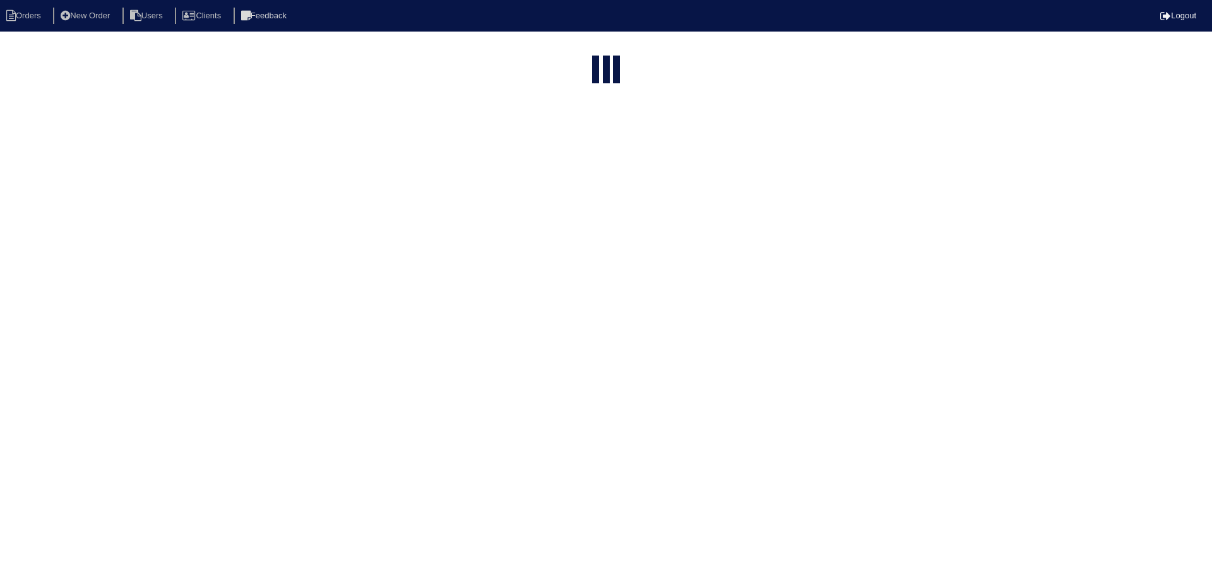
select select "15"
click at [586, 46] on input "285" at bounding box center [573, 51] width 139 height 18
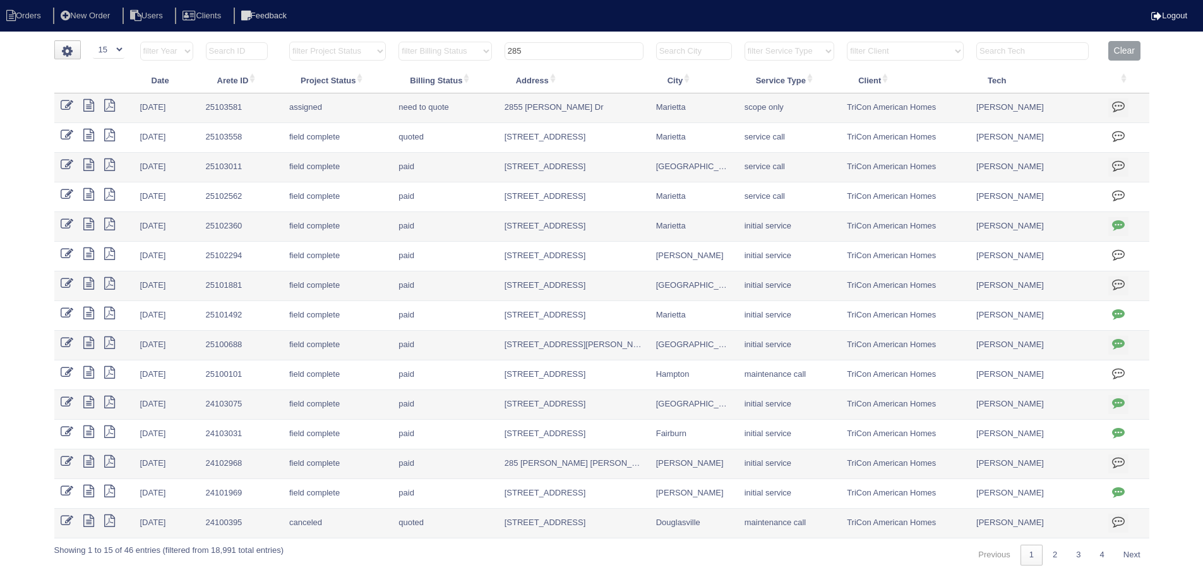
click at [586, 46] on input "285" at bounding box center [573, 51] width 139 height 18
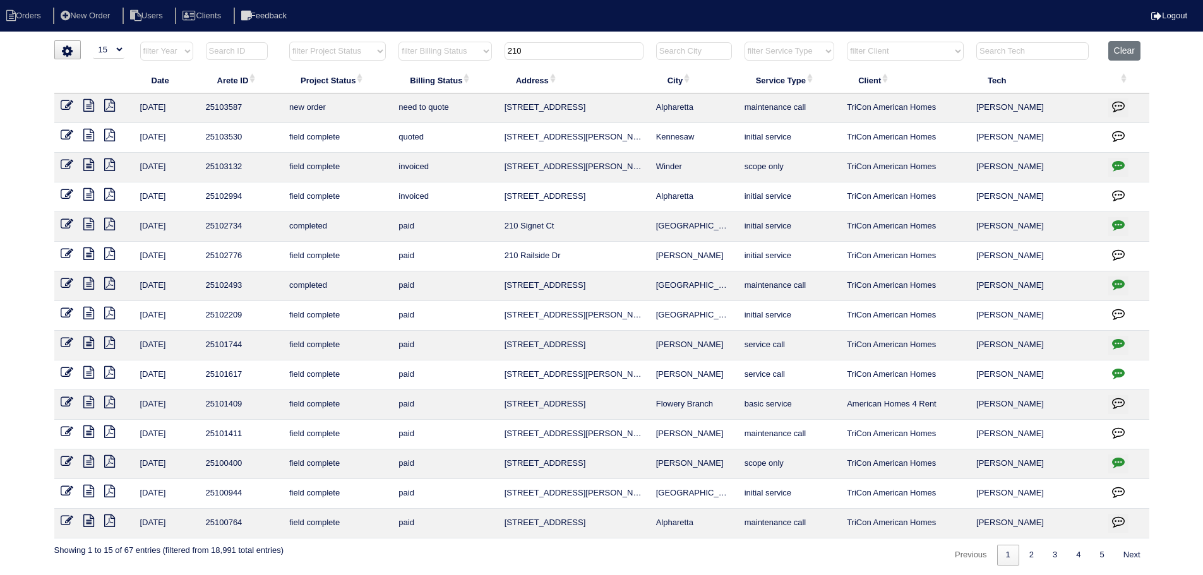
type input "210"
click at [66, 103] on icon at bounding box center [67, 105] width 13 height 13
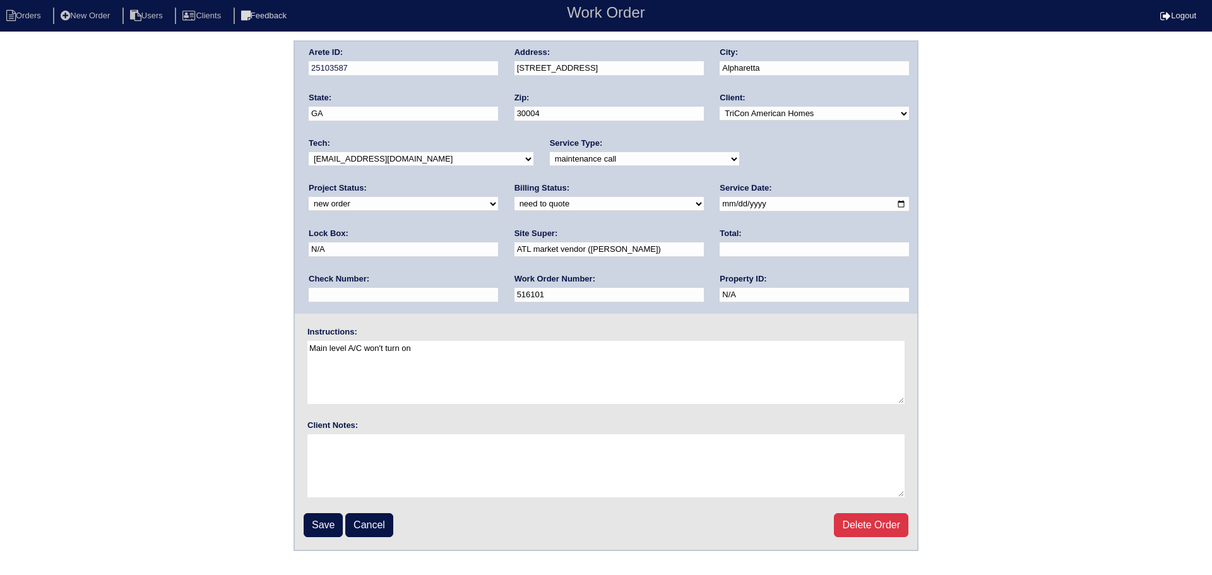
click at [498, 197] on select "new order assigned in progress field complete need to schedule admin review arc…" at bounding box center [403, 204] width 189 height 14
select select "assigned"
click at [498, 197] on select "new order assigned in progress field complete need to schedule admin review arc…" at bounding box center [403, 204] width 189 height 14
click at [720, 205] on input "2025-09-29" at bounding box center [814, 204] width 189 height 15
click at [720, 207] on input "2025-09-29" at bounding box center [814, 204] width 189 height 15
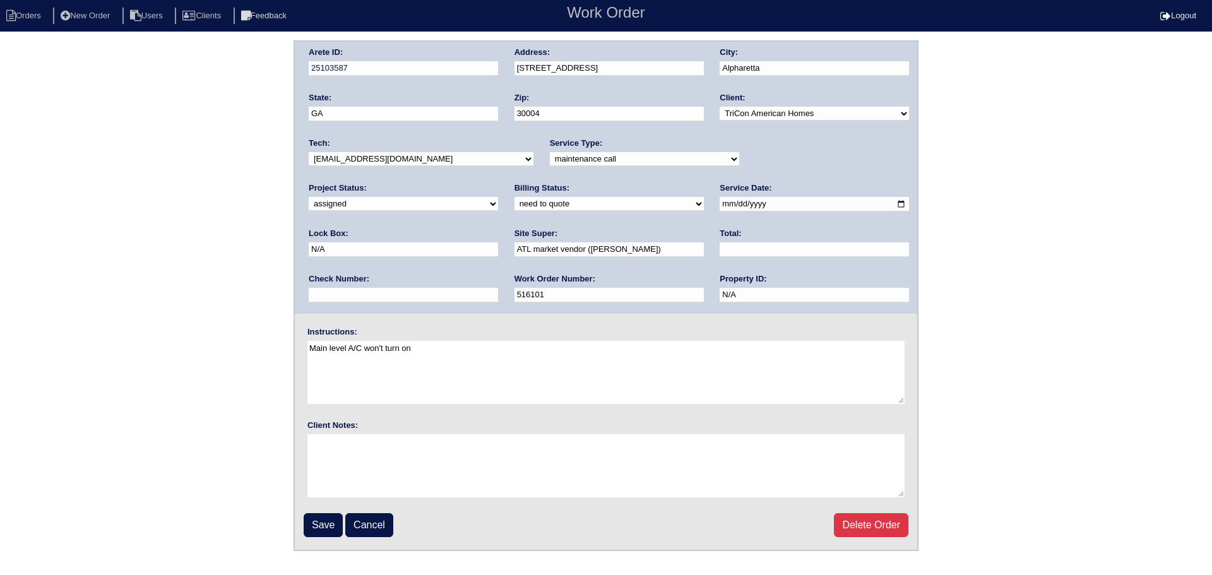
type input "2025-09-30"
click at [427, 164] on select "-select- aretesmg+backup-tech@gmail.com benjohnholt88@gmail.com callisonhvac@ya…" at bounding box center [421, 159] width 225 height 14
select select "75"
click at [309, 152] on select "-select- aretesmg+backup-tech@gmail.com benjohnholt88@gmail.com callisonhvac@ya…" at bounding box center [421, 159] width 225 height 14
click at [323, 526] on input "Save" at bounding box center [323, 525] width 39 height 24
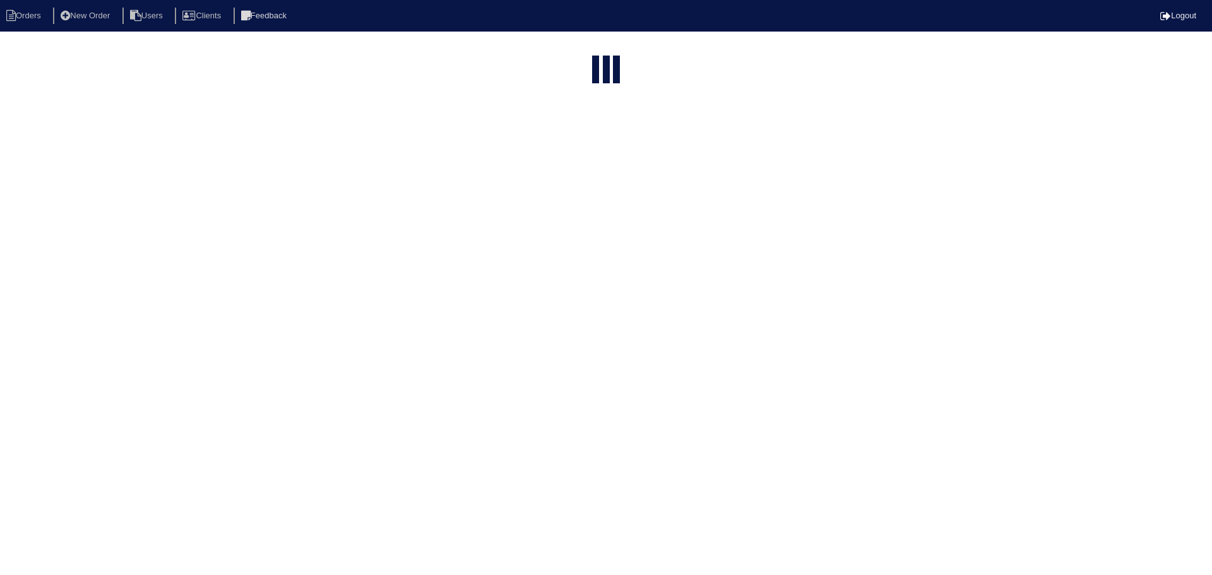
select select "15"
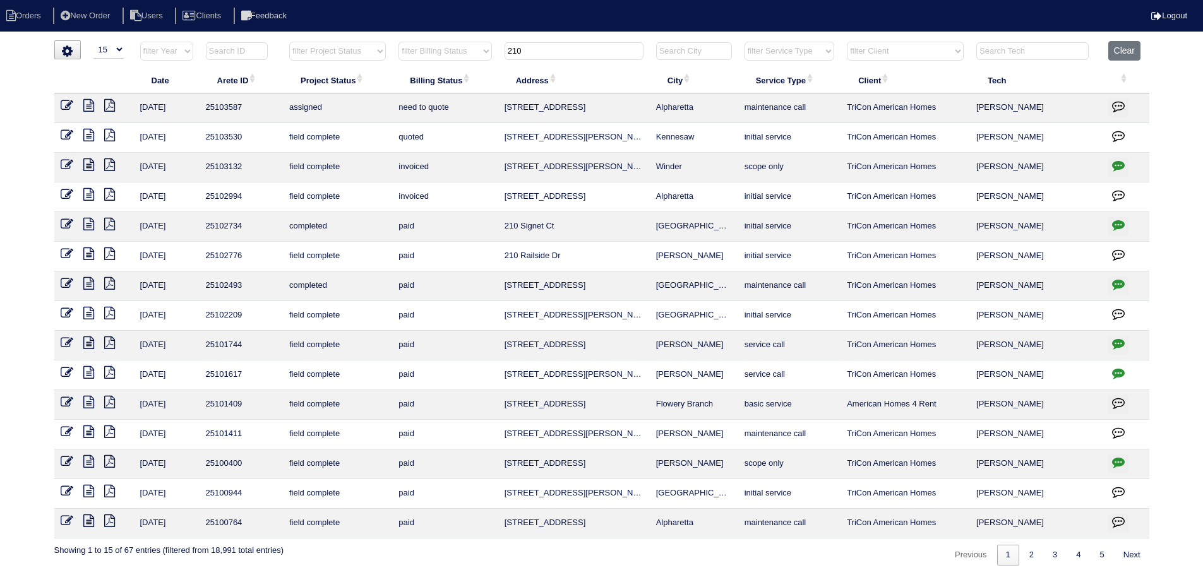
click at [546, 55] on input "210" at bounding box center [573, 51] width 139 height 18
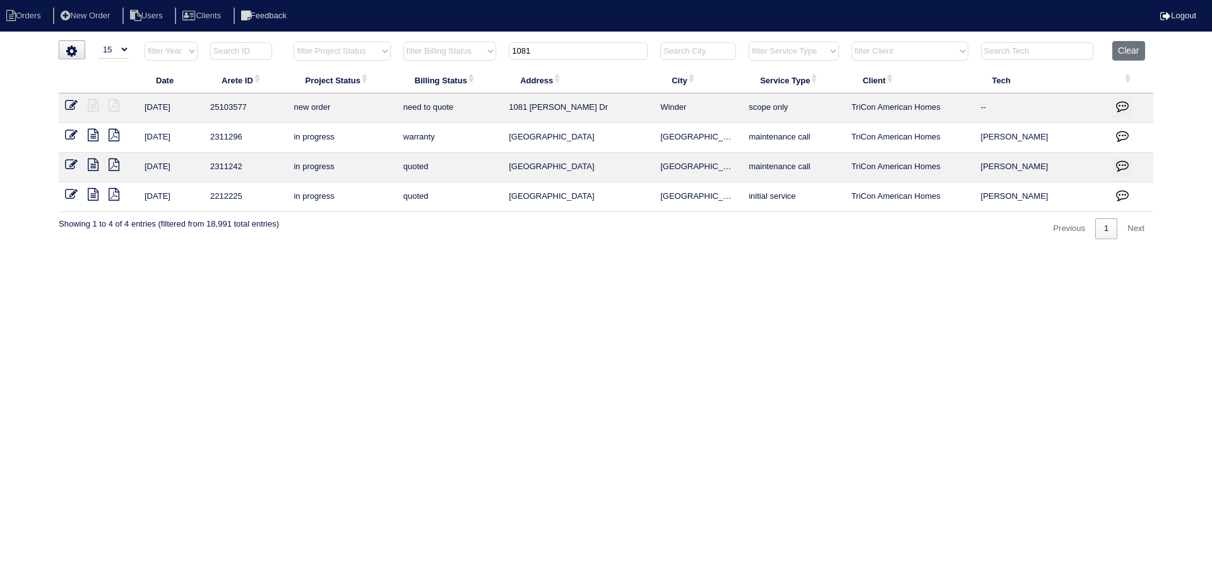
type input "1081"
click at [69, 107] on icon at bounding box center [71, 105] width 13 height 13
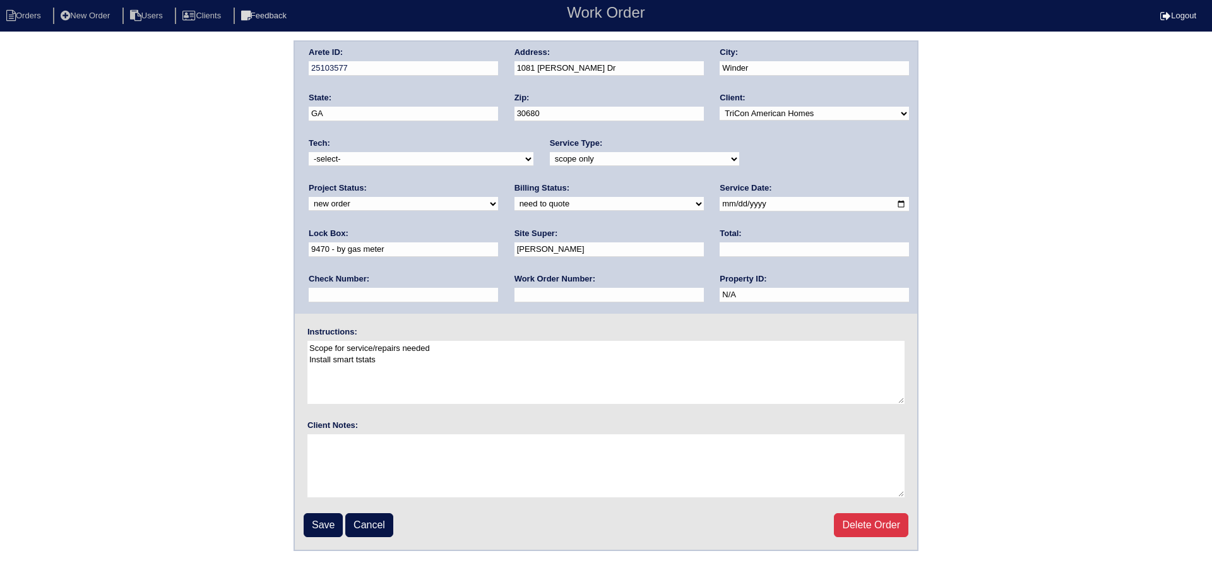
drag, startPoint x: 828, startPoint y: 157, endPoint x: 822, endPoint y: 166, distance: 11.0
click at [498, 197] on select "new order assigned in progress field complete need to schedule admin review arc…" at bounding box center [403, 204] width 189 height 14
select select "assigned"
click at [498, 197] on select "new order assigned in progress field complete need to schedule admin review arc…" at bounding box center [403, 204] width 189 height 14
click at [720, 204] on input "[DATE]" at bounding box center [814, 204] width 189 height 15
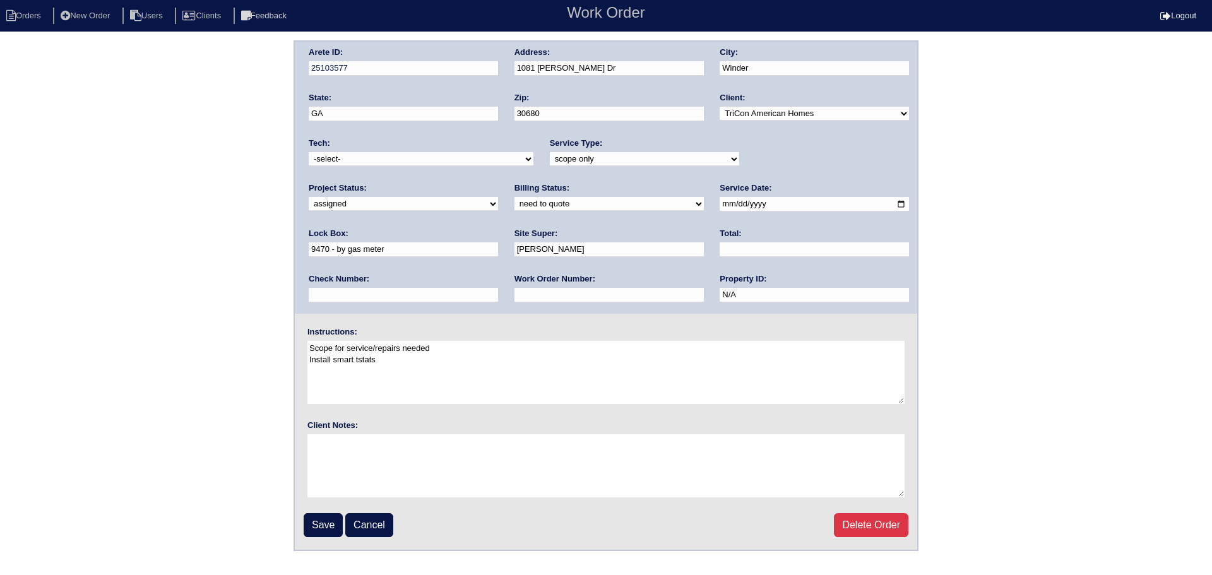
type input "[DATE]"
click at [448, 158] on select "-select- [EMAIL_ADDRESS][DOMAIN_NAME] [EMAIL_ADDRESS][DOMAIN_NAME] [EMAIL_ADDRE…" at bounding box center [421, 159] width 225 height 14
select select "151"
click at [309, 152] on select "-select- [EMAIL_ADDRESS][DOMAIN_NAME] [EMAIL_ADDRESS][DOMAIN_NAME] [EMAIL_ADDRE…" at bounding box center [421, 159] width 225 height 14
click at [331, 523] on input "Save" at bounding box center [323, 525] width 39 height 24
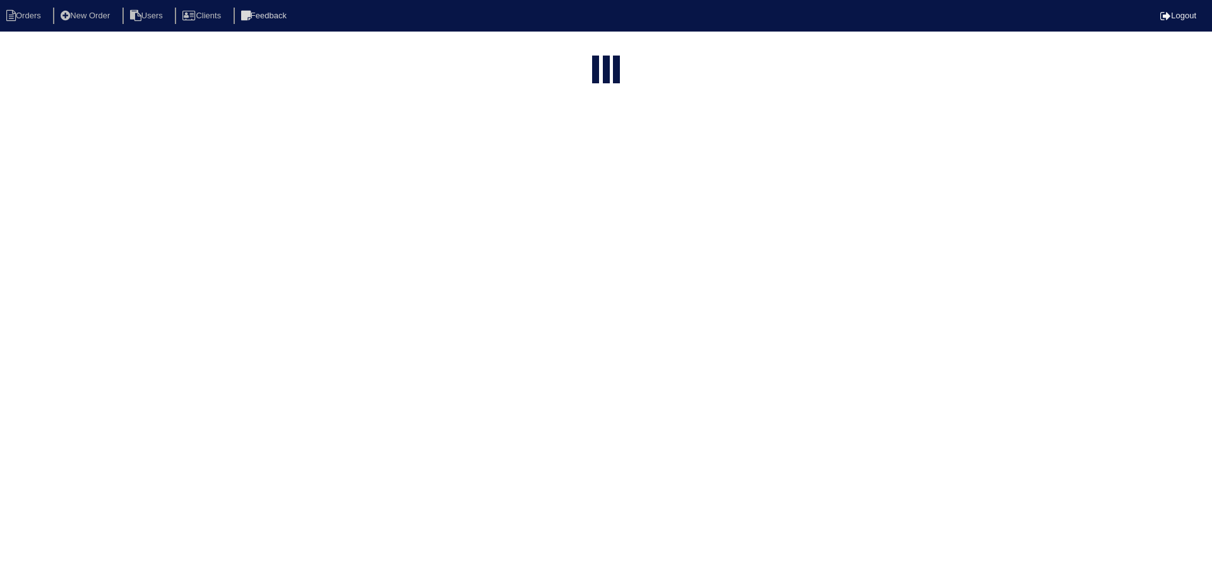
select select "15"
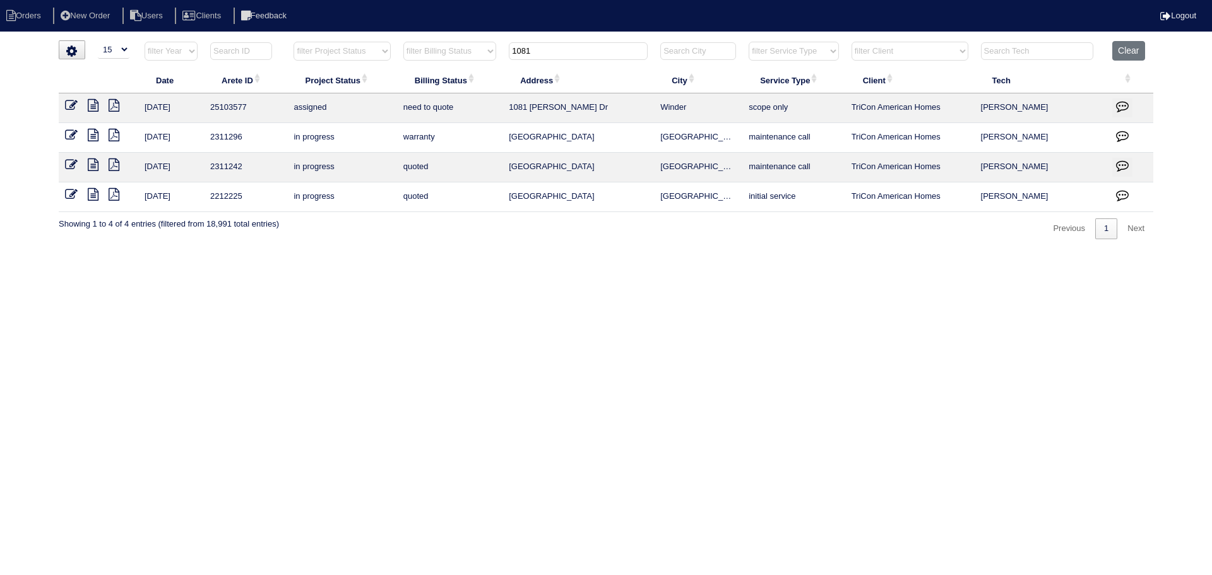
drag, startPoint x: 521, startPoint y: 57, endPoint x: 489, endPoint y: 60, distance: 31.7
click at [487, 58] on tr "filter Year -- Any Year -- 2025 2024 2023 2022 2021 2020 2019 filter Project St…" at bounding box center [606, 54] width 1095 height 26
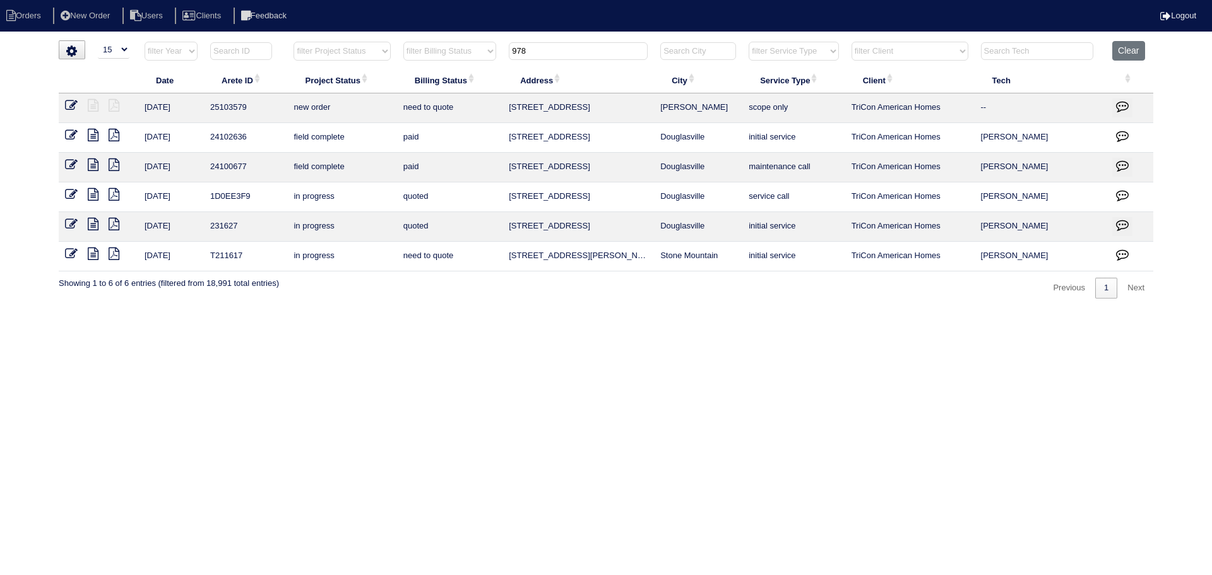
type input "978"
click at [73, 104] on icon at bounding box center [71, 105] width 13 height 13
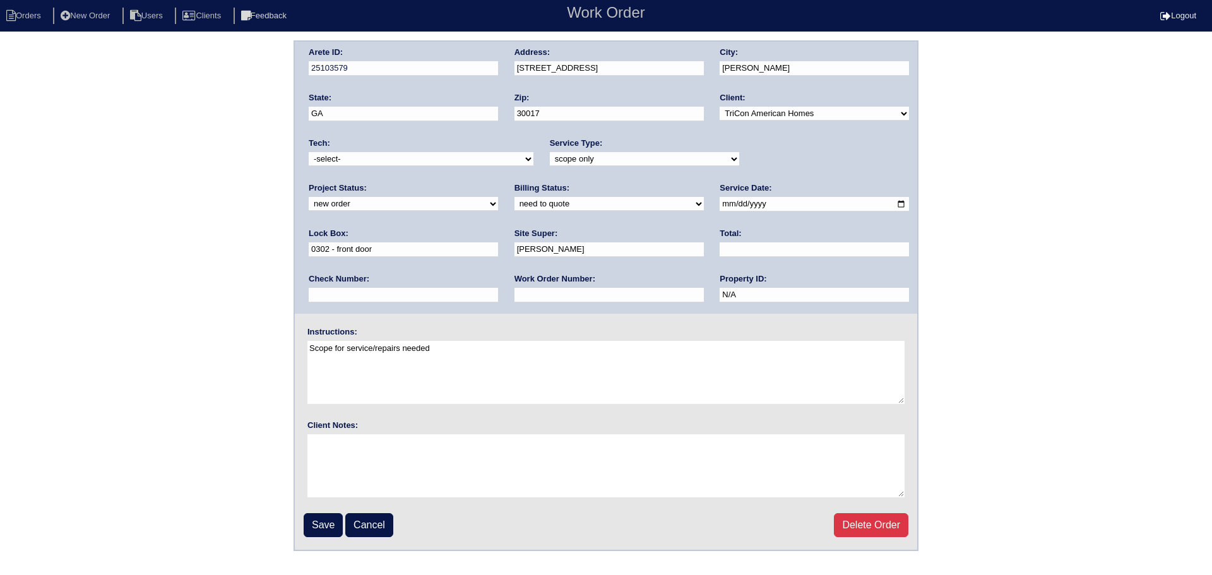
click at [498, 197] on select "new order assigned in progress field complete need to schedule admin review arc…" at bounding box center [403, 204] width 189 height 14
select select "assigned"
click at [498, 197] on select "new order assigned in progress field complete need to schedule admin review arc…" at bounding box center [403, 204] width 189 height 14
click at [720, 207] on input "2025-09-29" at bounding box center [814, 204] width 189 height 15
type input "2025-09-30"
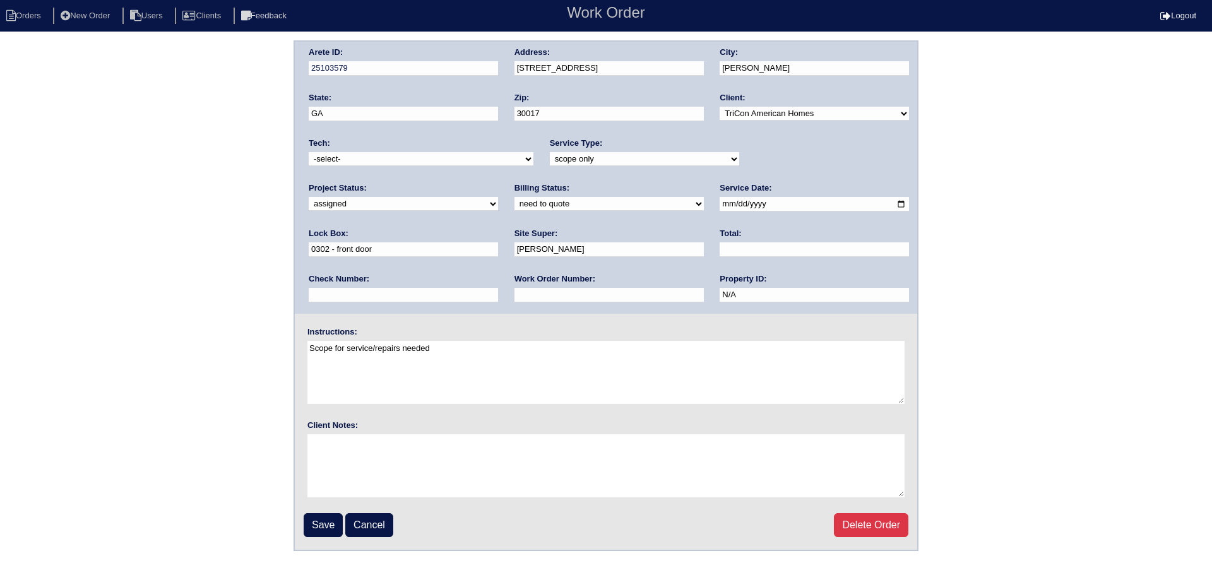
click at [415, 160] on select "-select- aretesmg+backup-tech@gmail.com benjohnholt88@gmail.com callisonhvac@ya…" at bounding box center [421, 159] width 225 height 14
select select "151"
click at [309, 152] on select "-select- aretesmg+backup-tech@gmail.com benjohnholt88@gmail.com callisonhvac@ya…" at bounding box center [421, 159] width 225 height 14
click at [328, 525] on input "Save" at bounding box center [323, 525] width 39 height 24
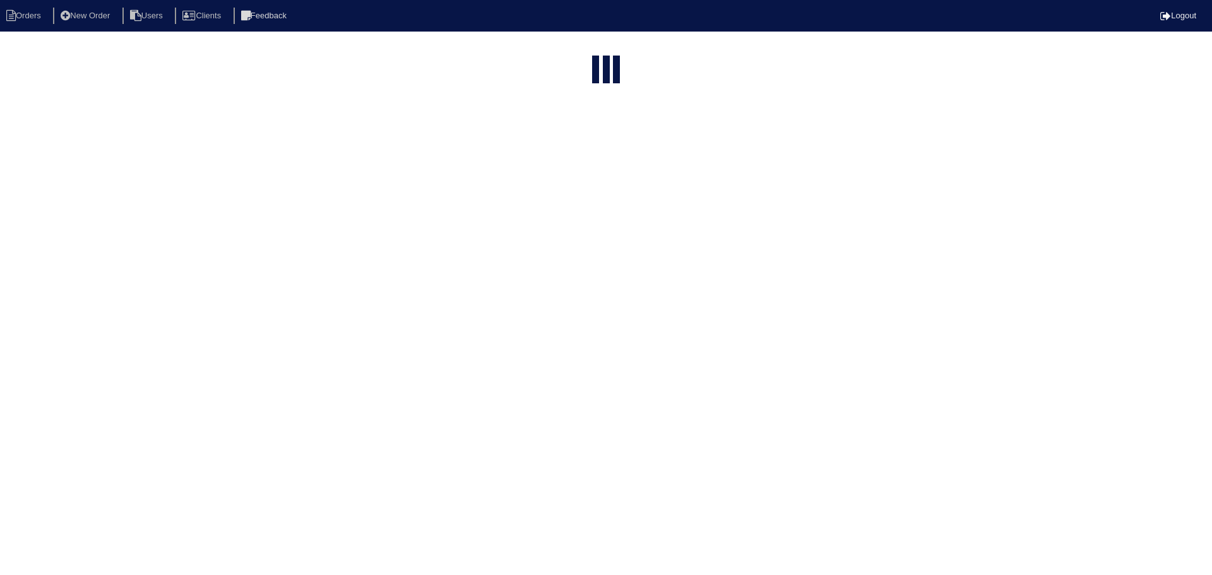
select select "15"
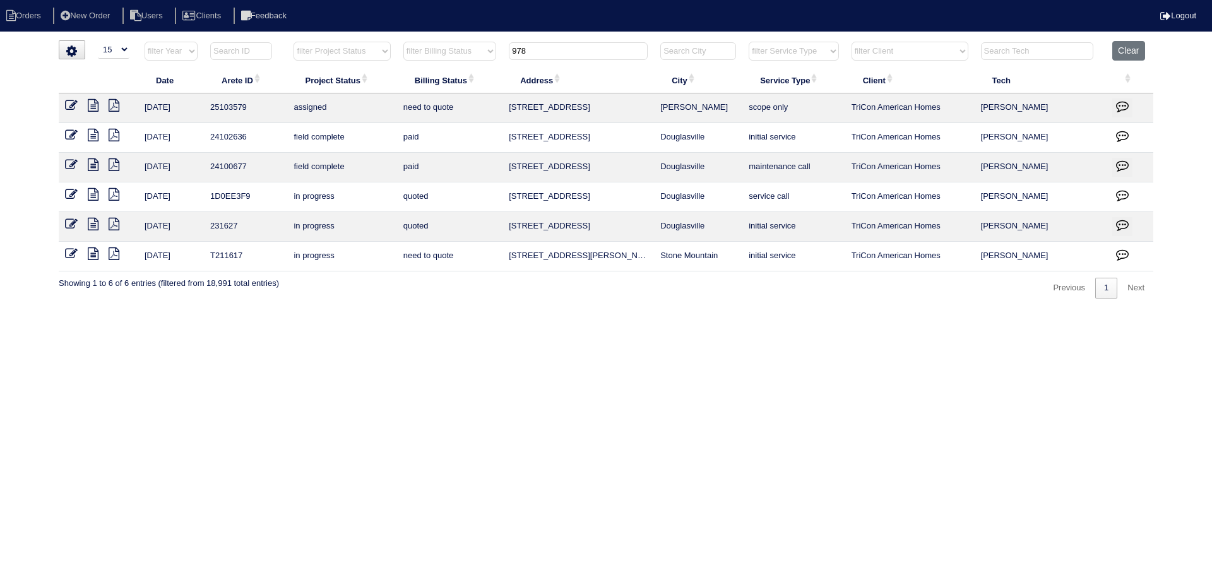
drag, startPoint x: 540, startPoint y: 57, endPoint x: 473, endPoint y: 57, distance: 66.9
click at [473, 57] on tr "filter Year -- Any Year -- 2025 2024 2023 2022 2021 2020 2019 filter Project St…" at bounding box center [606, 54] width 1095 height 26
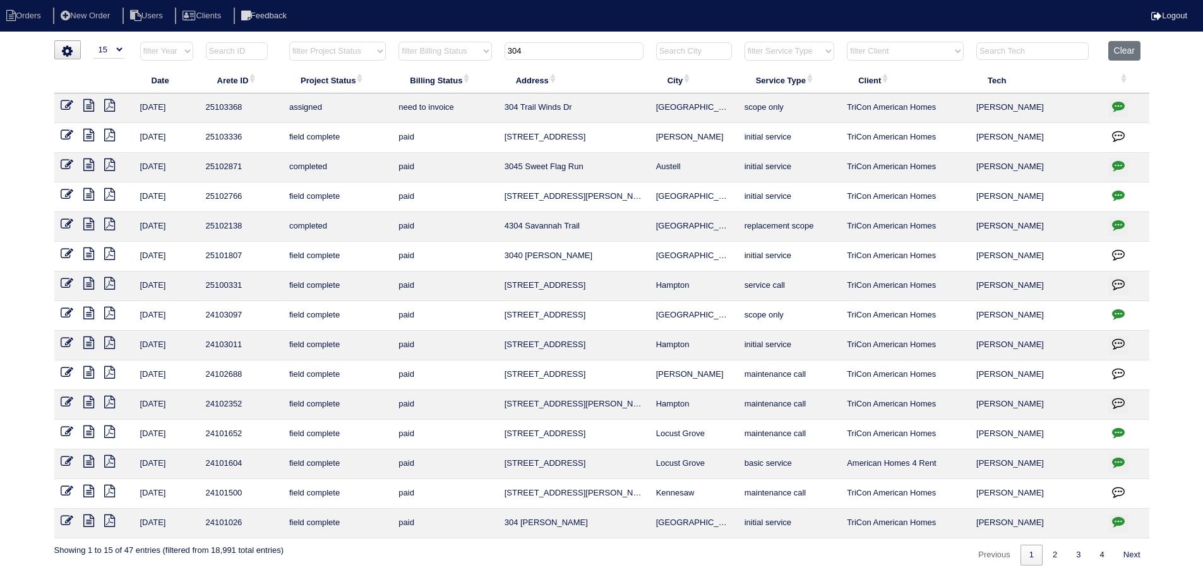
type input "304"
click at [66, 104] on icon at bounding box center [67, 105] width 13 height 13
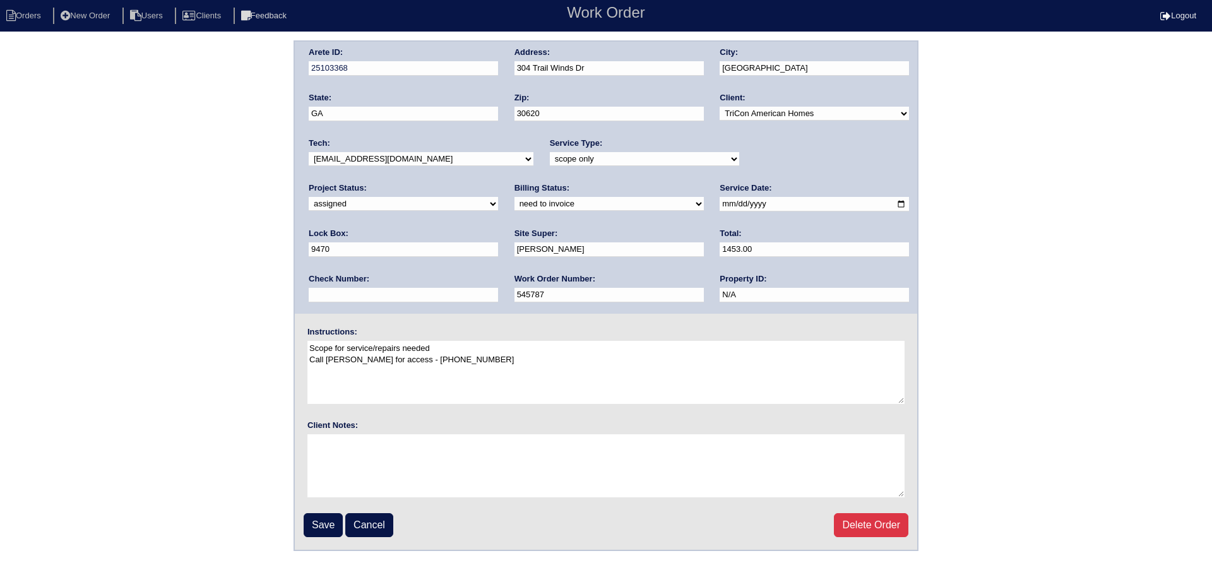
click at [720, 206] on input "2025-09-29" at bounding box center [814, 204] width 189 height 15
type input "2025-09-30"
click at [323, 531] on input "Save" at bounding box center [323, 525] width 39 height 24
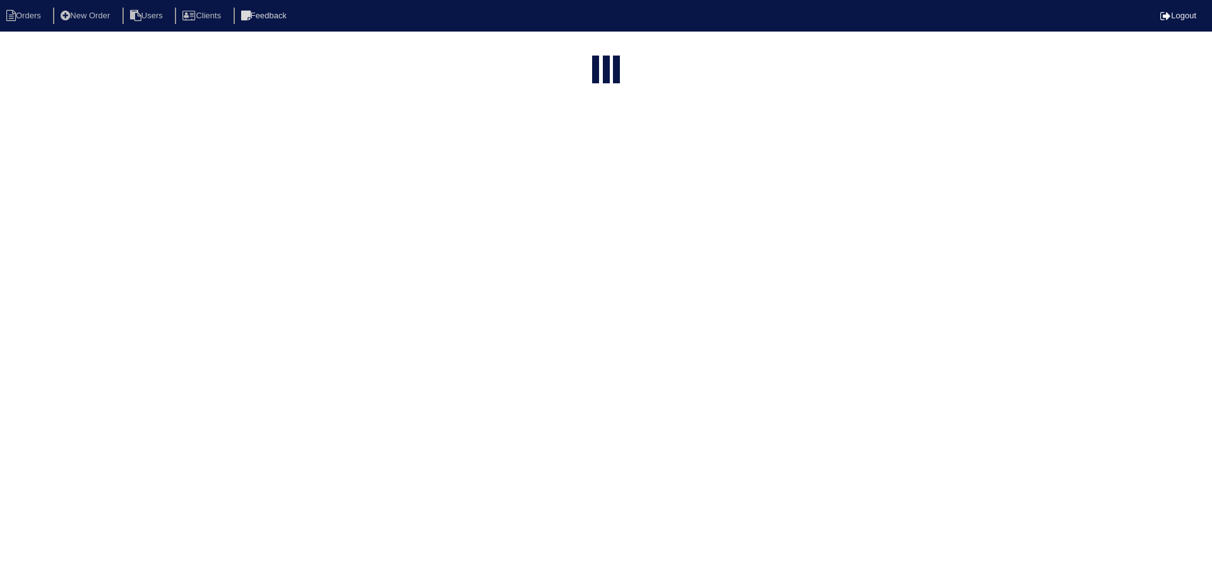
select select "15"
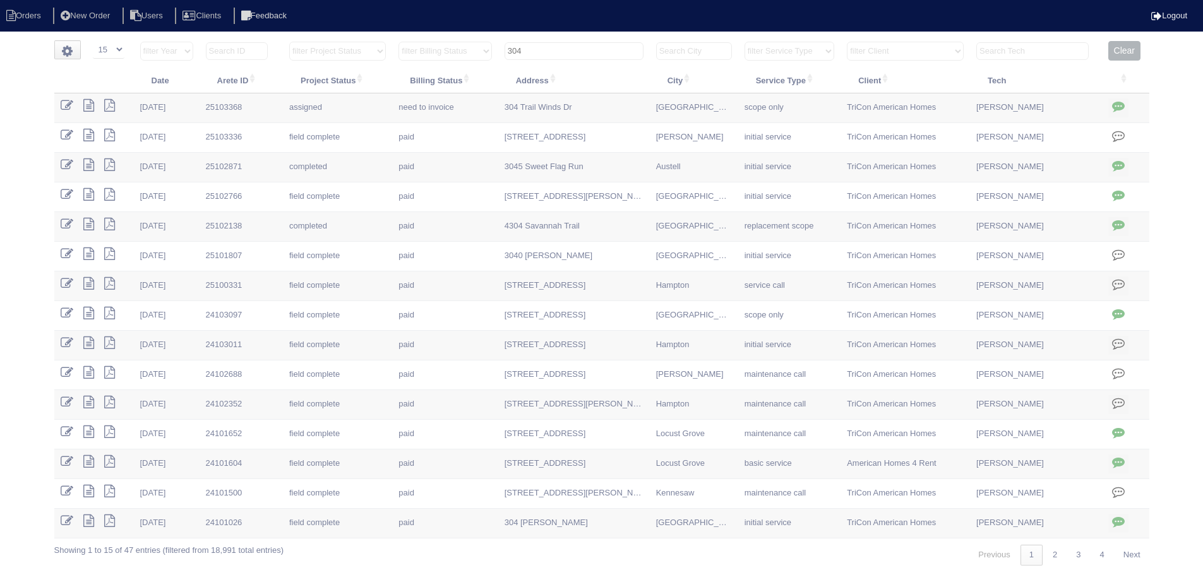
click at [575, 52] on input "304" at bounding box center [573, 51] width 139 height 18
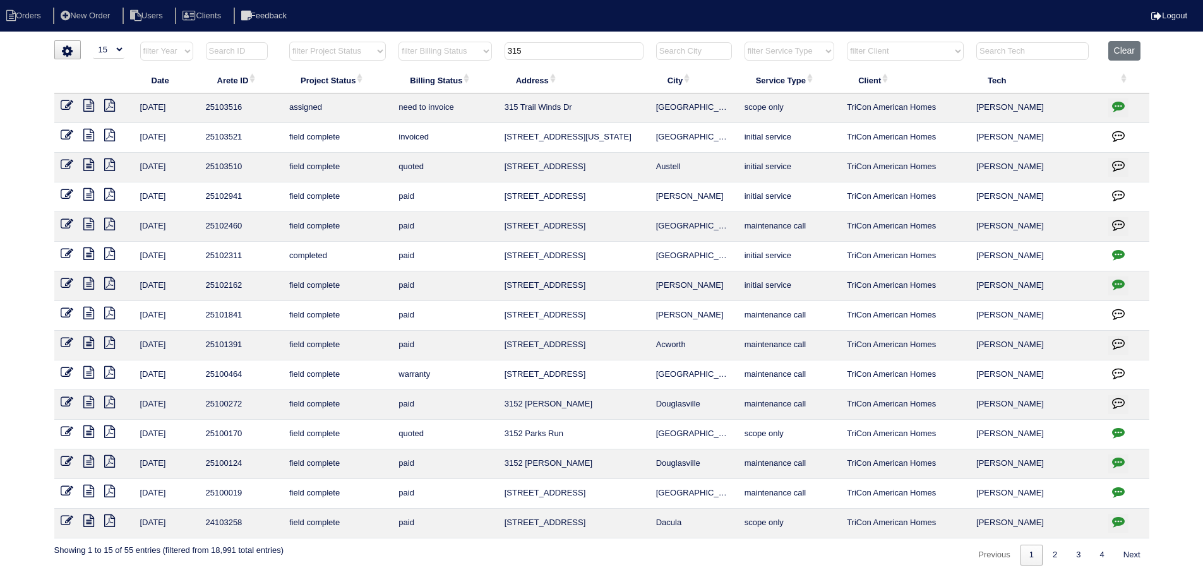
type input "315"
click at [68, 104] on icon at bounding box center [67, 105] width 13 height 13
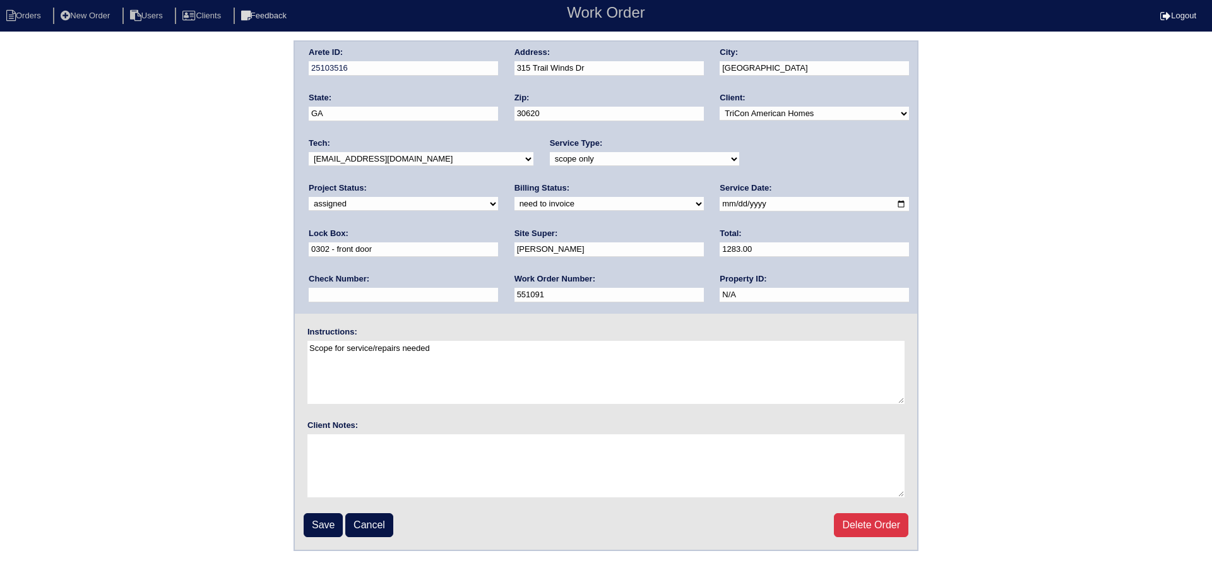
click at [459, 164] on select "-select- aretesmg+backup-tech@gmail.com benjohnholt88@gmail.com callisonhvac@ya…" at bounding box center [421, 159] width 225 height 14
drag, startPoint x: 698, startPoint y: 204, endPoint x: 672, endPoint y: 235, distance: 40.7
click at [720, 204] on input "2025-09-29" at bounding box center [814, 204] width 189 height 15
type input "2025-09-30"
click at [309, 531] on input "Save" at bounding box center [323, 525] width 39 height 24
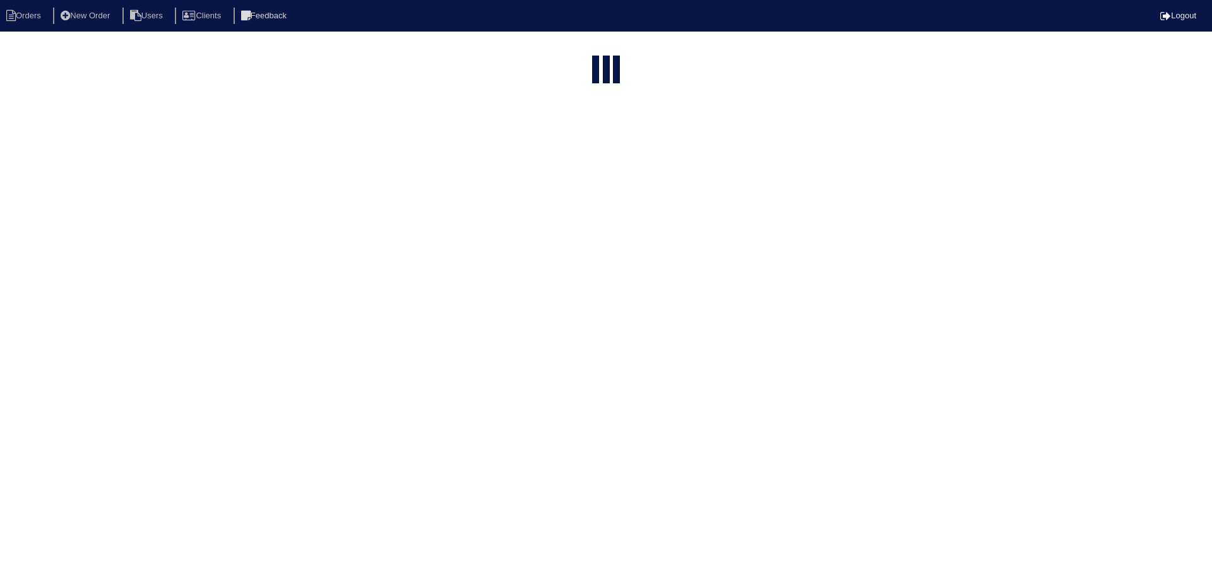
select select "15"
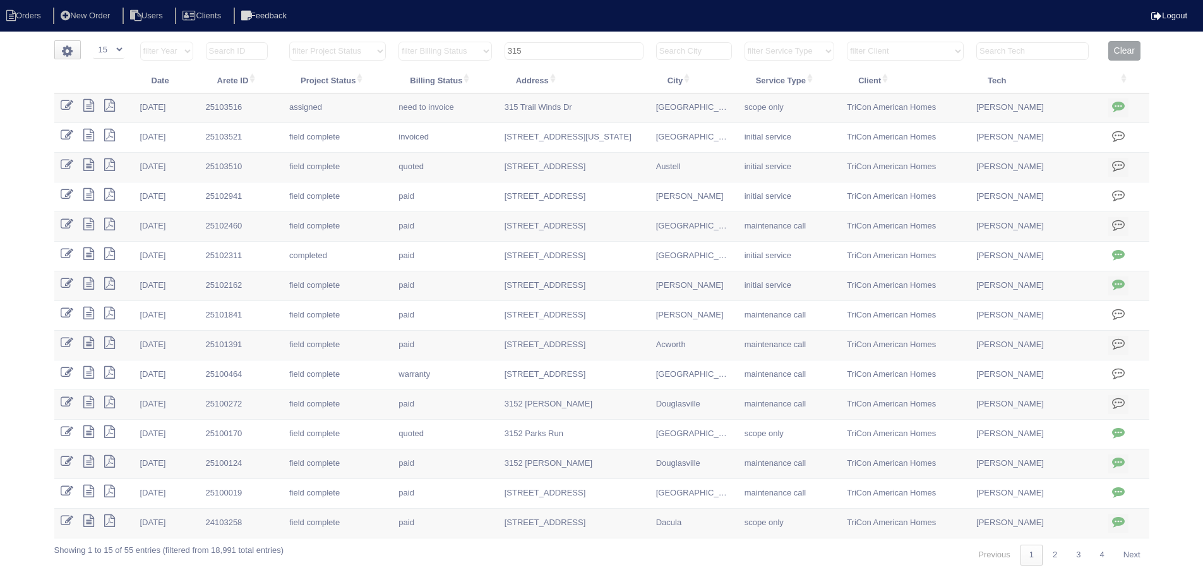
click at [1119, 53] on button "Clear" at bounding box center [1124, 51] width 32 height 20
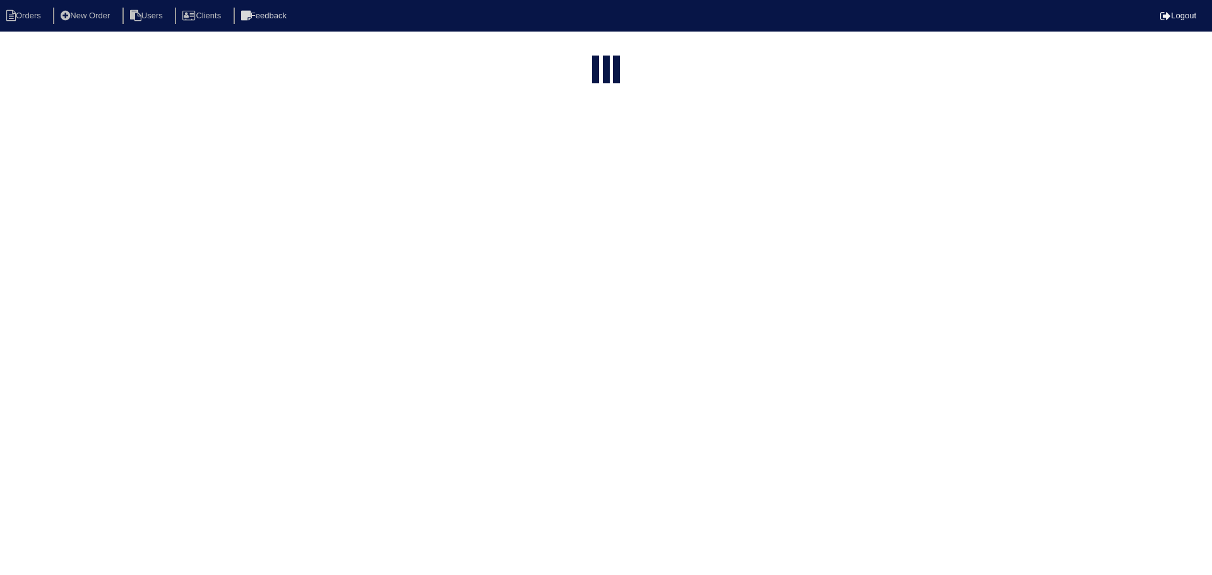
select select "15"
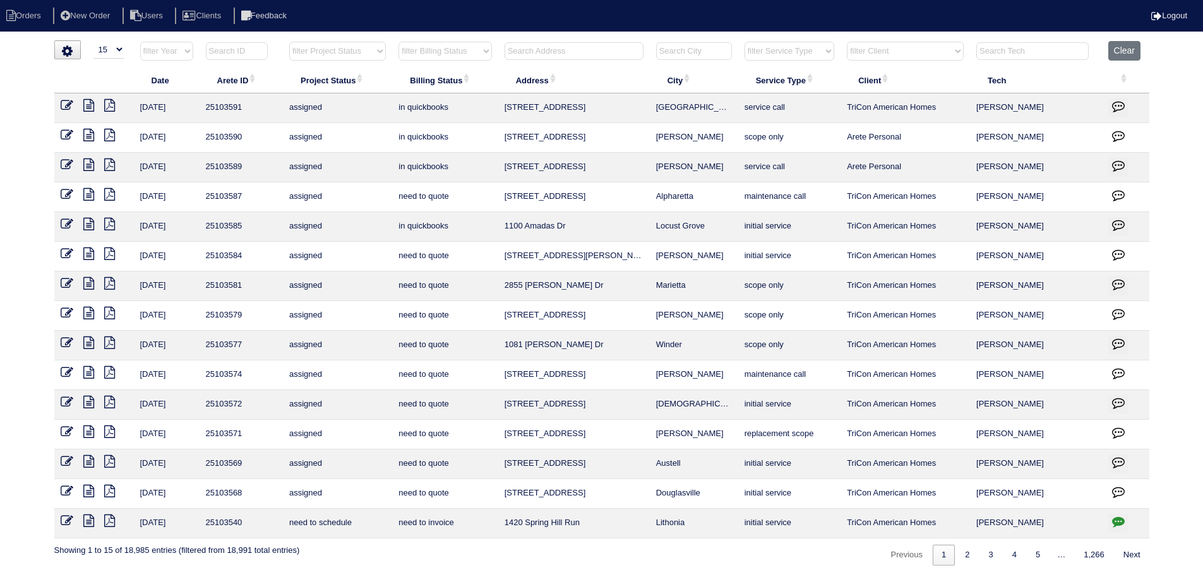
click at [318, 45] on select "filter Project Status -- Any Project Status -- new order assigned in progress f…" at bounding box center [337, 51] width 97 height 19
click at [289, 42] on select "filter Project Status -- Any Project Status -- new order assigned in progress f…" at bounding box center [337, 51] width 97 height 19
click at [978, 559] on link "2" at bounding box center [978, 555] width 22 height 21
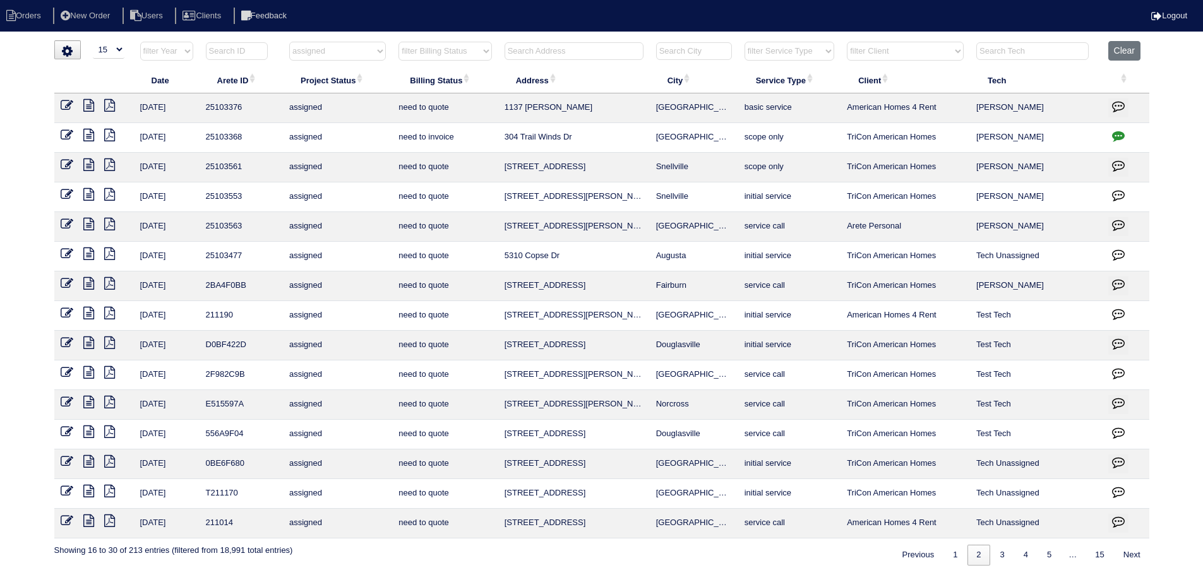
select select "assigned"
click at [64, 194] on icon at bounding box center [67, 194] width 13 height 13
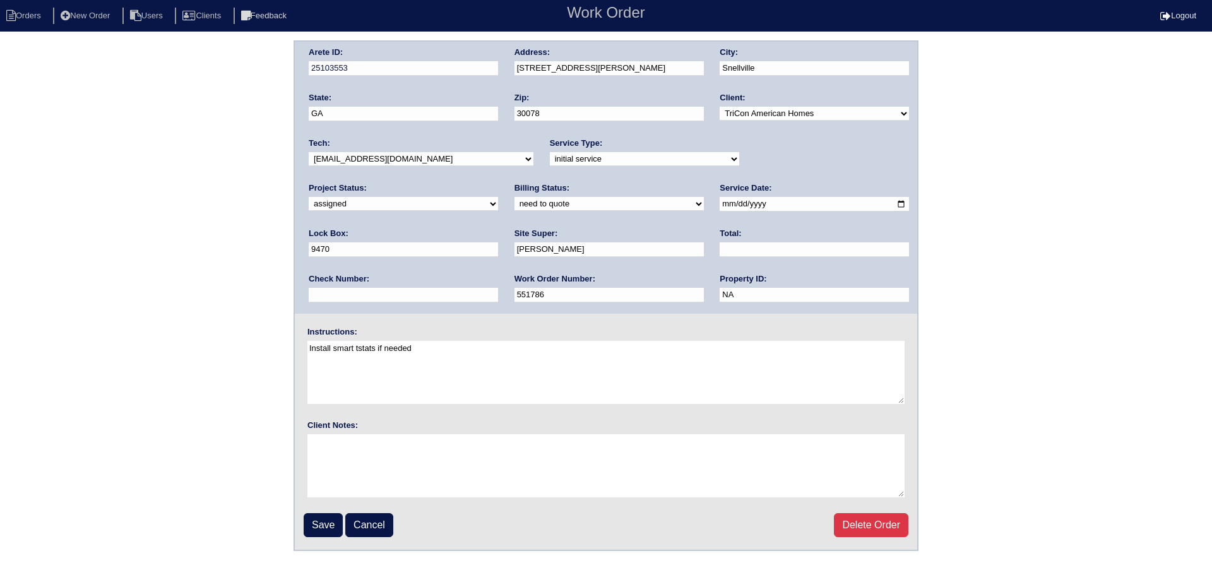
click at [378, 157] on select "-select- [EMAIL_ADDRESS][DOMAIN_NAME] [EMAIL_ADDRESS][DOMAIN_NAME] [EMAIL_ADDRE…" at bounding box center [421, 159] width 225 height 14
select select "77"
click at [309, 152] on select "-select- [EMAIL_ADDRESS][DOMAIN_NAME] [EMAIL_ADDRESS][DOMAIN_NAME] [EMAIL_ADDRE…" at bounding box center [421, 159] width 225 height 14
click at [720, 208] on input "[DATE]" at bounding box center [814, 204] width 189 height 15
click at [720, 203] on input "2025-10-01" at bounding box center [814, 204] width 189 height 15
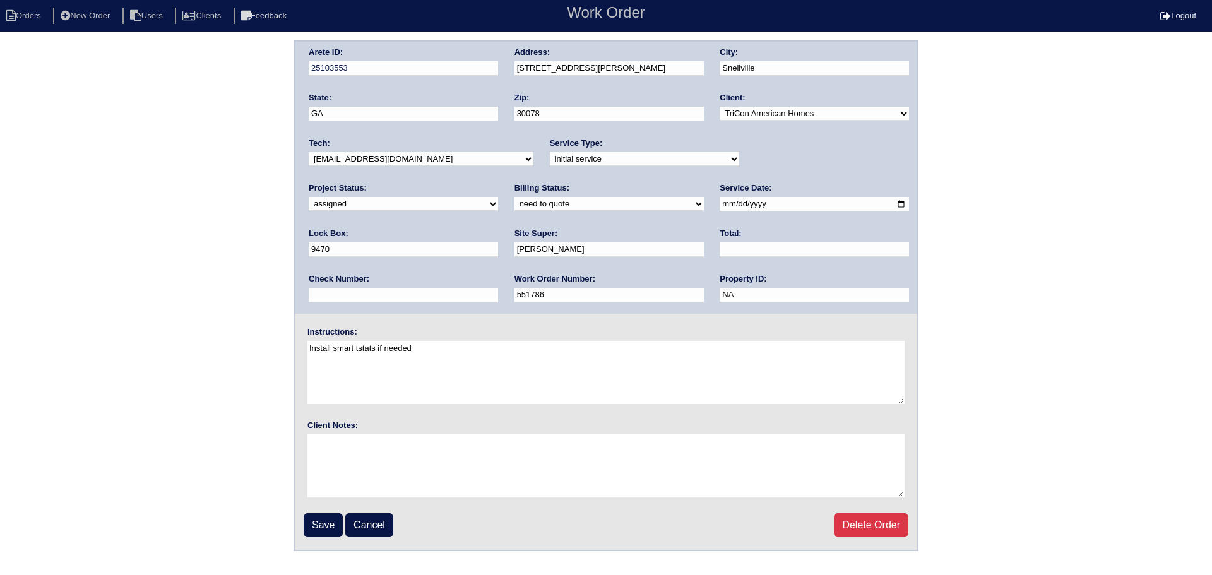
type input "[DATE]"
click at [325, 525] on input "Save" at bounding box center [323, 525] width 39 height 24
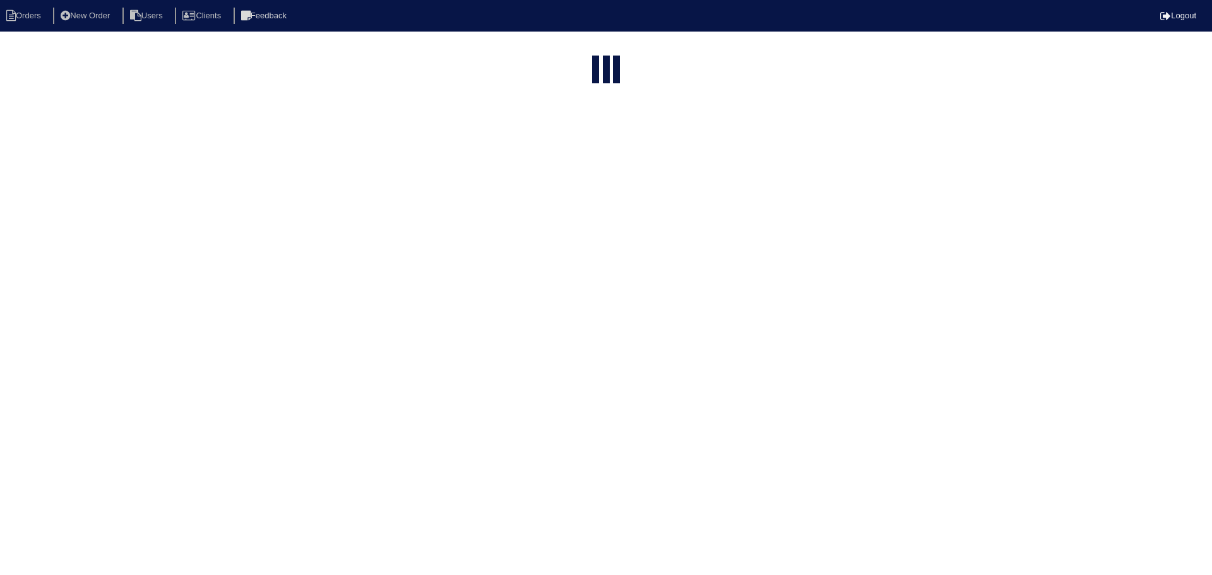
select select "15"
select select "assigned"
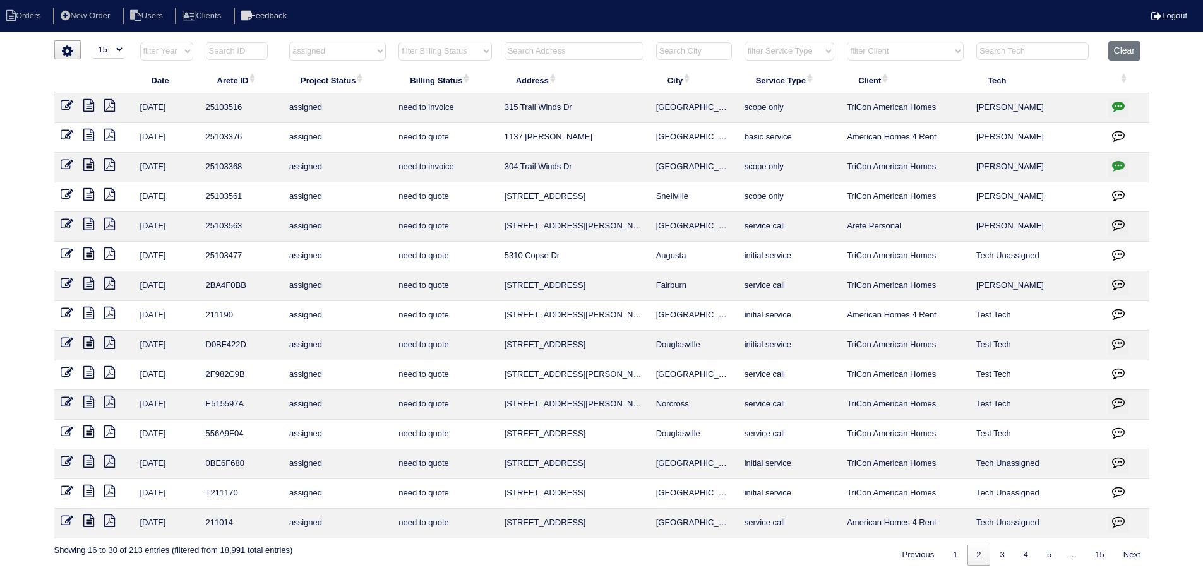
click at [67, 191] on icon at bounding box center [67, 194] width 13 height 13
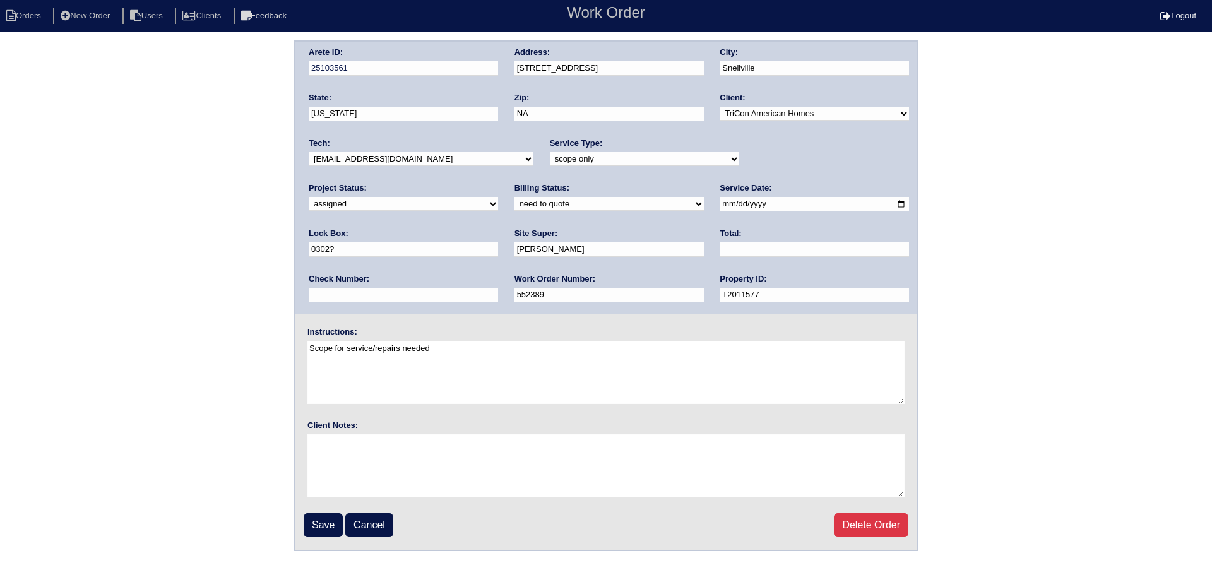
click at [720, 200] on div "Service Date: [DATE]" at bounding box center [814, 199] width 189 height 35
click at [720, 204] on input "[DATE]" at bounding box center [814, 204] width 189 height 15
type input "[DATE]"
drag, startPoint x: 436, startPoint y: 156, endPoint x: 426, endPoint y: 166, distance: 14.7
click at [436, 156] on select "-select- [EMAIL_ADDRESS][DOMAIN_NAME] [EMAIL_ADDRESS][DOMAIN_NAME] [EMAIL_ADDRE…" at bounding box center [421, 159] width 225 height 14
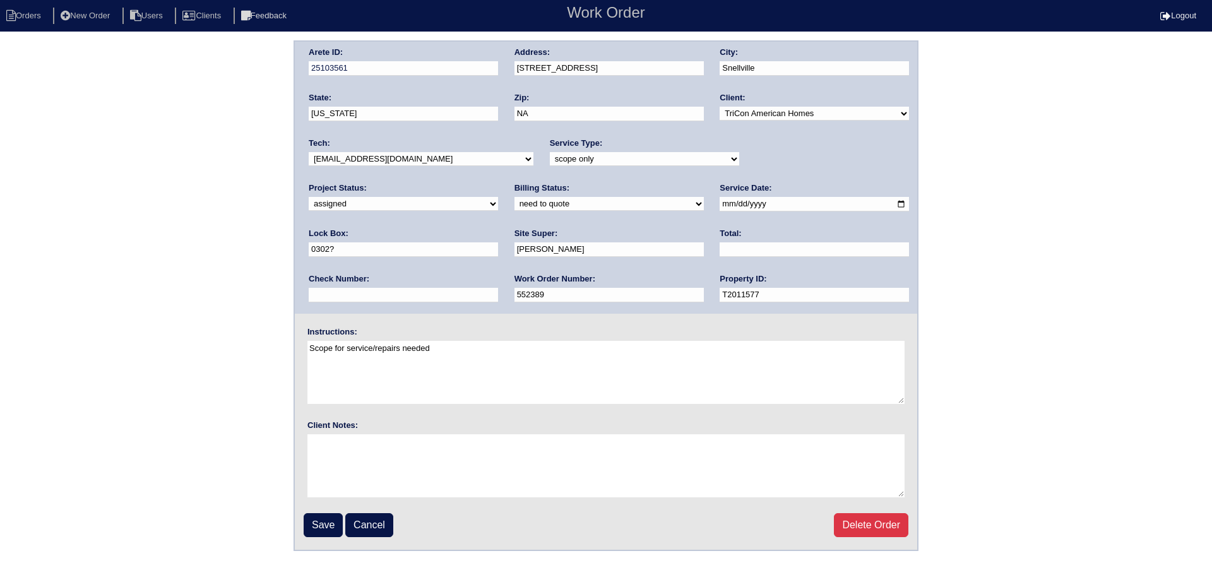
select select "77"
click at [309, 152] on select "-select- aretesmg+backup-tech@gmail.com benjohnholt88@gmail.com callisonhvac@ya…" at bounding box center [421, 159] width 225 height 14
click at [324, 523] on input "Save" at bounding box center [323, 525] width 39 height 24
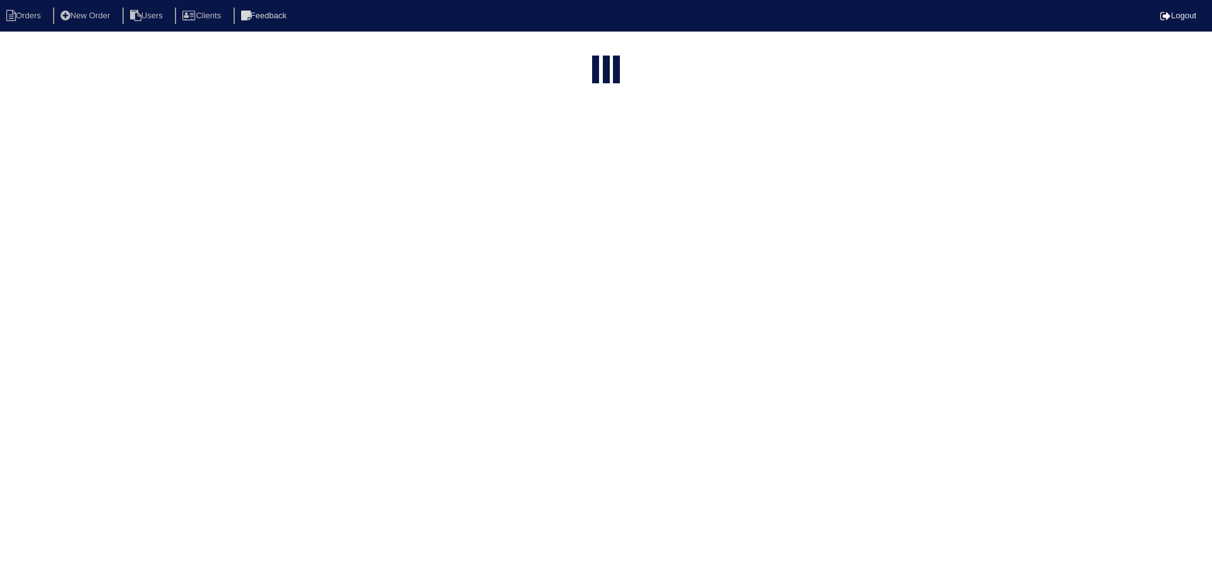
select select "15"
select select "assigned"
